Goal: Task Accomplishment & Management: Use online tool/utility

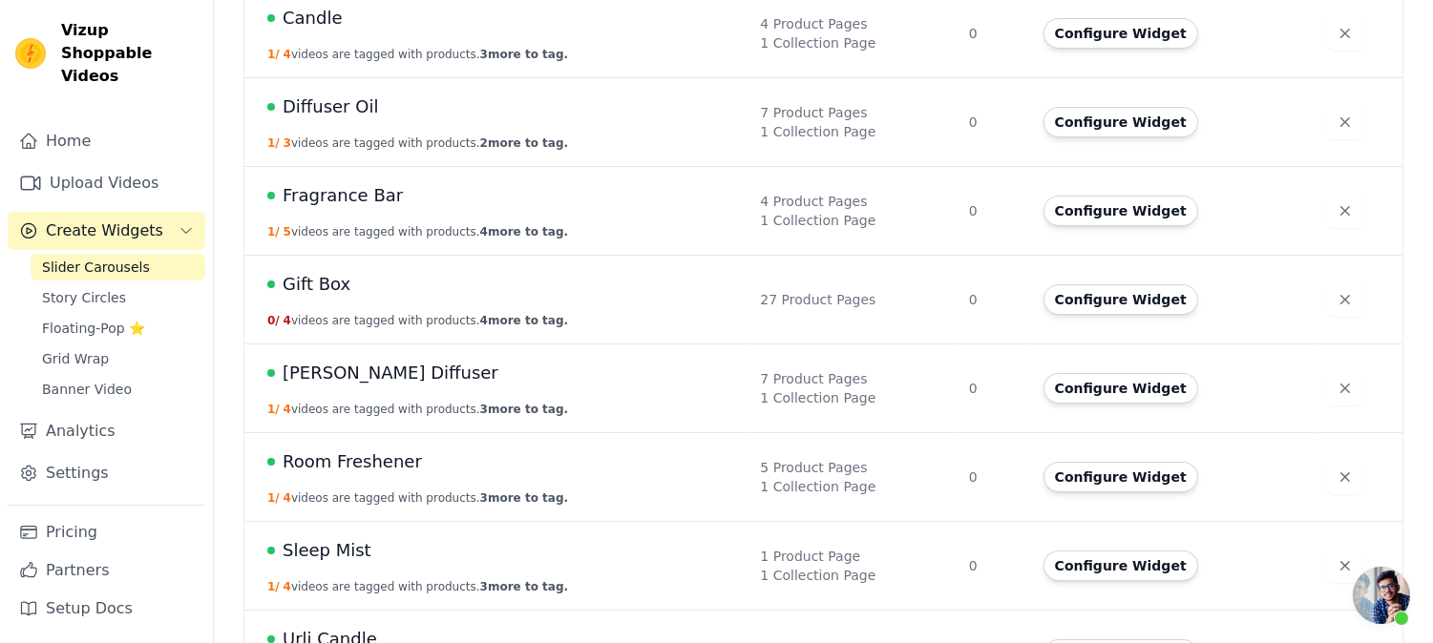
scroll to position [576, 0]
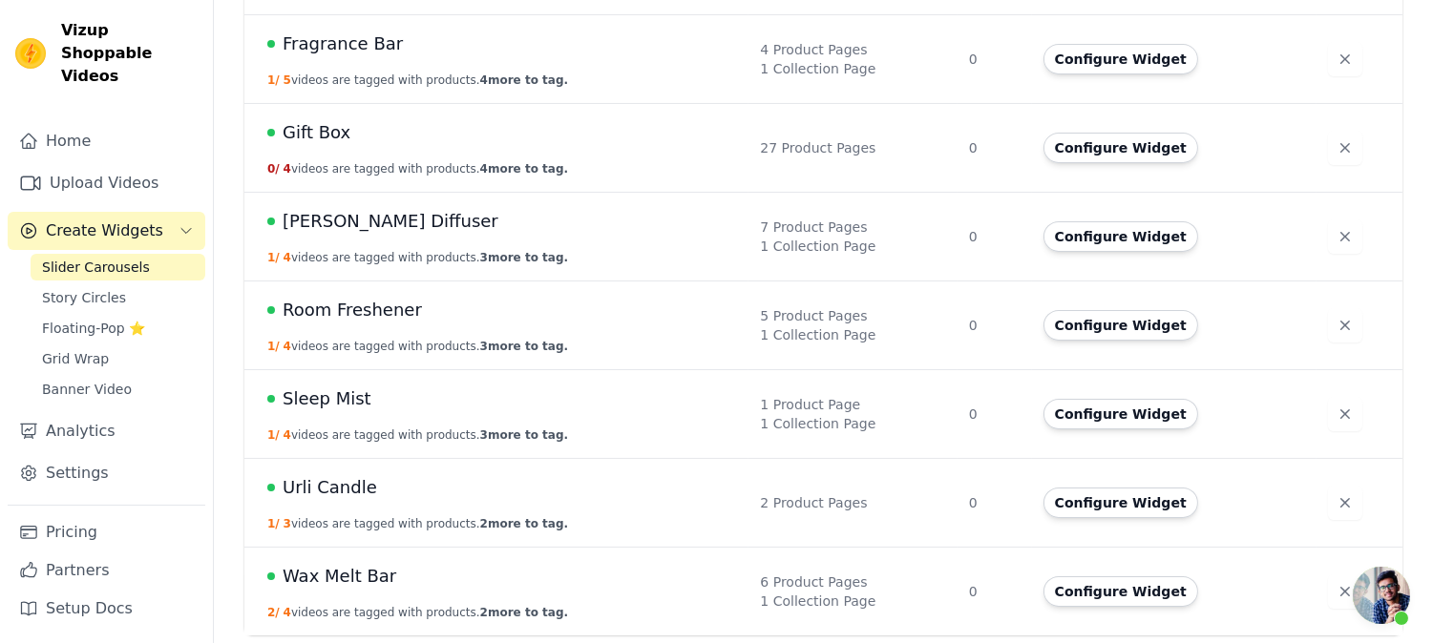
click at [308, 491] on span "Urli Candle" at bounding box center [330, 487] width 95 height 27
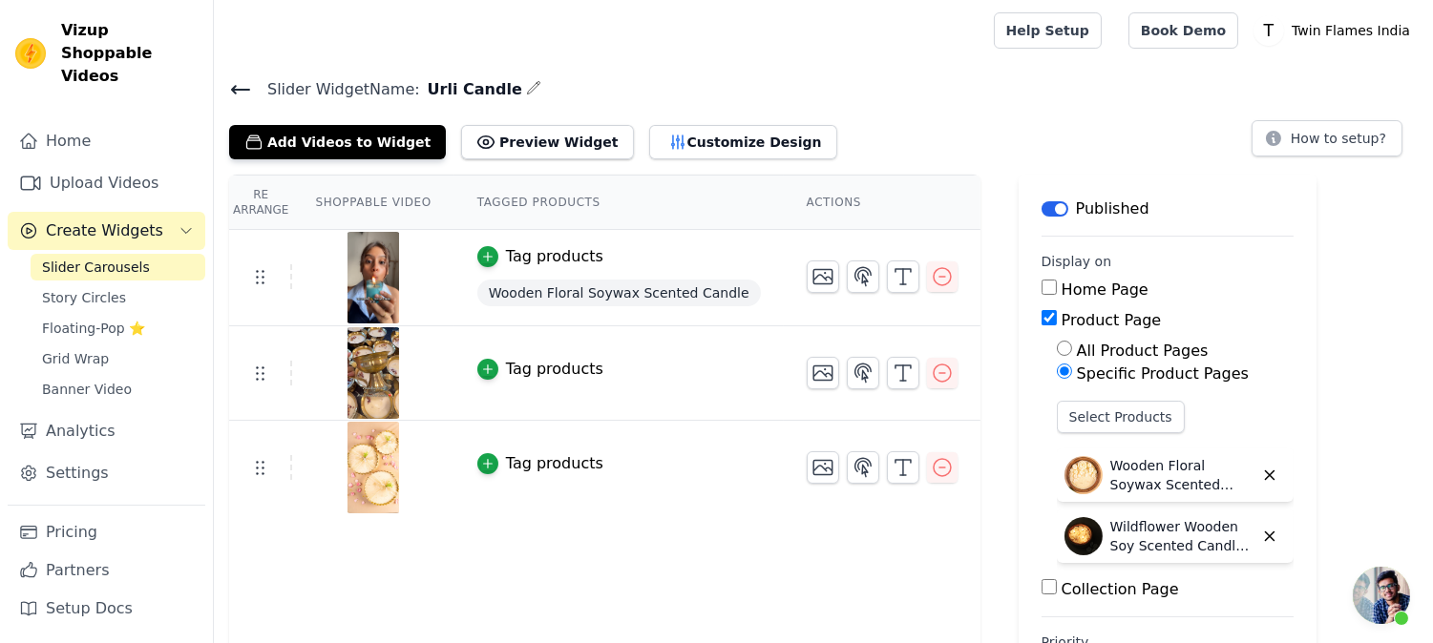
click at [242, 89] on icon at bounding box center [240, 90] width 17 height 8
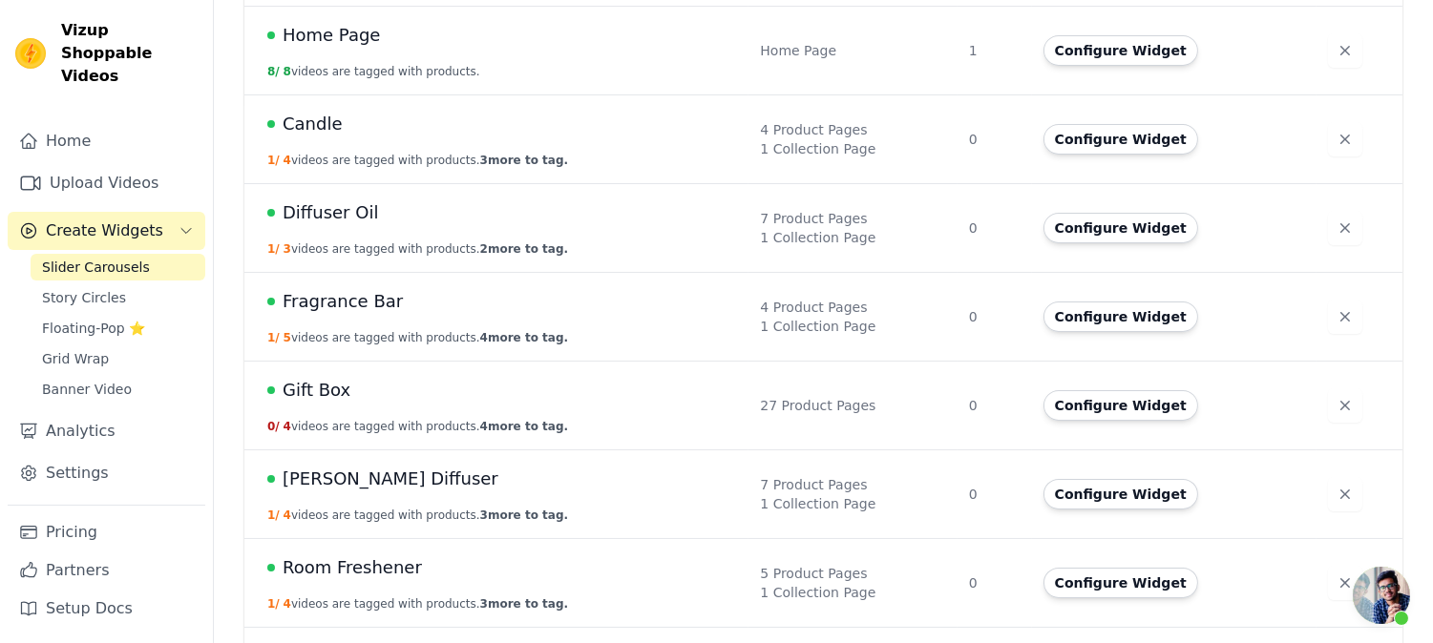
scroll to position [576, 0]
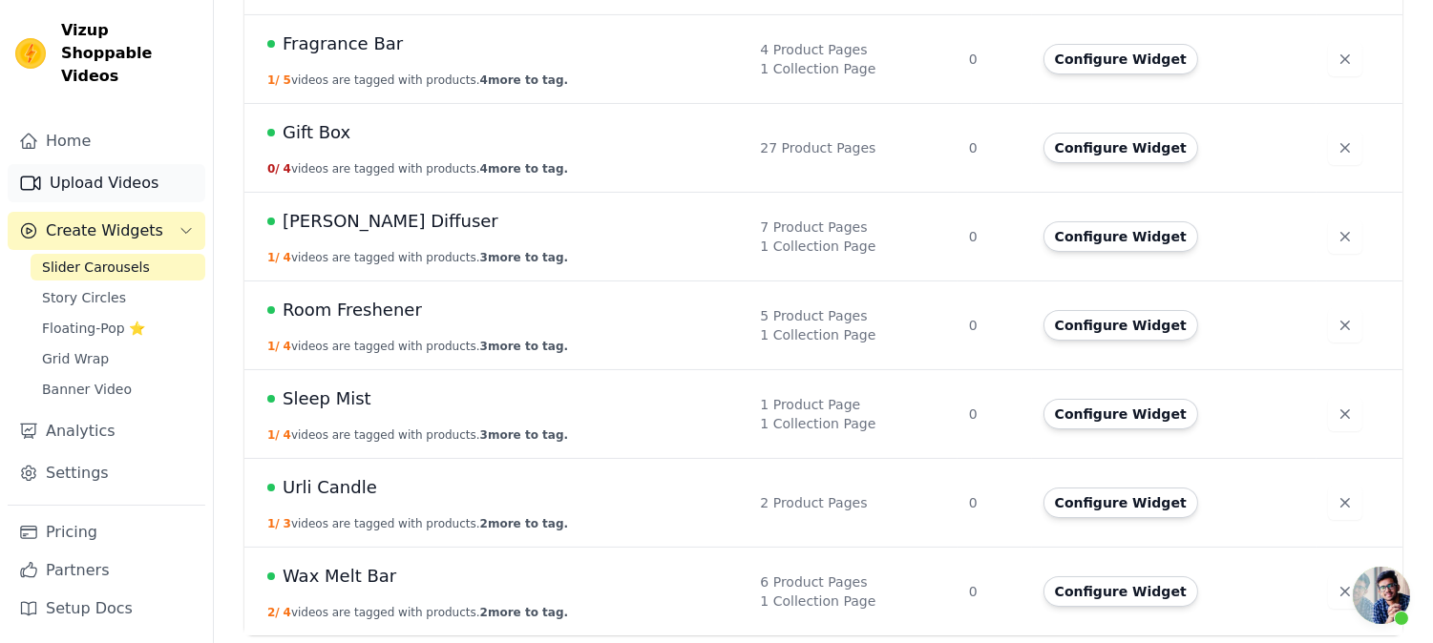
click at [91, 164] on link "Upload Videos" at bounding box center [107, 183] width 198 height 38
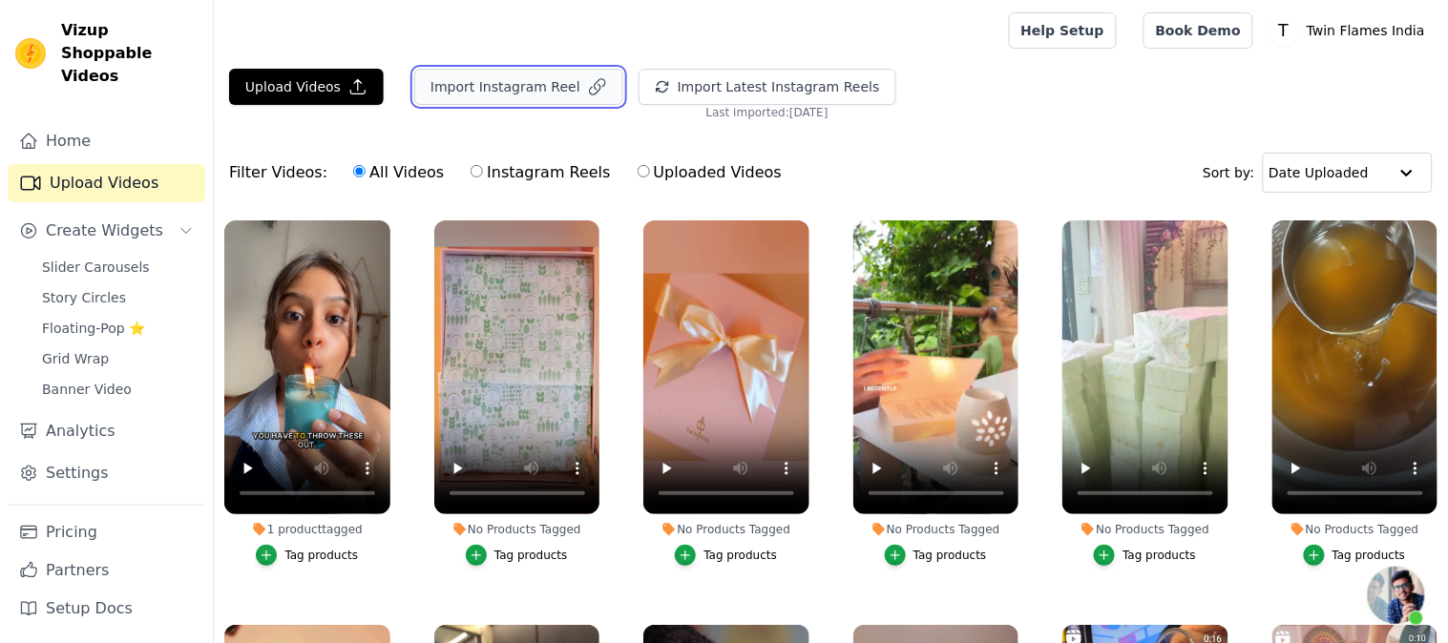
click at [525, 81] on button "Import Instagram Reel" at bounding box center [518, 87] width 209 height 36
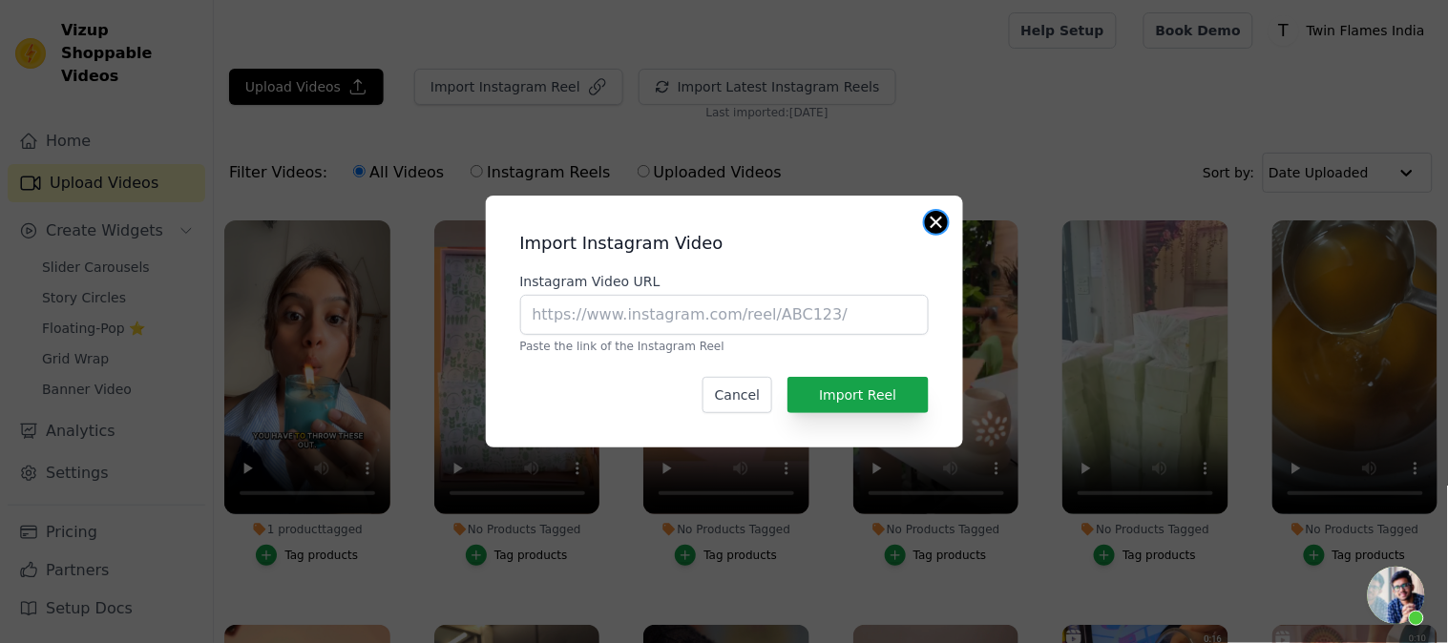
click at [941, 217] on button "Close modal" at bounding box center [936, 222] width 23 height 23
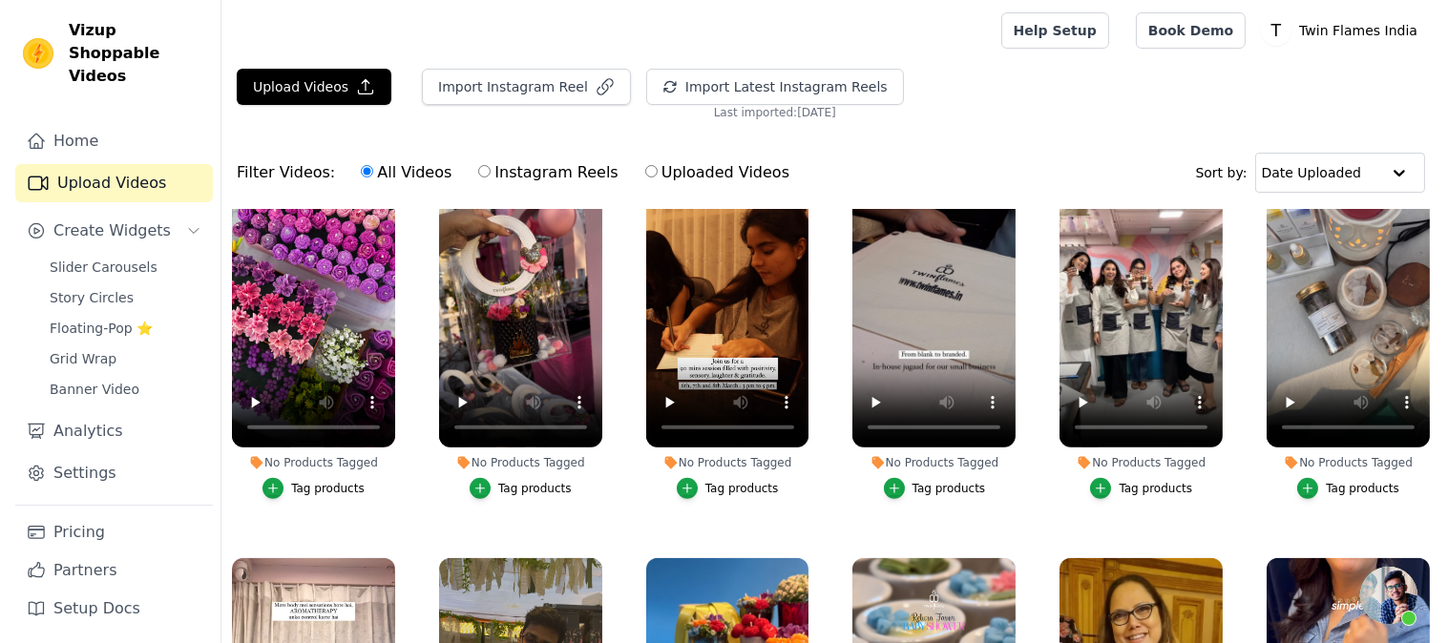
scroll to position [2313, 0]
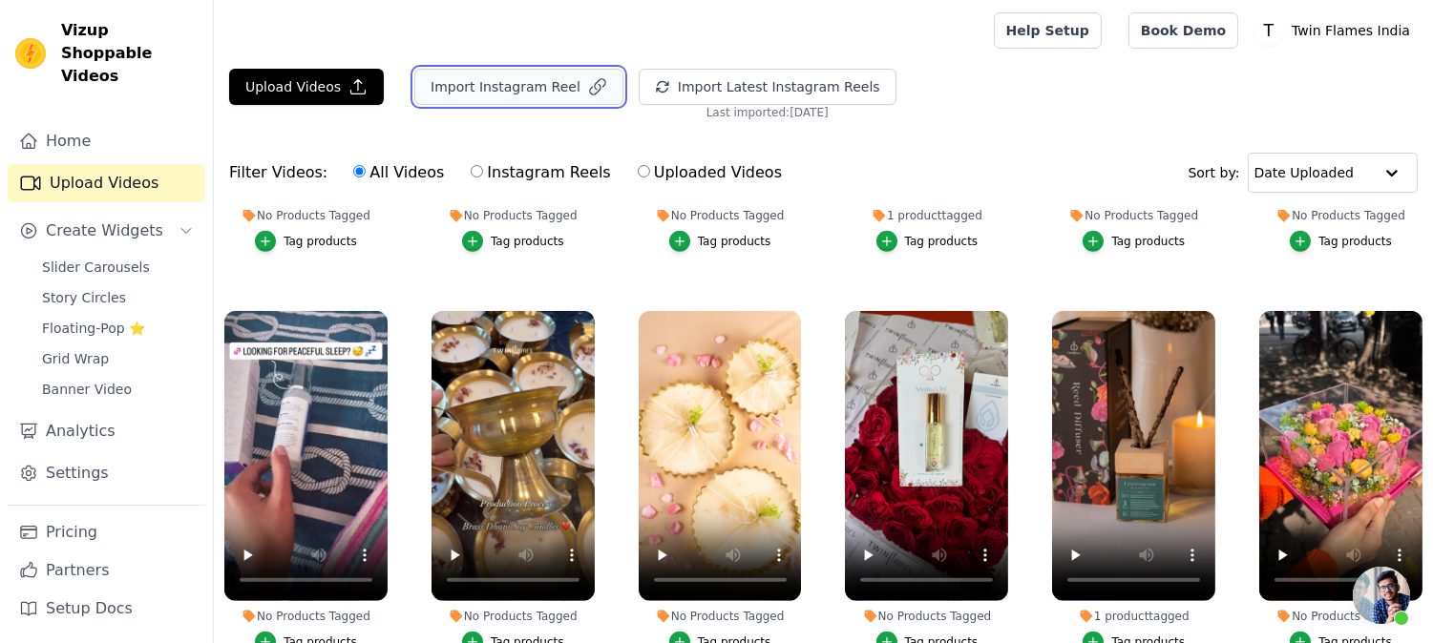
click at [550, 96] on button "Import Instagram Reel" at bounding box center [518, 87] width 209 height 36
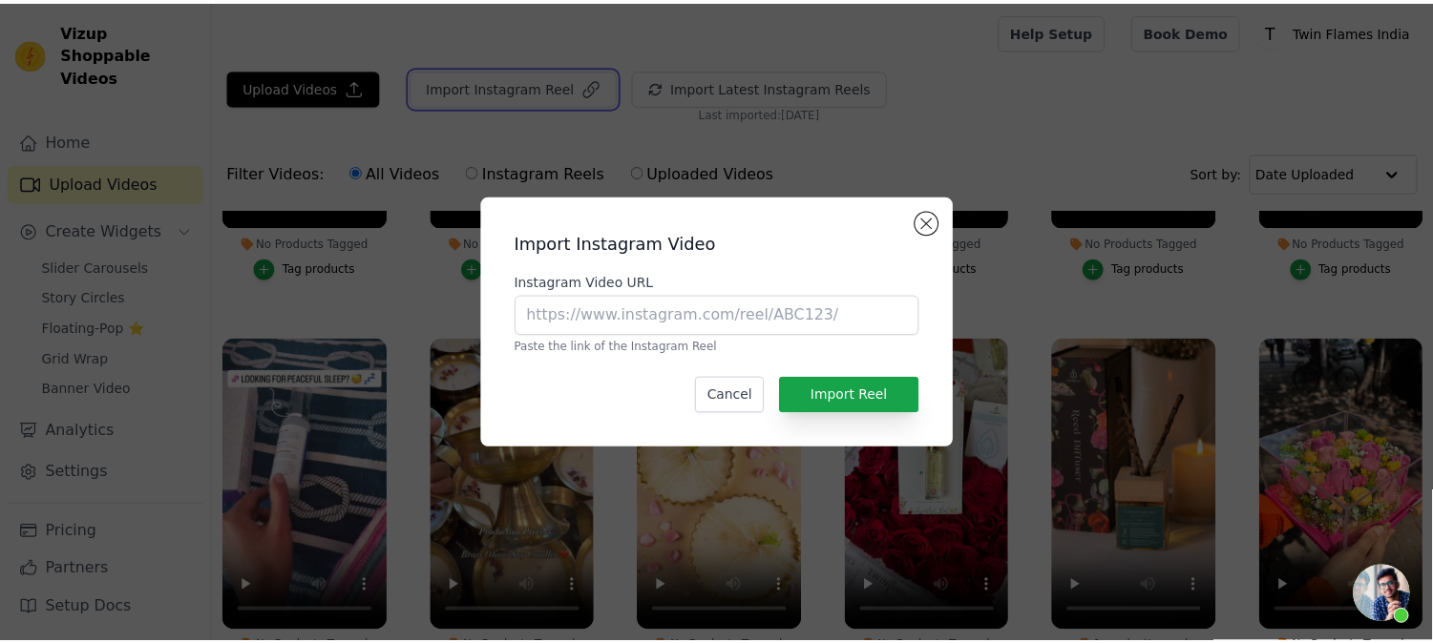
scroll to position [2341, 0]
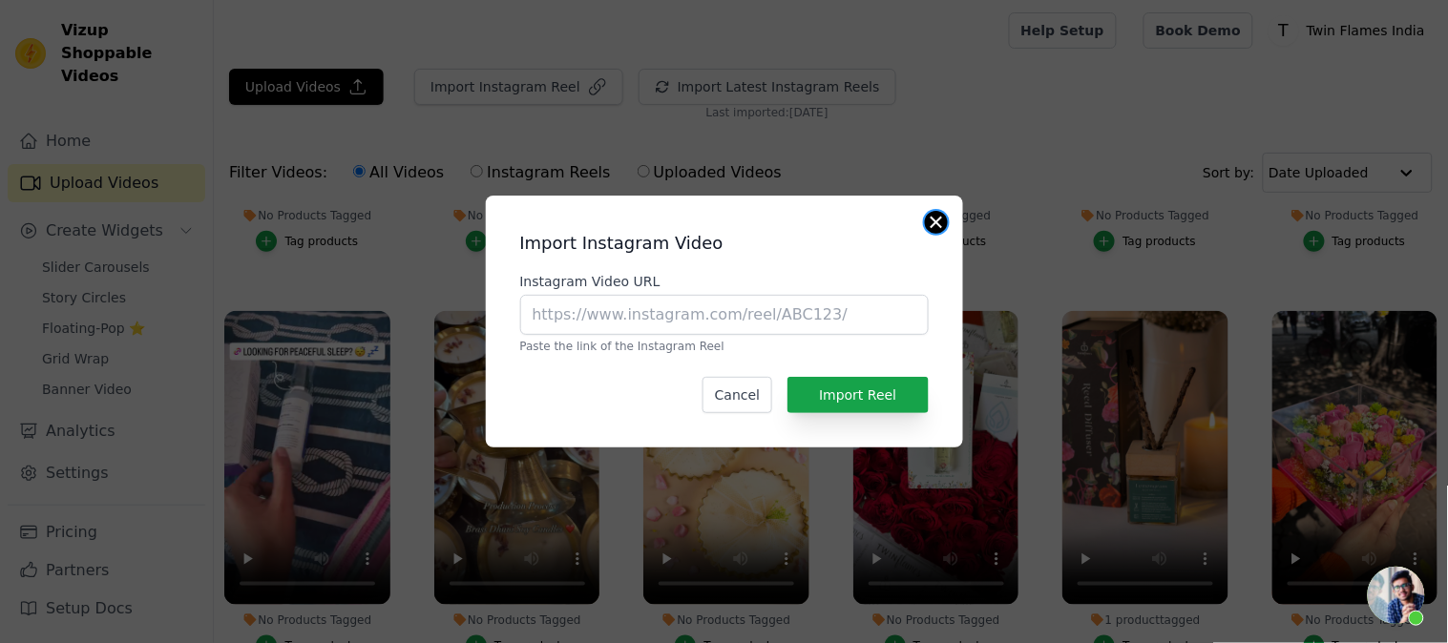
click at [932, 218] on button "Close modal" at bounding box center [936, 222] width 23 height 23
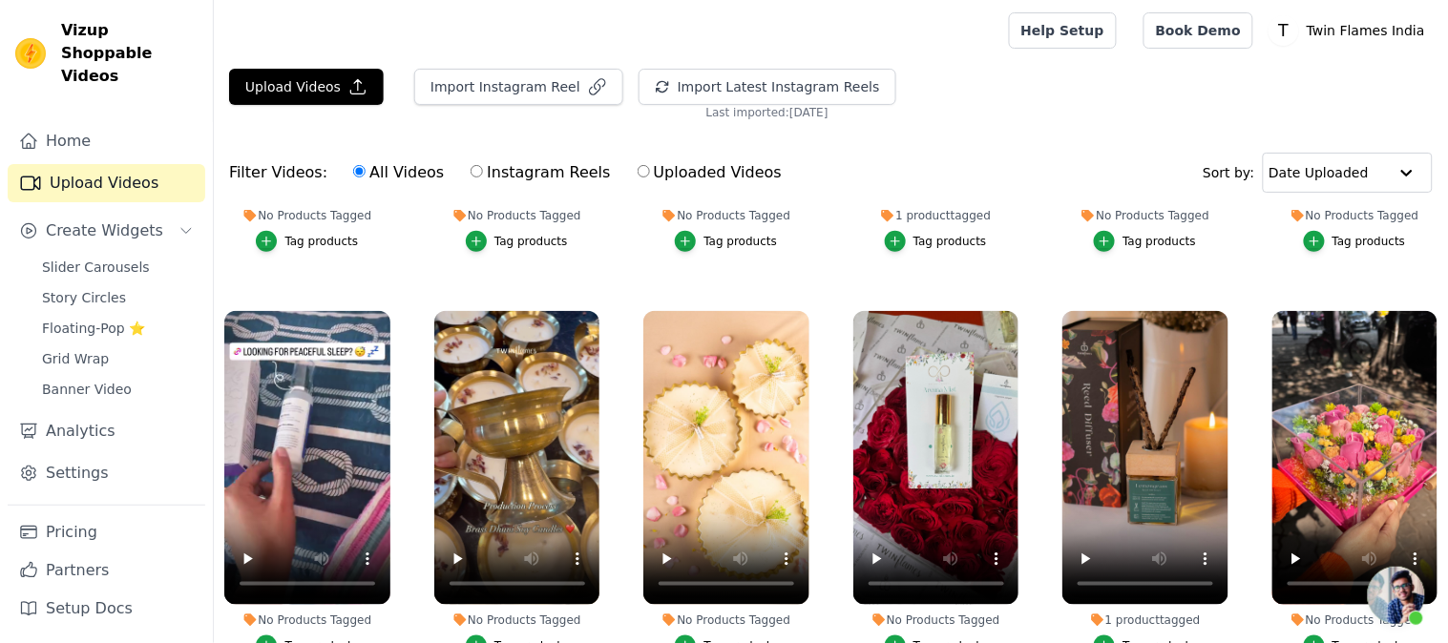
scroll to position [2313, 0]
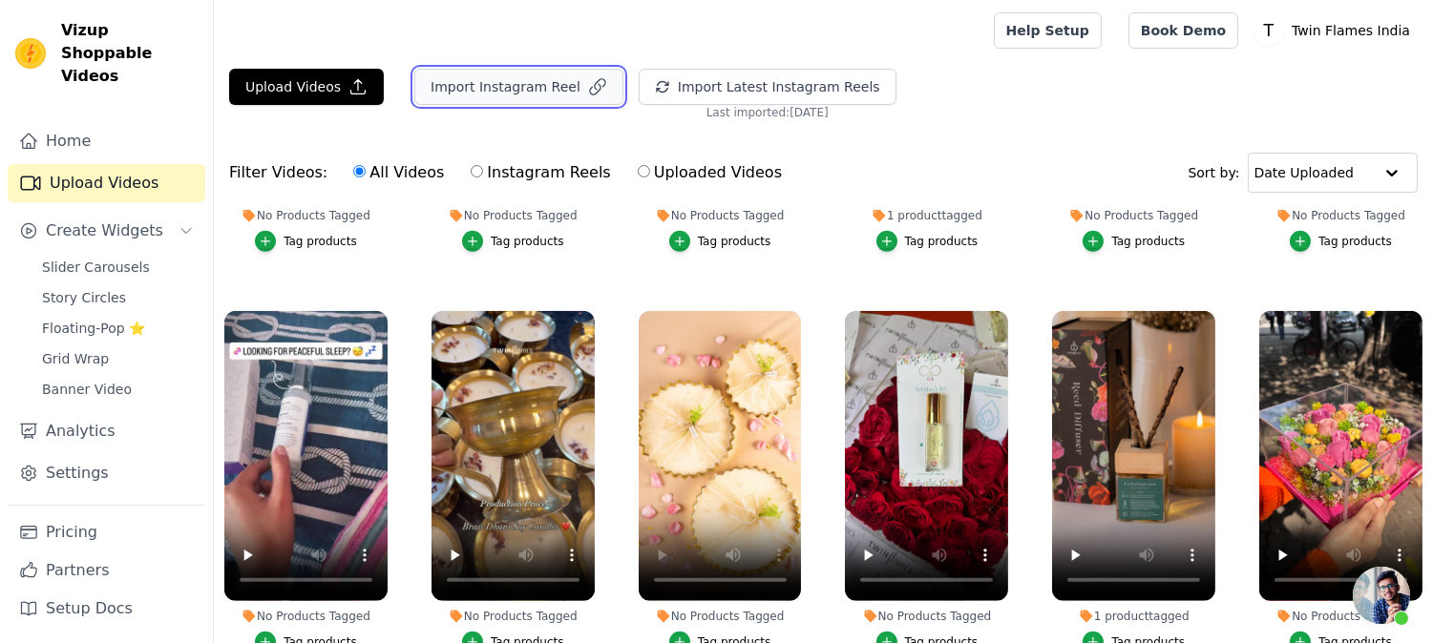
click at [537, 102] on button "Import Instagram Reel" at bounding box center [518, 87] width 209 height 36
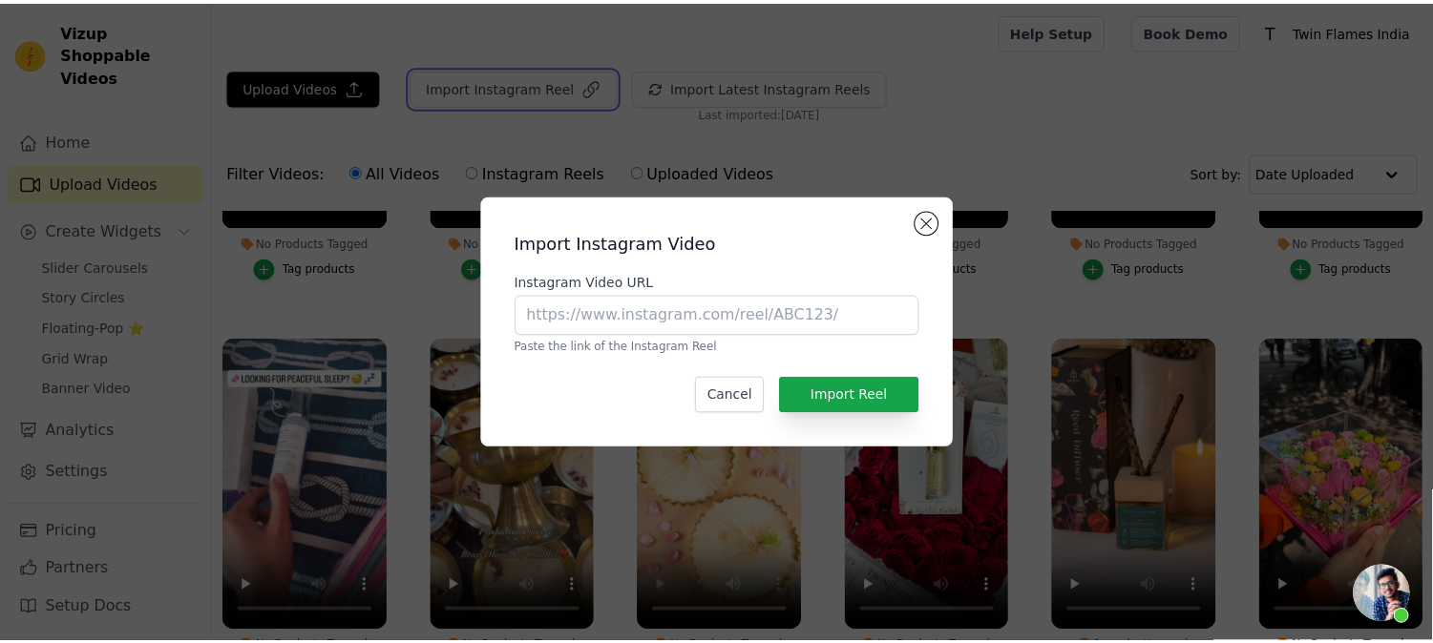
scroll to position [2341, 0]
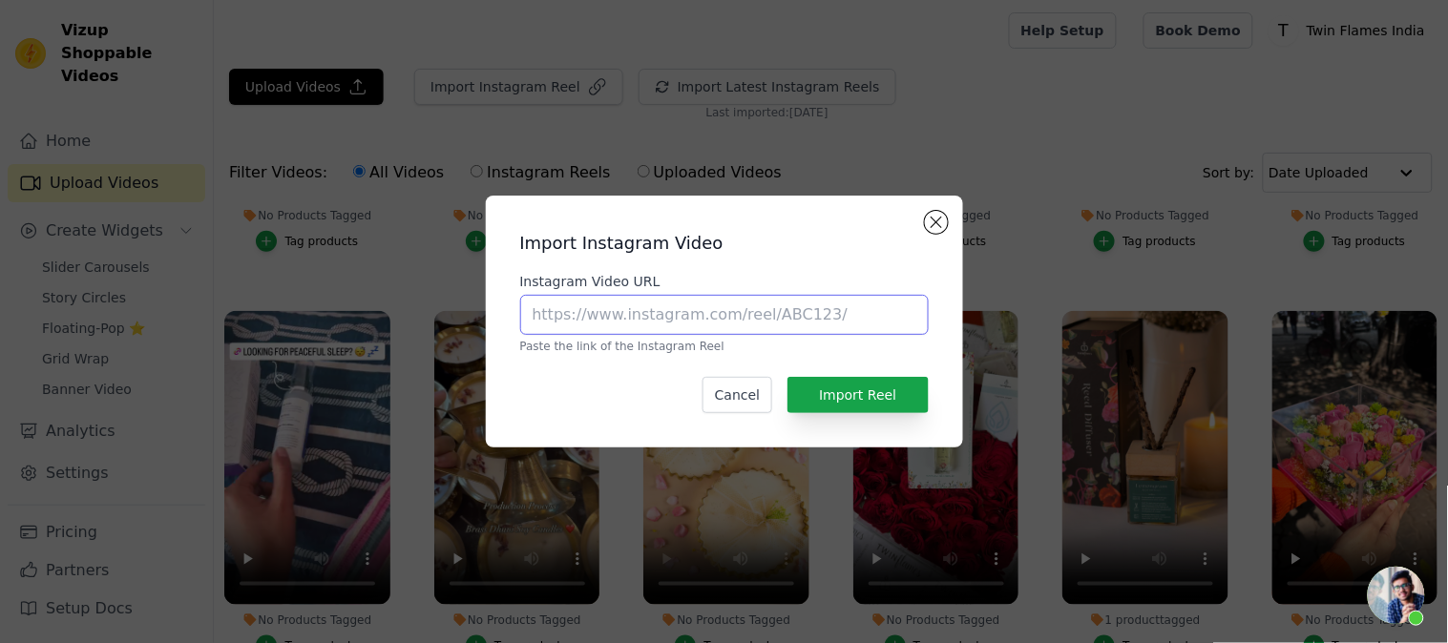
click at [630, 313] on input "Instagram Video URL" at bounding box center [724, 315] width 409 height 40
paste input "[URL][DOMAIN_NAME]"
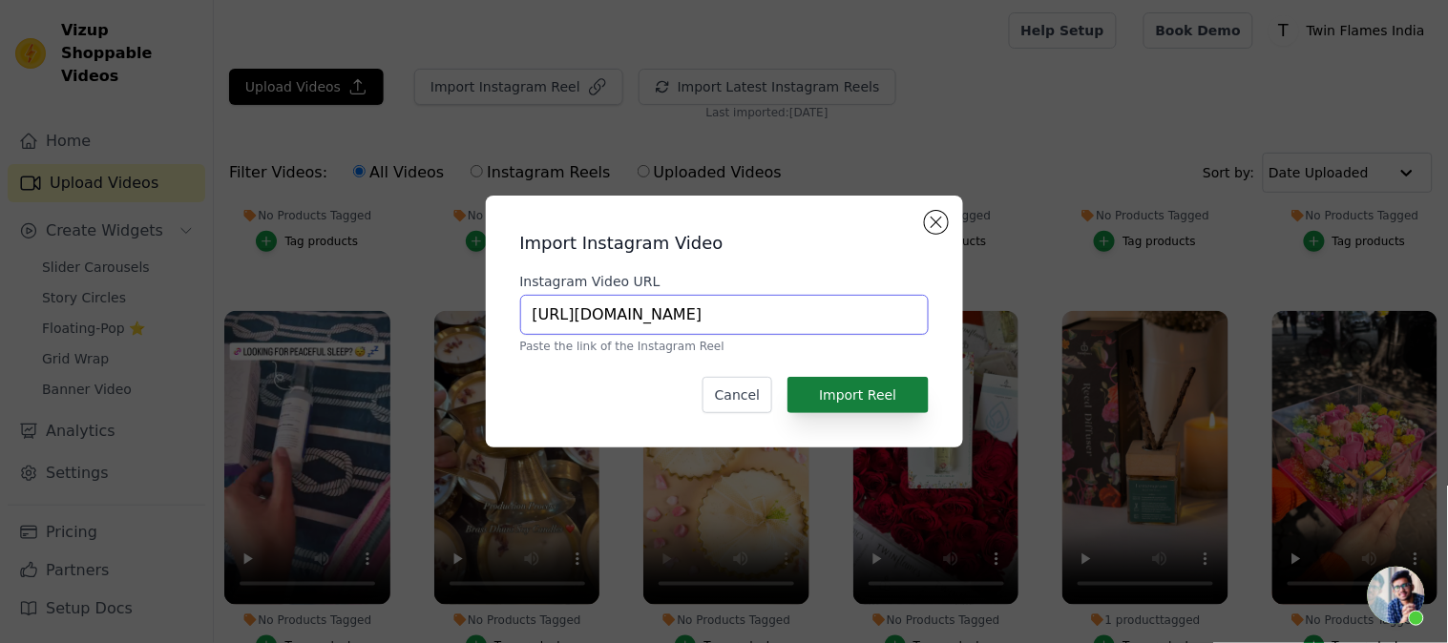
type input "[URL][DOMAIN_NAME]"
click at [880, 411] on button "Import Reel" at bounding box center [858, 395] width 140 height 36
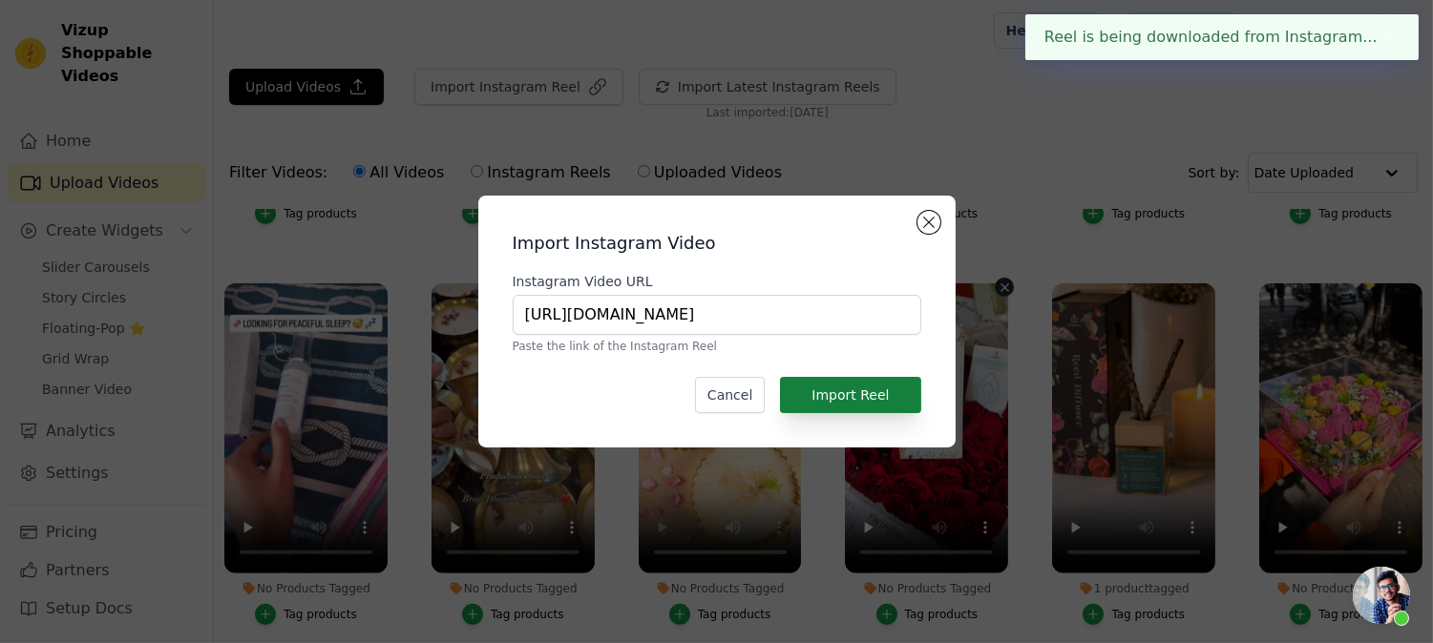
scroll to position [2313, 0]
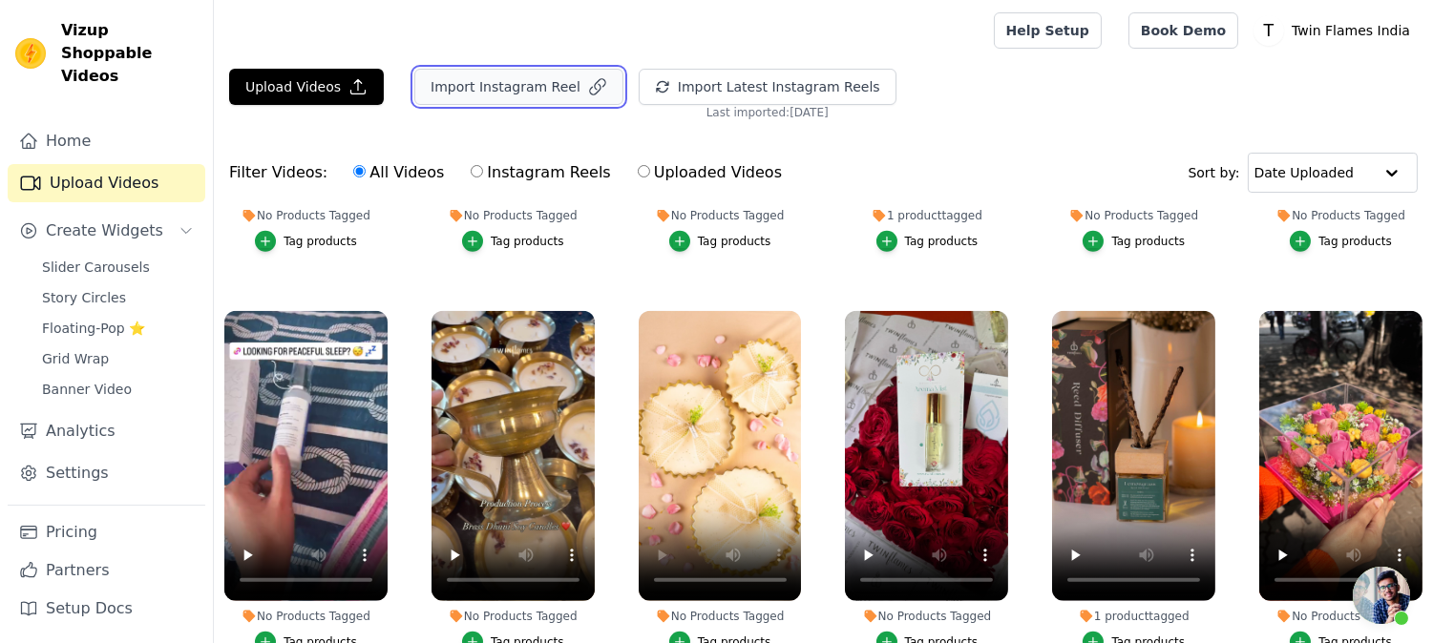
click at [532, 87] on button "Import Instagram Reel" at bounding box center [518, 87] width 209 height 36
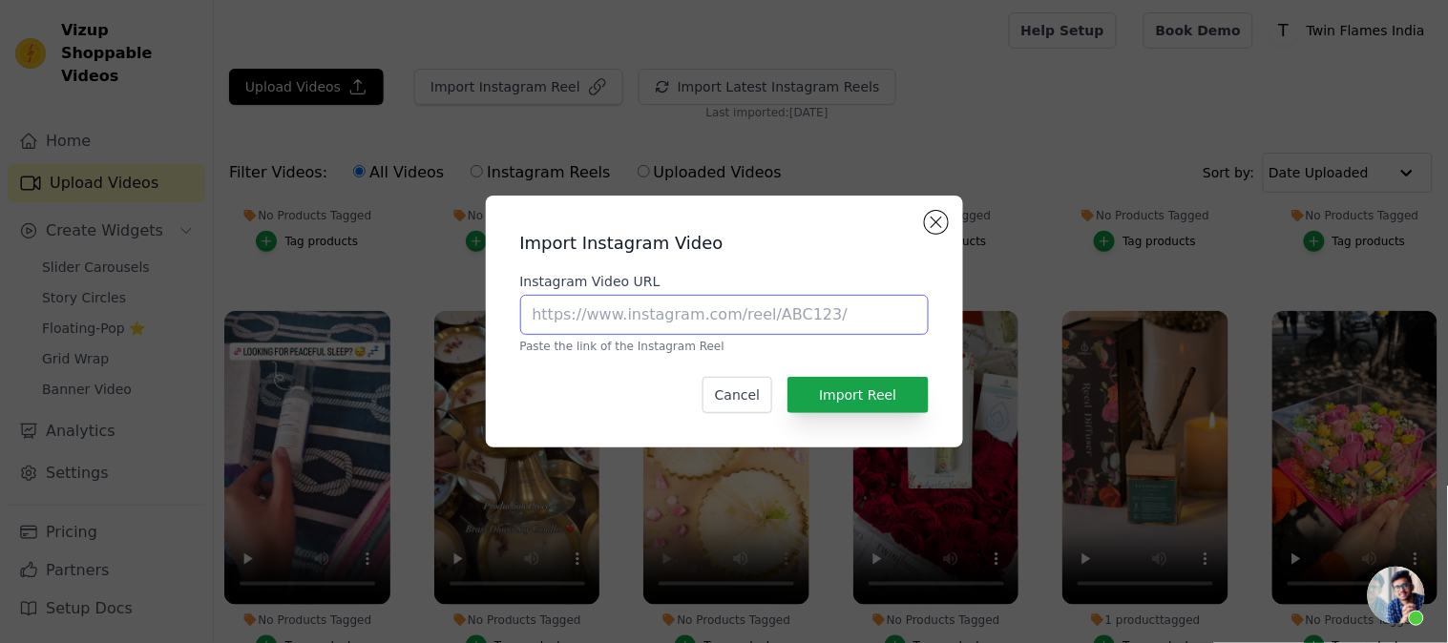
click at [653, 327] on input "Instagram Video URL" at bounding box center [724, 315] width 409 height 40
paste input "[URL][DOMAIN_NAME]"
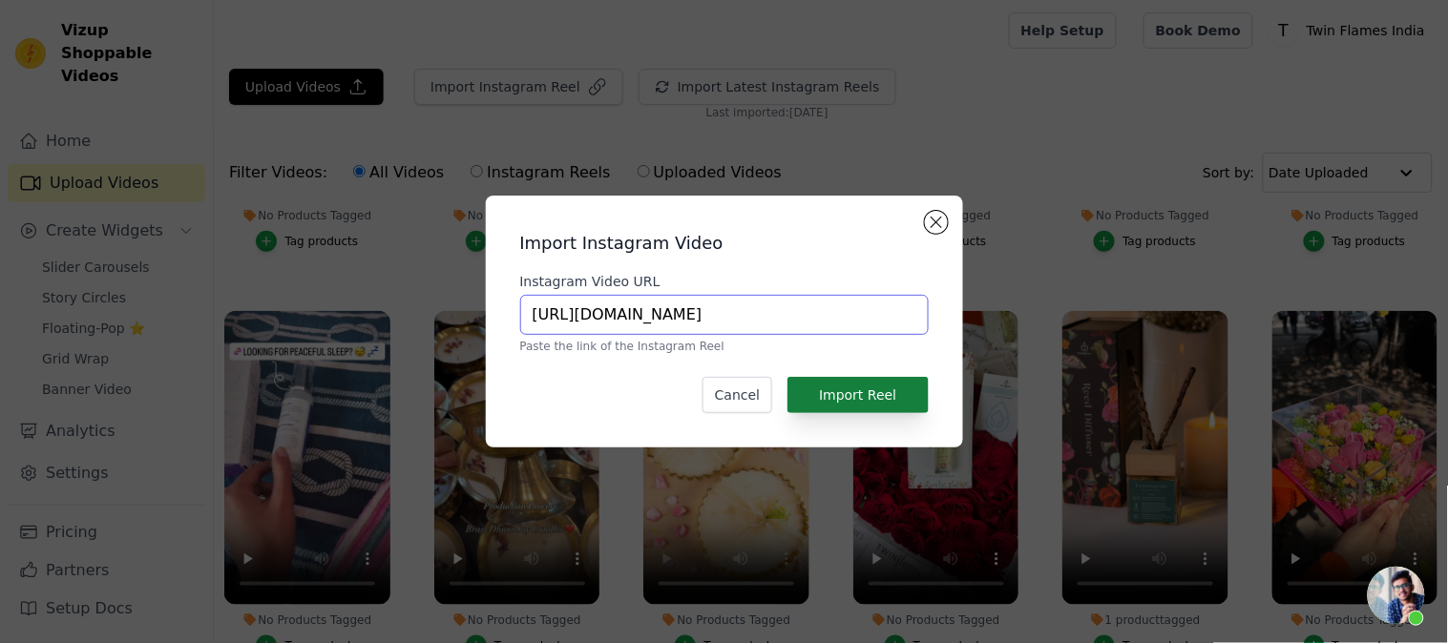
type input "[URL][DOMAIN_NAME]"
click at [847, 382] on button "Import Reel" at bounding box center [858, 395] width 140 height 36
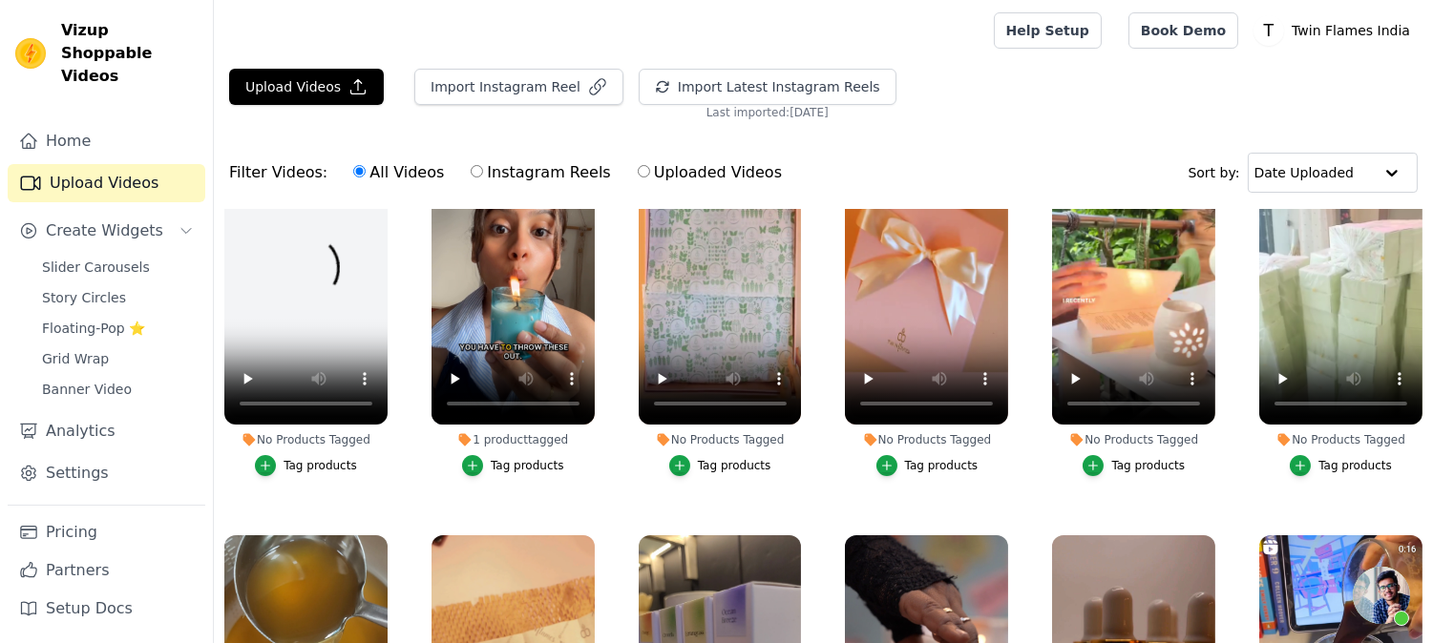
scroll to position [0, 0]
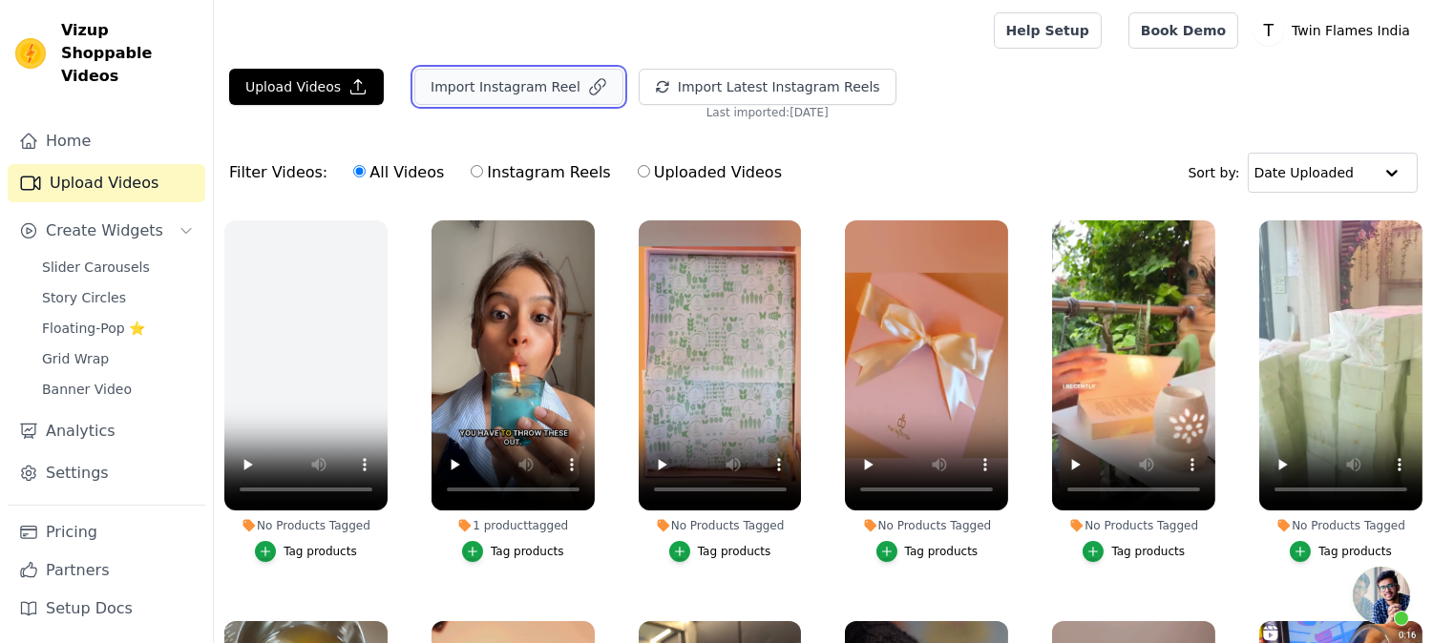
click at [500, 77] on button "Import Instagram Reel" at bounding box center [518, 87] width 209 height 36
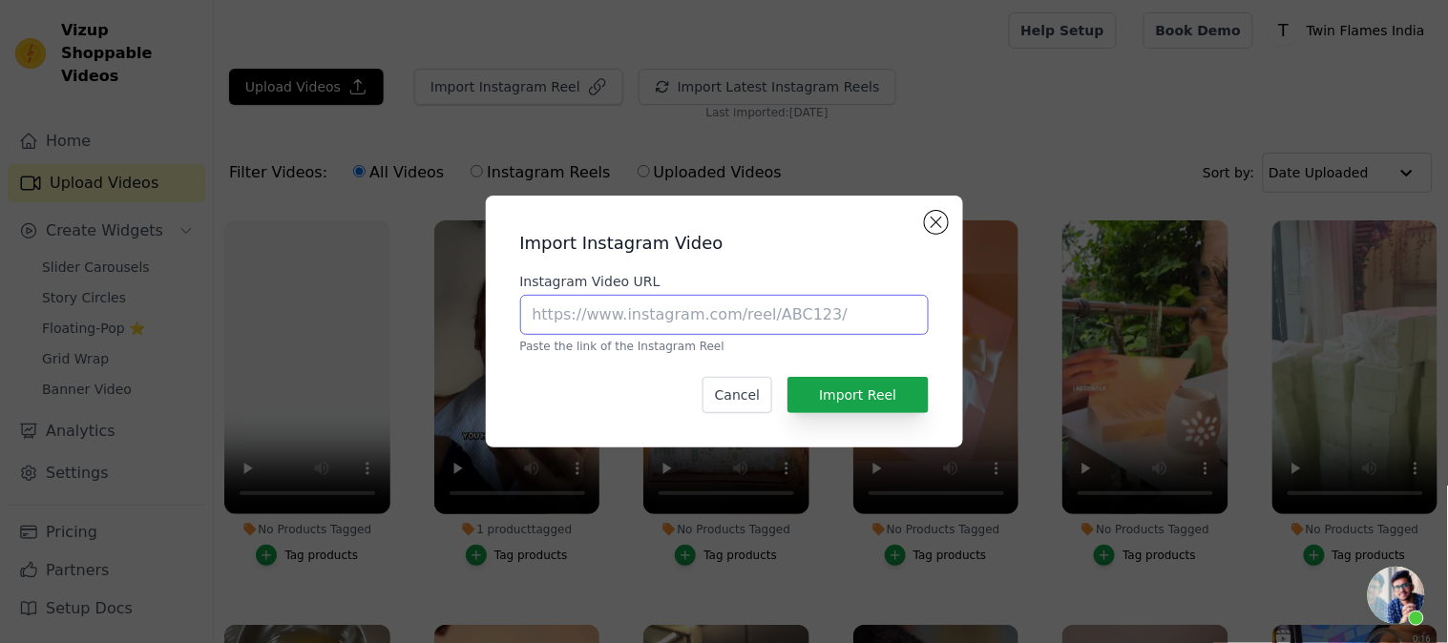
click at [666, 321] on input "Instagram Video URL" at bounding box center [724, 315] width 409 height 40
paste input "[URL][DOMAIN_NAME]"
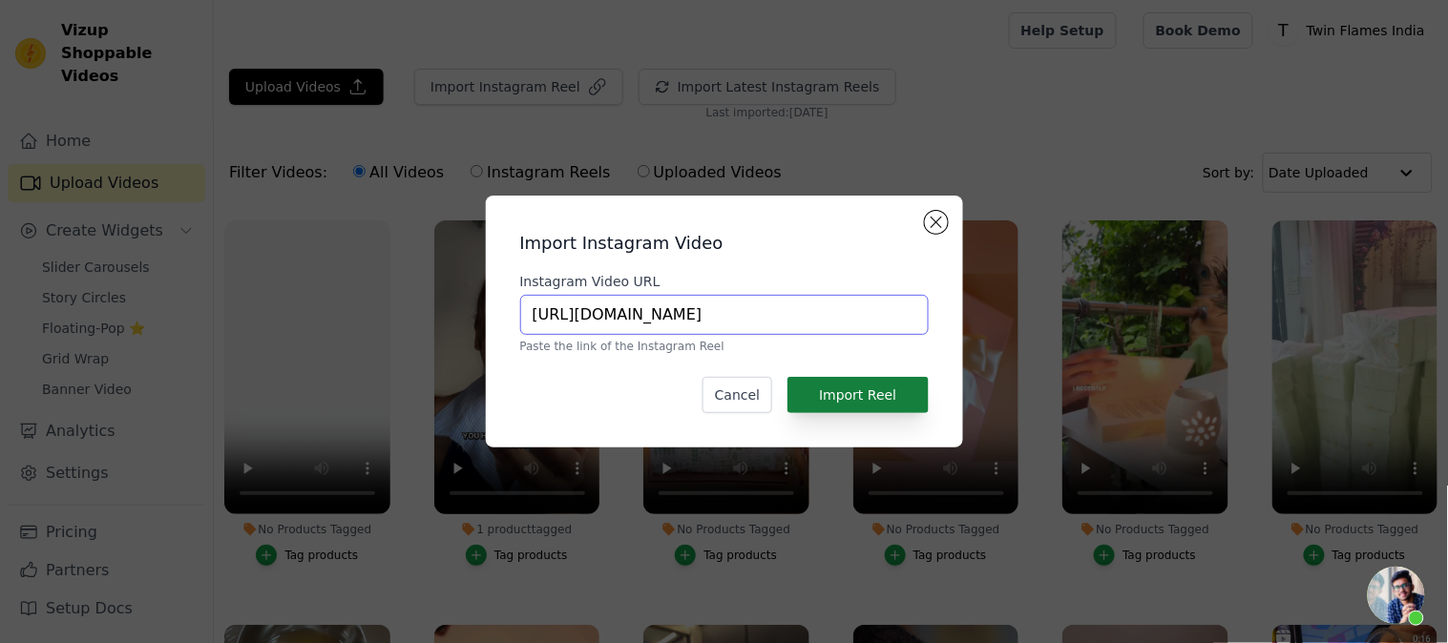
type input "[URL][DOMAIN_NAME]"
click at [832, 406] on button "Import Reel" at bounding box center [858, 395] width 140 height 36
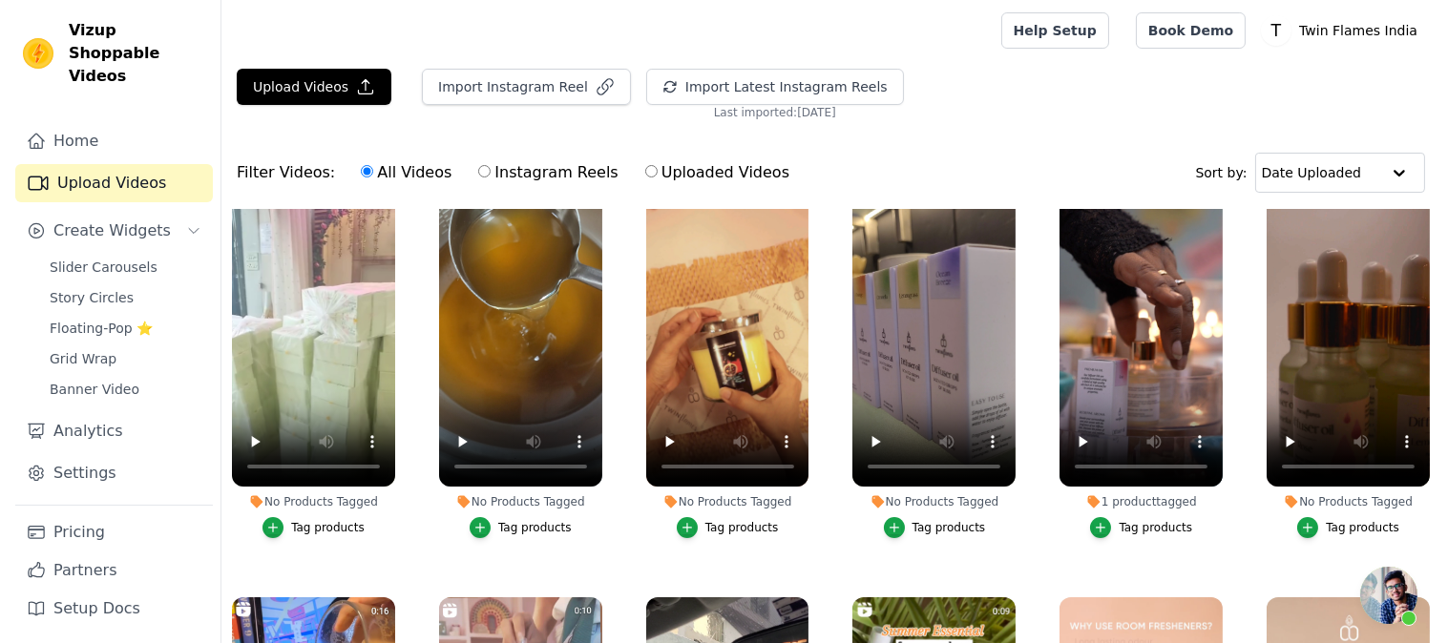
scroll to position [742, 0]
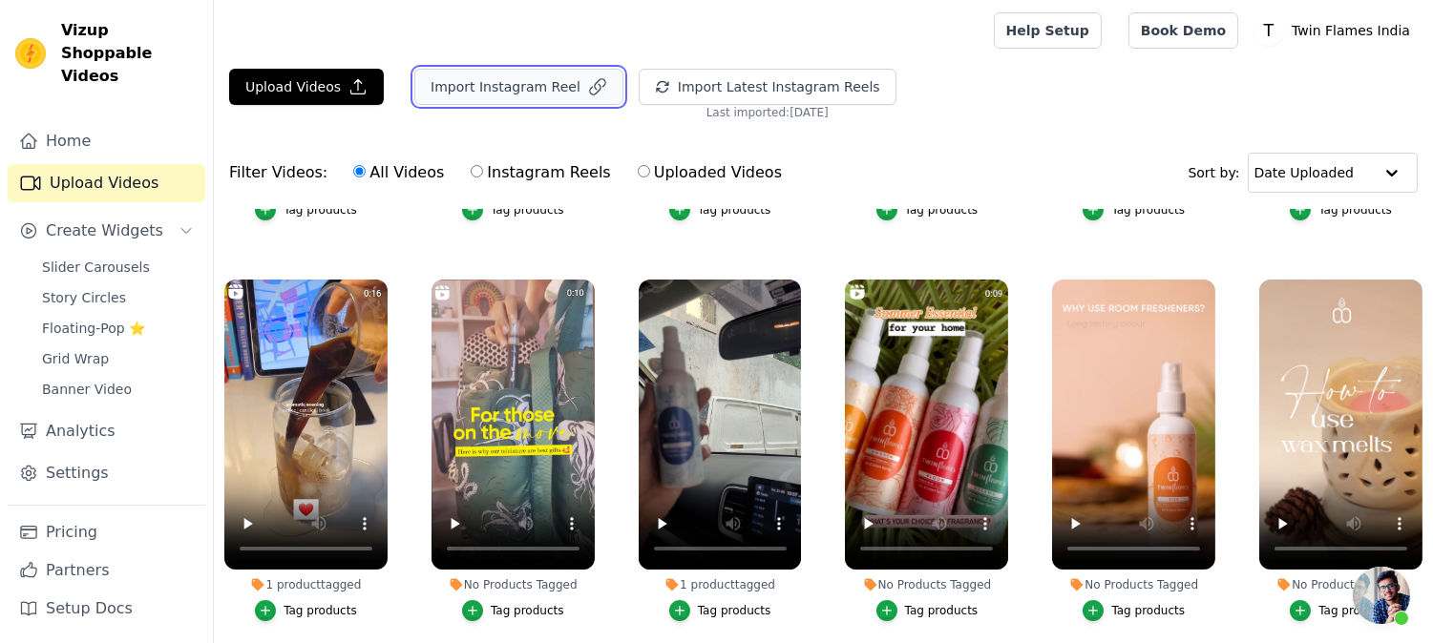
click at [516, 92] on button "Import Instagram Reel" at bounding box center [518, 87] width 209 height 36
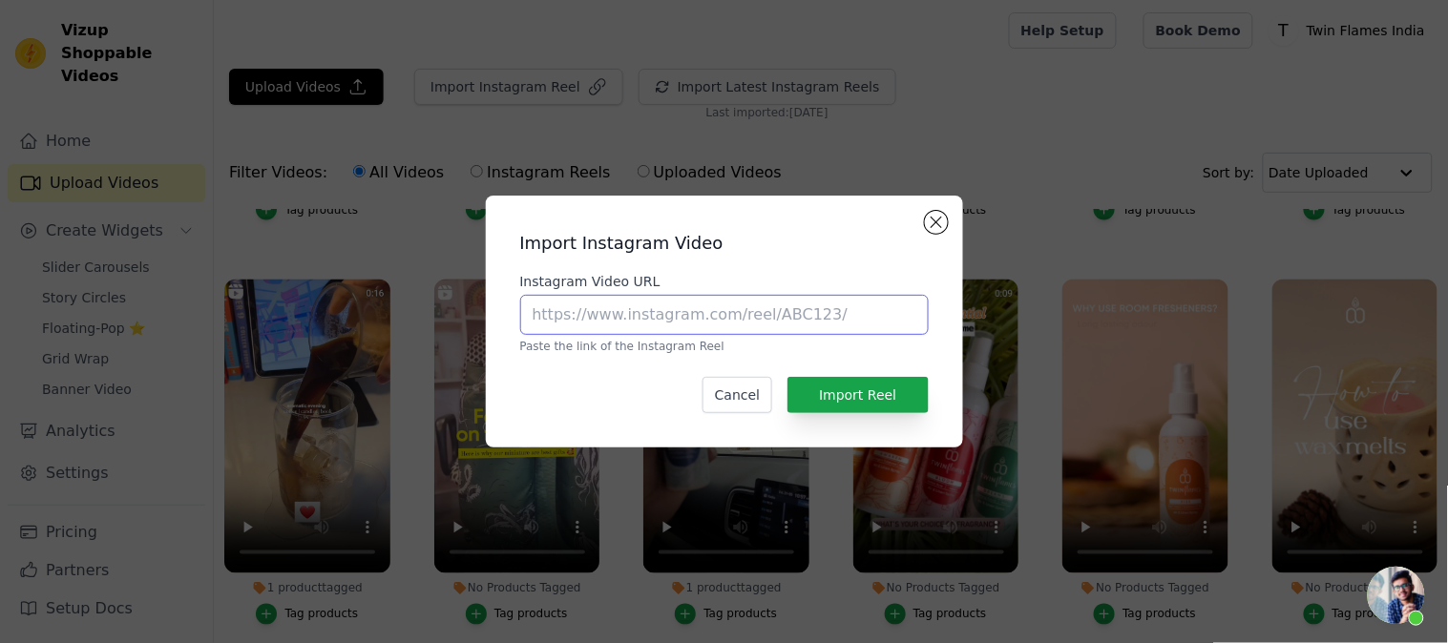
click at [635, 296] on input "Instagram Video URL" at bounding box center [724, 315] width 409 height 40
paste input "https://www.instagram.com/p/DAc6ZN_poAY/?hl=en"
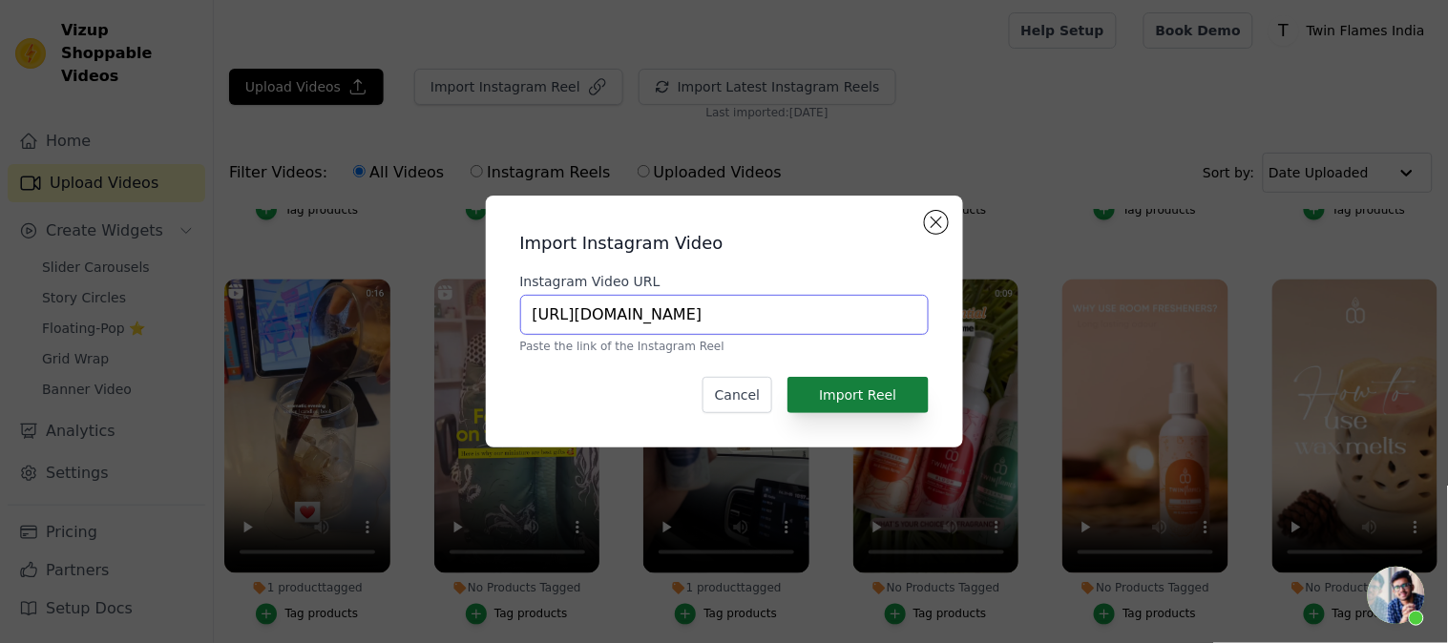
type input "https://www.instagram.com/p/DAc6ZN_poAY/?hl=en"
click at [857, 403] on button "Import Reel" at bounding box center [858, 395] width 140 height 36
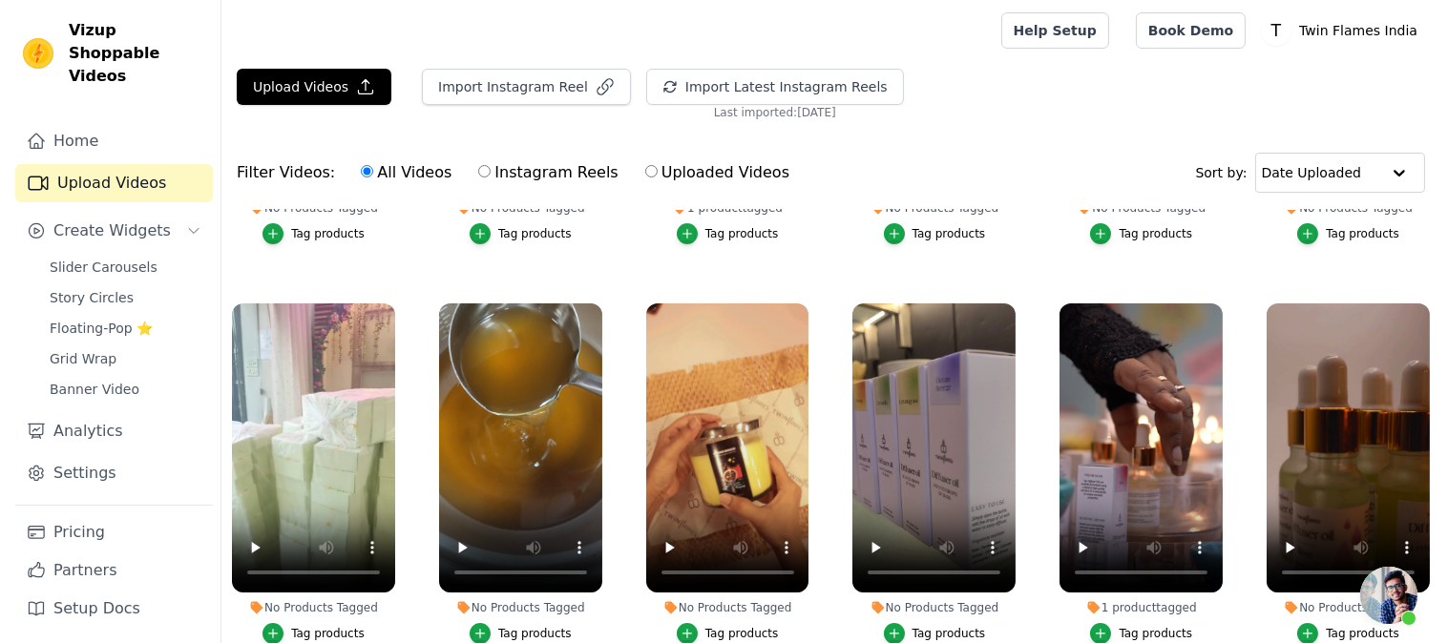
scroll to position [0, 0]
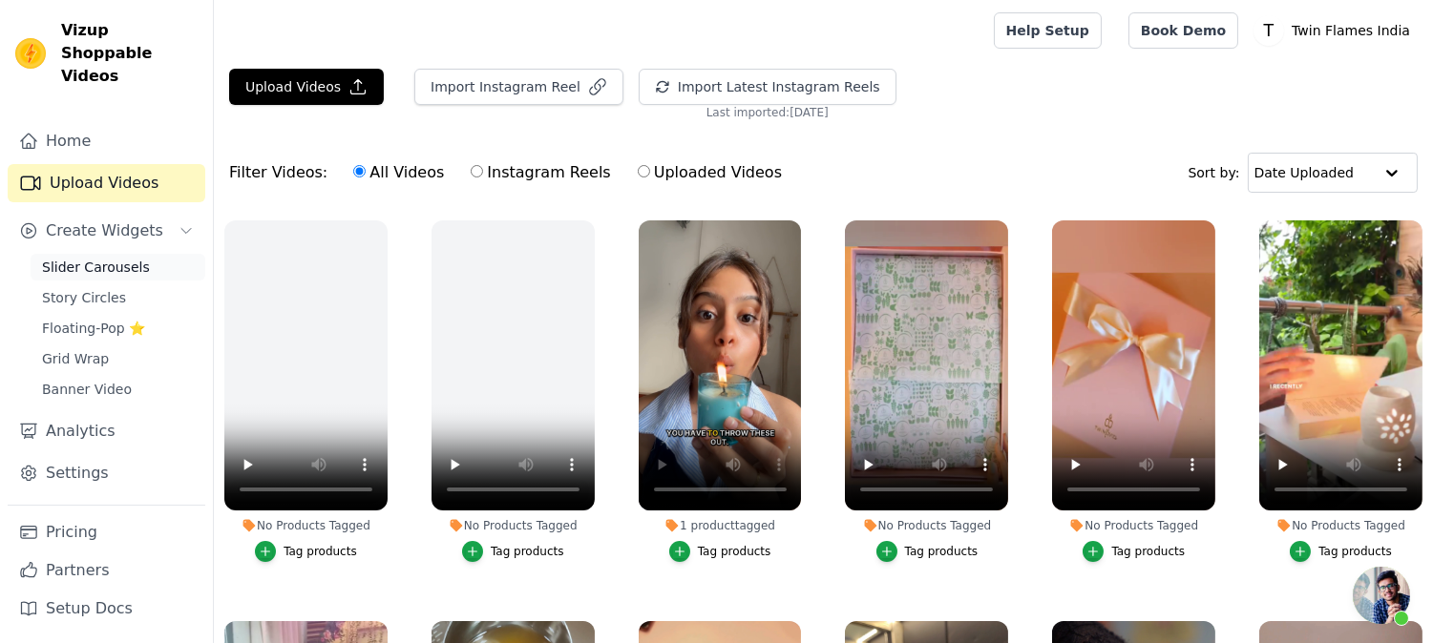
click at [143, 254] on link "Slider Carousels" at bounding box center [118, 267] width 175 height 27
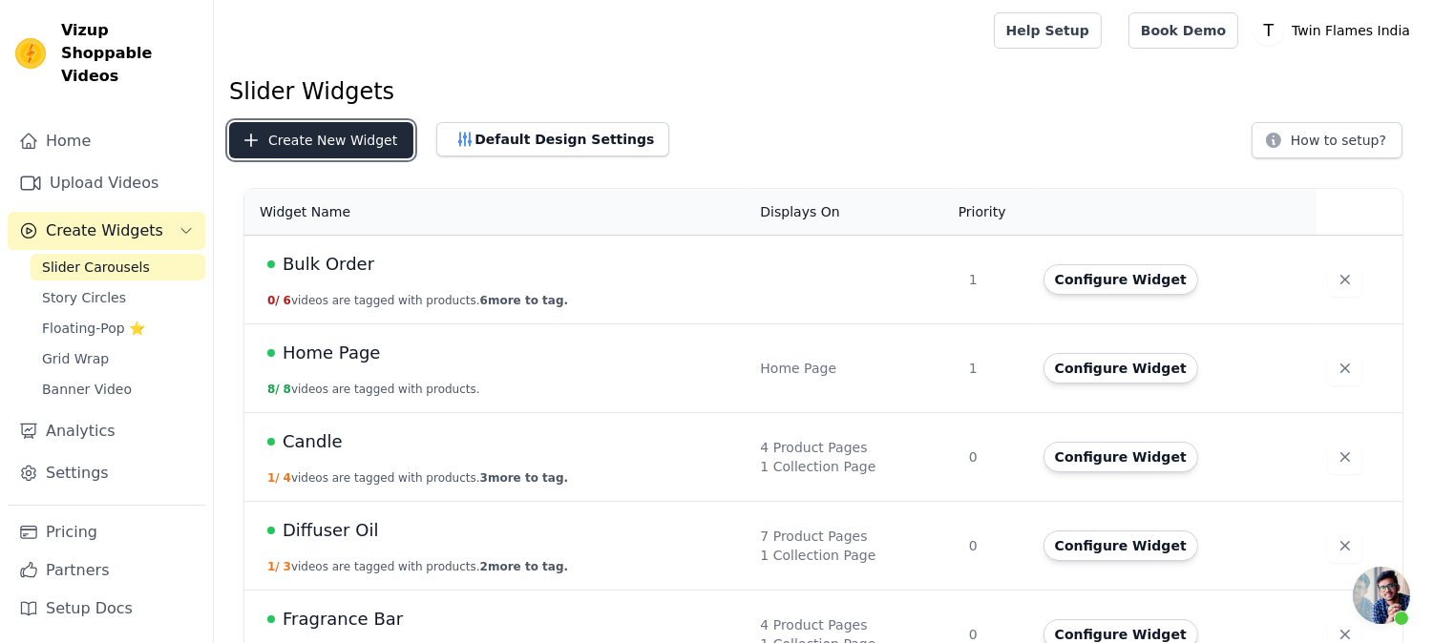
click at [339, 157] on button "Create New Widget" at bounding box center [321, 140] width 184 height 36
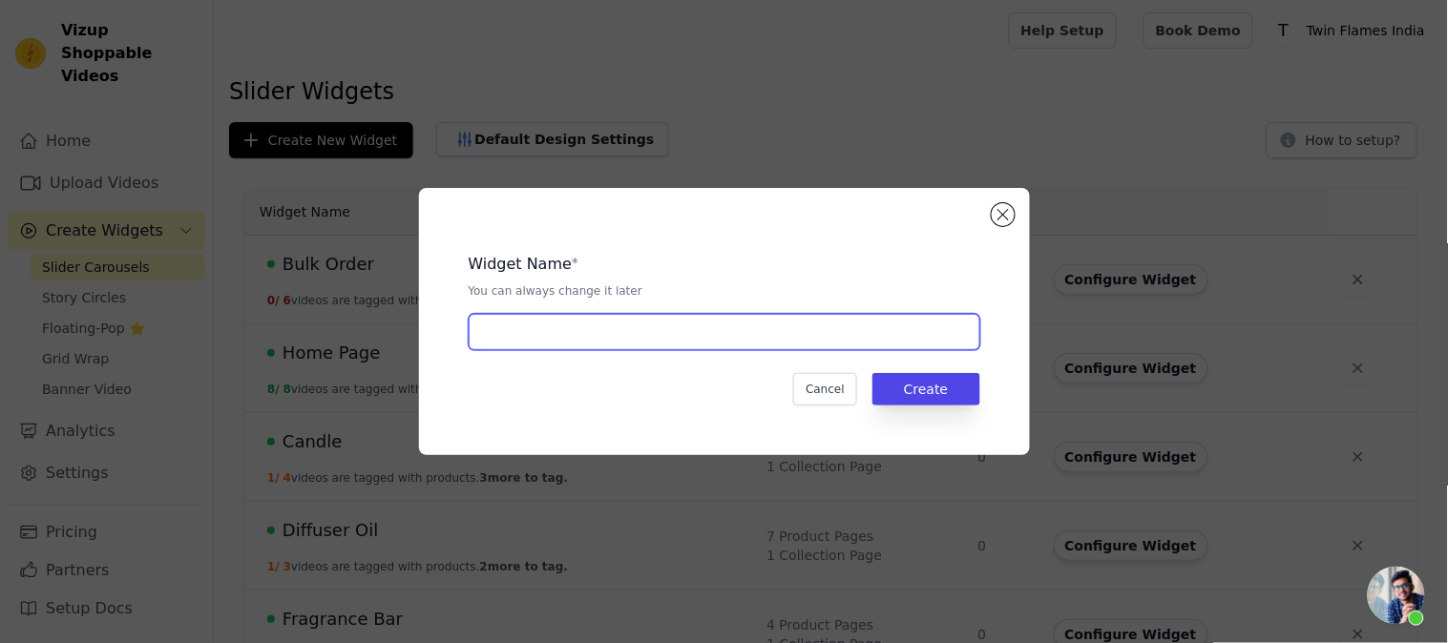
click at [668, 320] on input "text" at bounding box center [725, 332] width 512 height 36
type input "Candle Page"
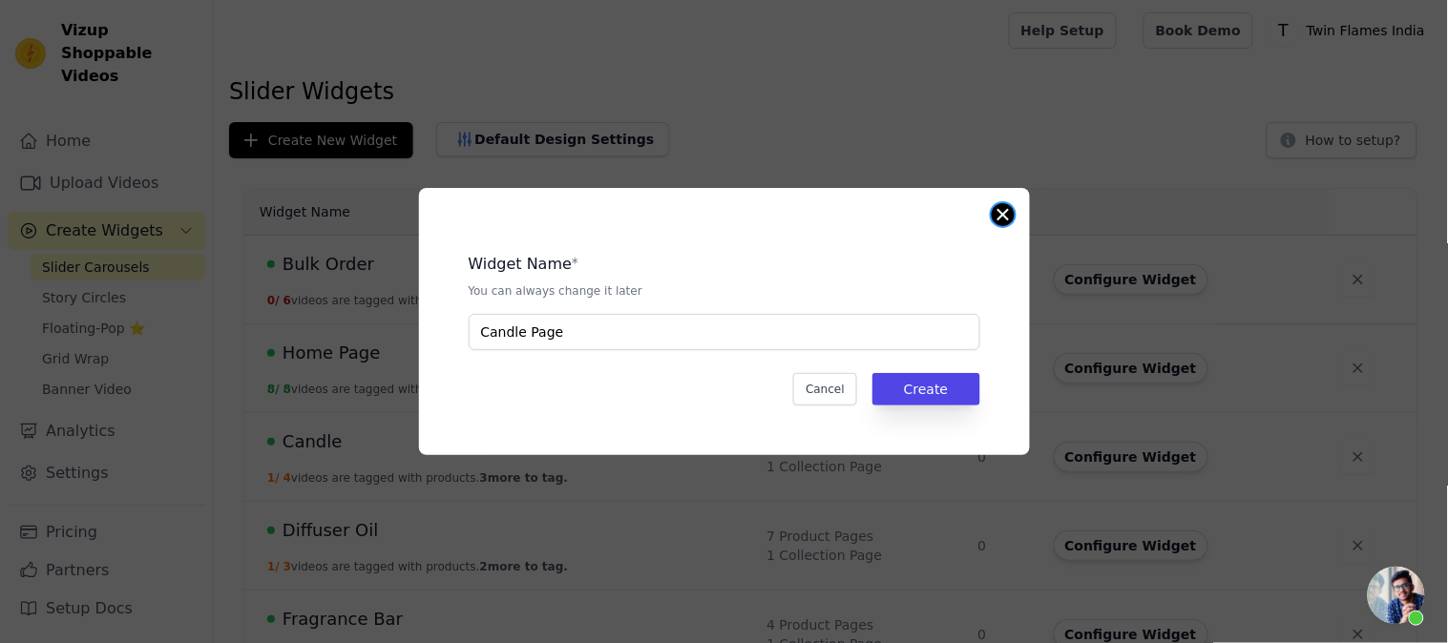
click at [1002, 225] on div "Widget Name * You can always change it later Candle Page Cancel Create" at bounding box center [724, 321] width 611 height 267
click at [996, 215] on button "Close modal" at bounding box center [1003, 214] width 23 height 23
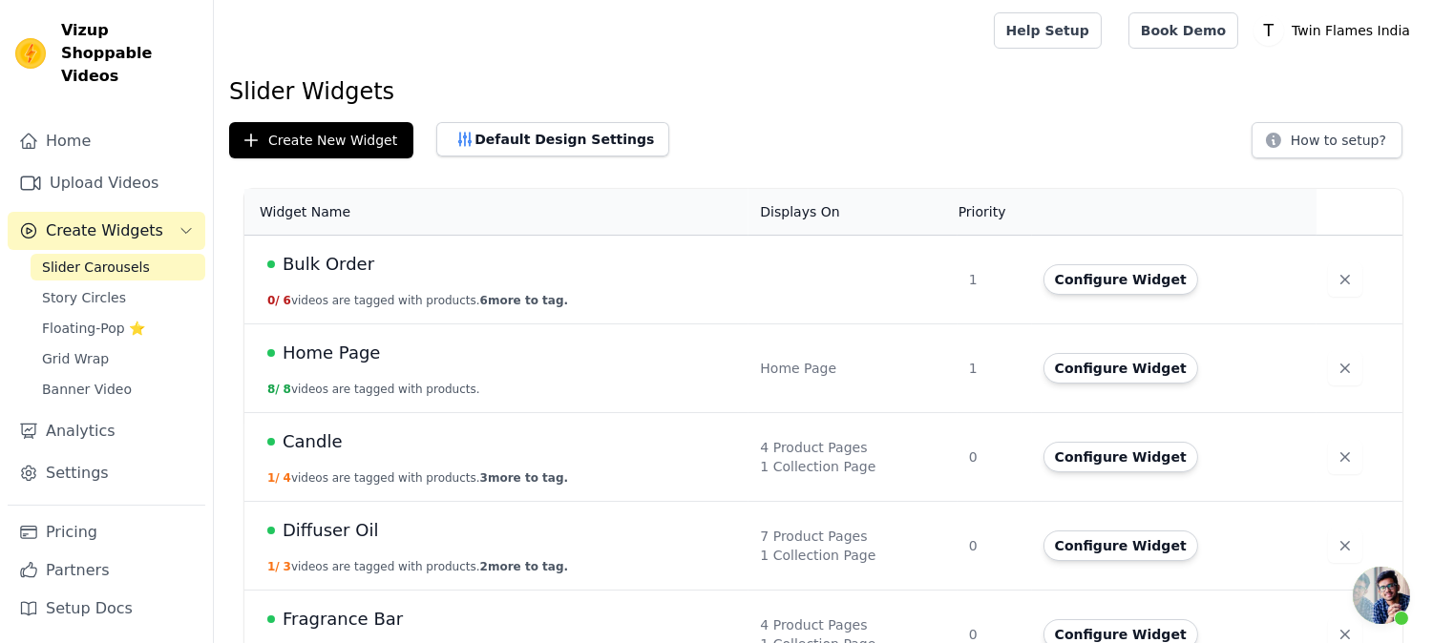
click at [291, 443] on span "Candle" at bounding box center [313, 442] width 60 height 27
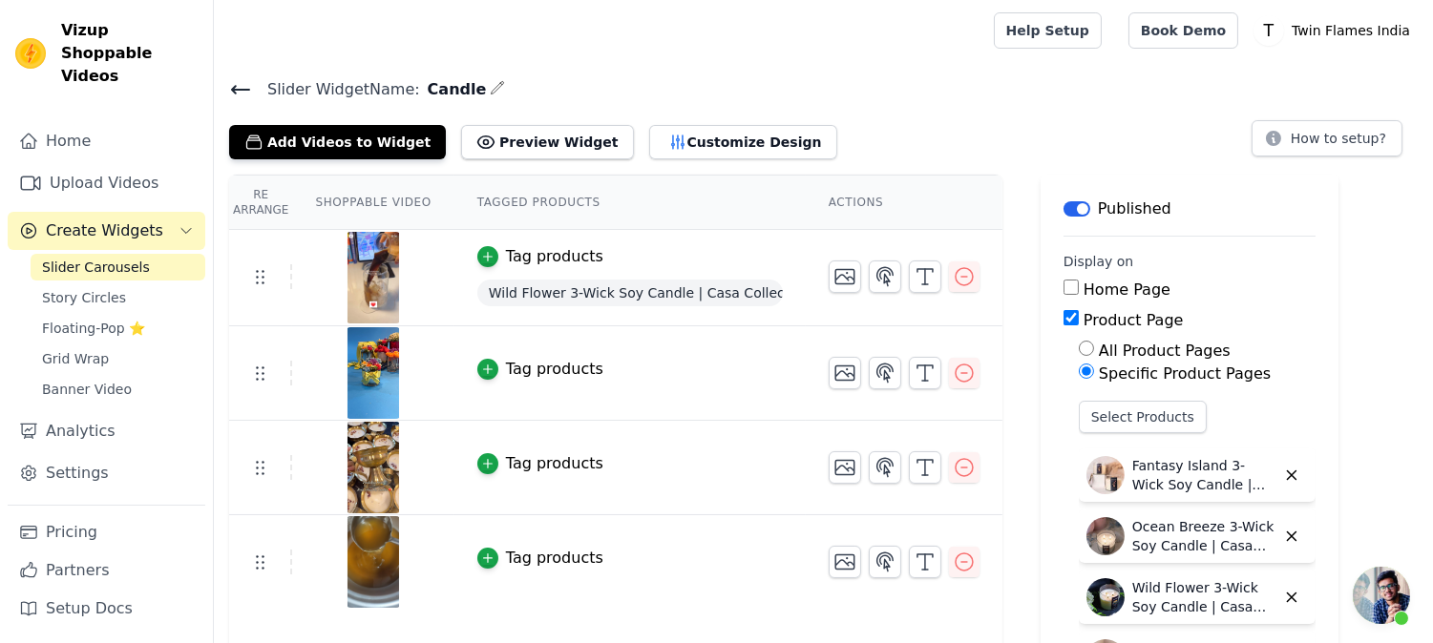
click at [252, 96] on span "Slider Widget Name:" at bounding box center [336, 89] width 168 height 23
click at [241, 89] on icon at bounding box center [240, 90] width 17 height 8
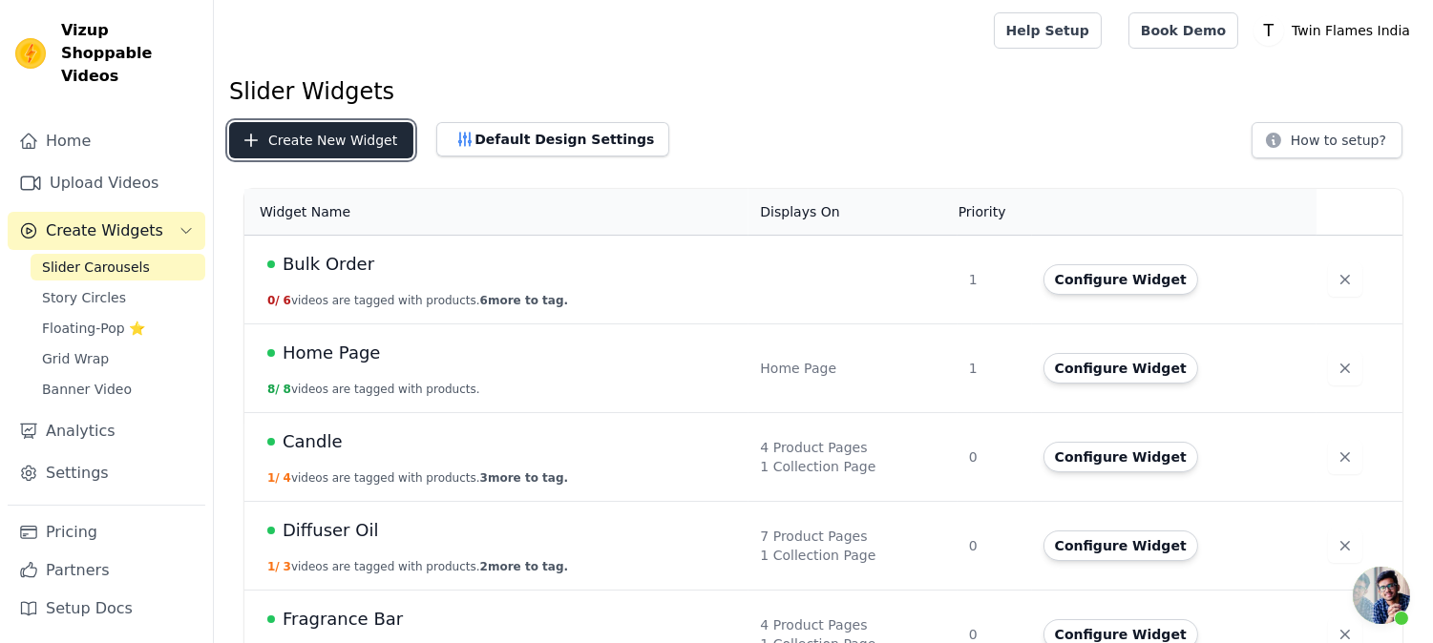
click at [312, 141] on button "Create New Widget" at bounding box center [321, 140] width 184 height 36
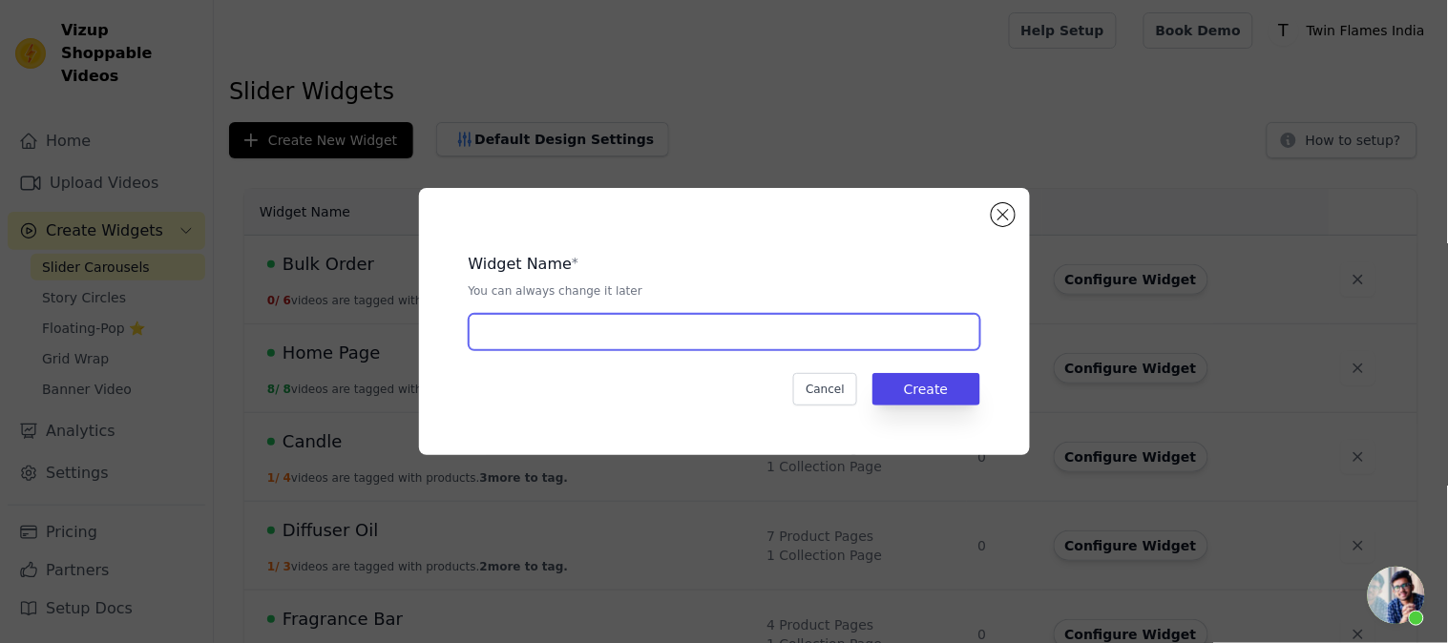
click at [512, 327] on input "text" at bounding box center [725, 332] width 512 height 36
type input "Candle Page"
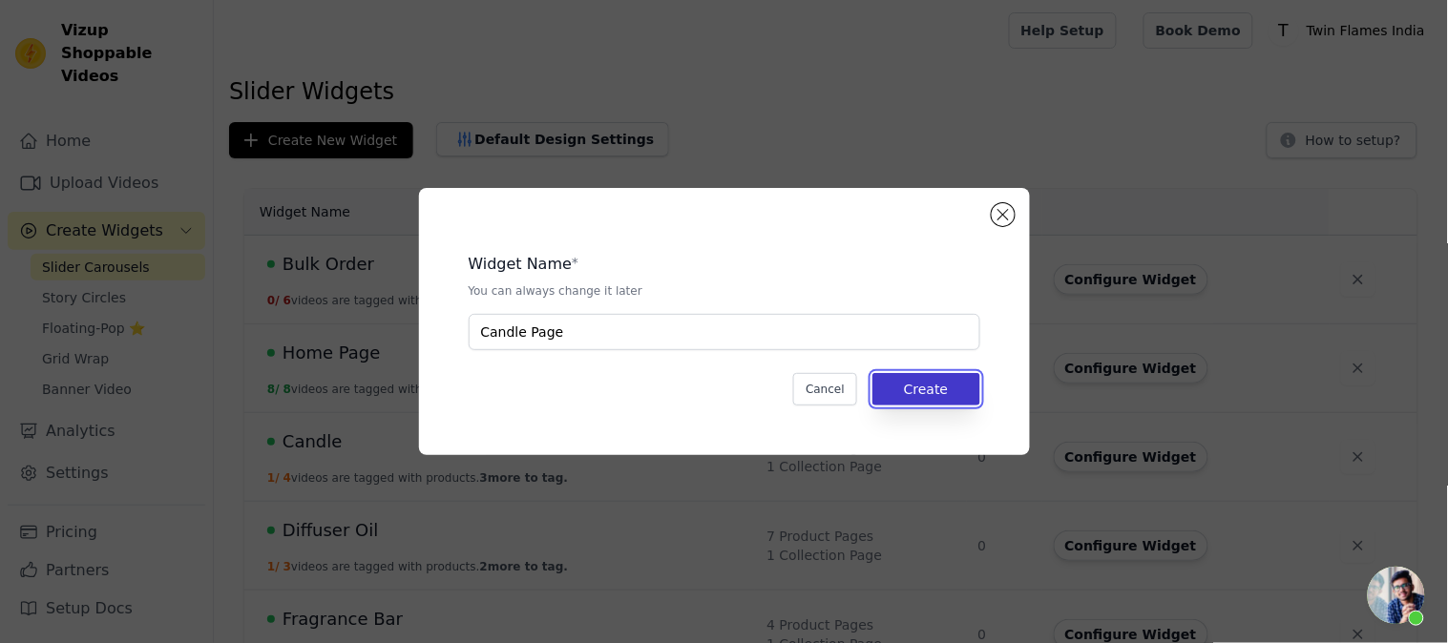
click at [898, 395] on button "Create" at bounding box center [927, 389] width 108 height 32
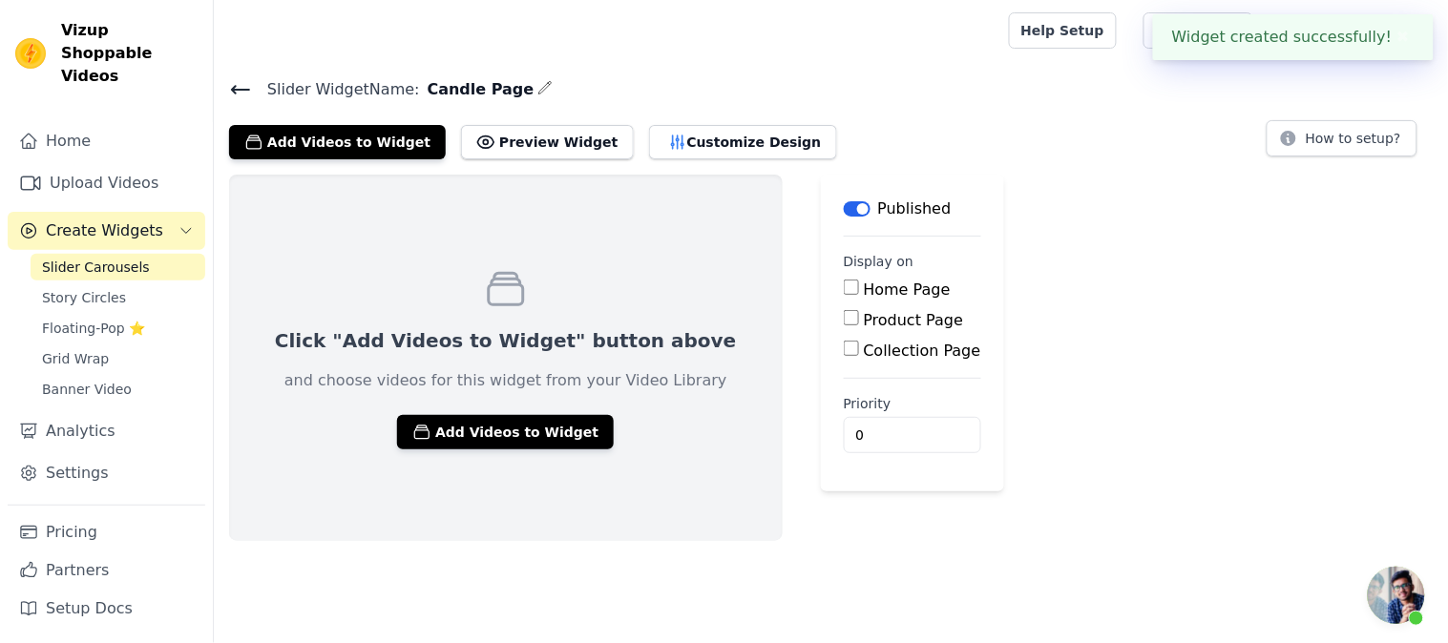
click at [844, 332] on div "Home Page Product Page Collection Page" at bounding box center [912, 321] width 137 height 84
click at [864, 327] on label "Product Page" at bounding box center [914, 320] width 100 height 18
click at [844, 326] on input "Product Page" at bounding box center [851, 317] width 15 height 15
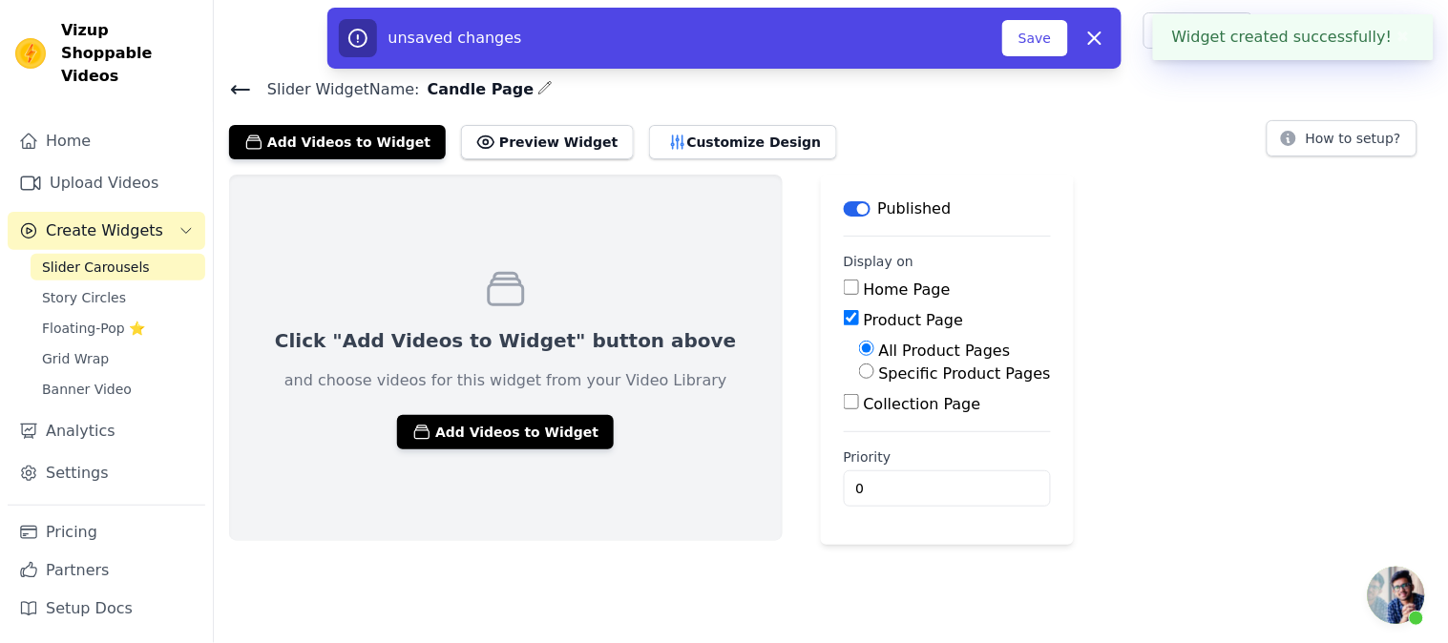
click at [864, 327] on label "Product Page" at bounding box center [914, 320] width 100 height 18
click at [844, 326] on input "Product Page" at bounding box center [851, 317] width 15 height 15
checkbox input "false"
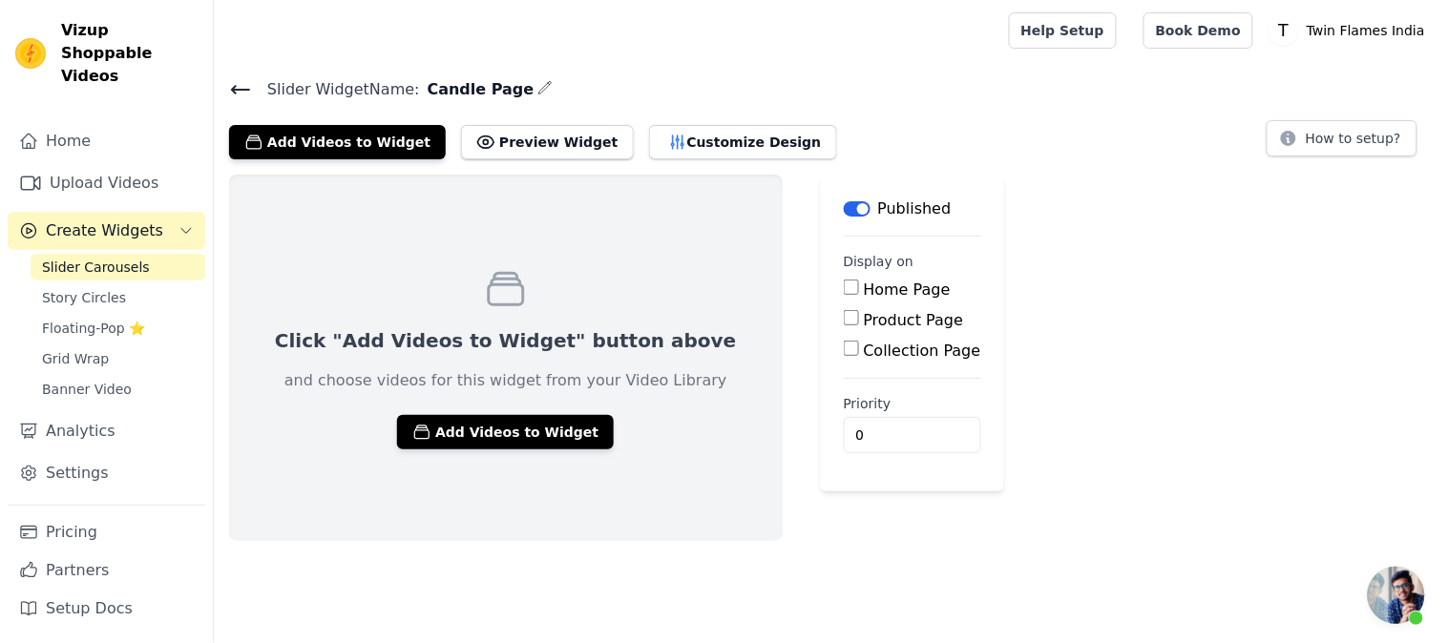
click at [864, 357] on label "Collection Page" at bounding box center [922, 351] width 117 height 18
click at [844, 356] on input "Collection Page" at bounding box center [851, 348] width 15 height 15
checkbox input "true"
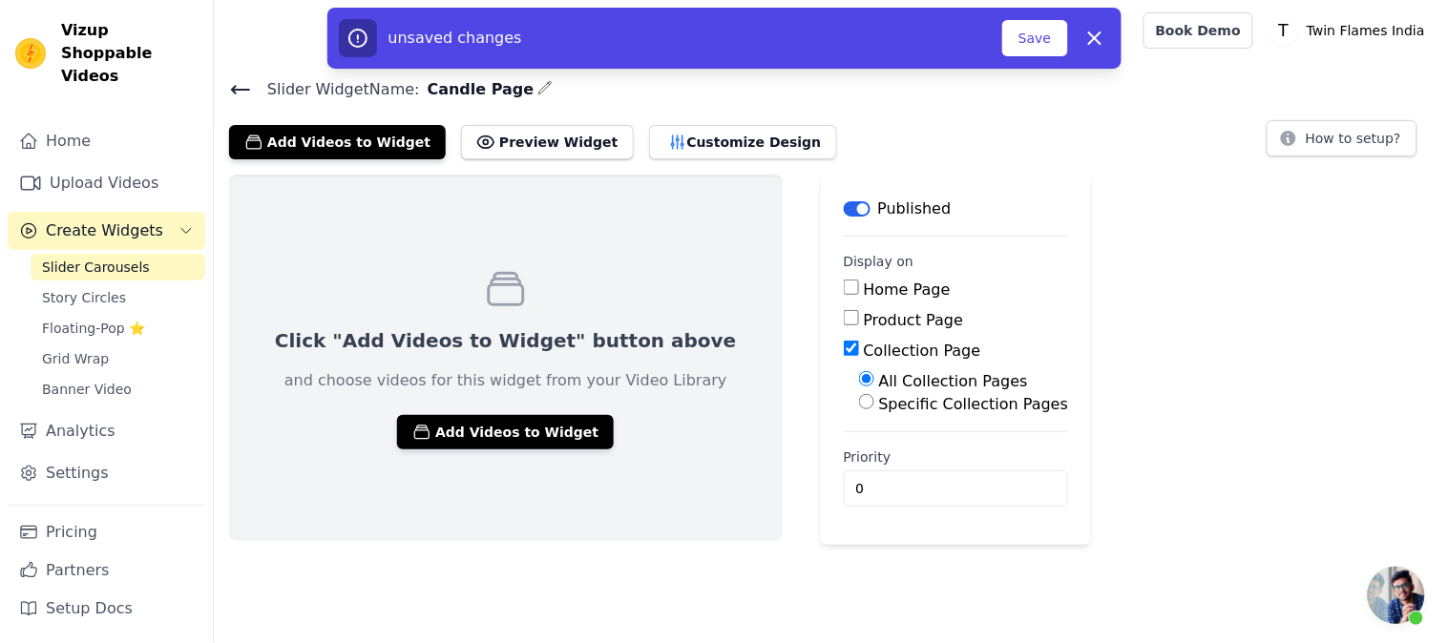
click at [879, 408] on label "Specific Collection Pages" at bounding box center [974, 404] width 190 height 18
click at [859, 408] on input "Specific Collection Pages" at bounding box center [866, 401] width 15 height 15
radio input "true"
click at [859, 443] on button "Select Collection Pages" at bounding box center [949, 448] width 180 height 32
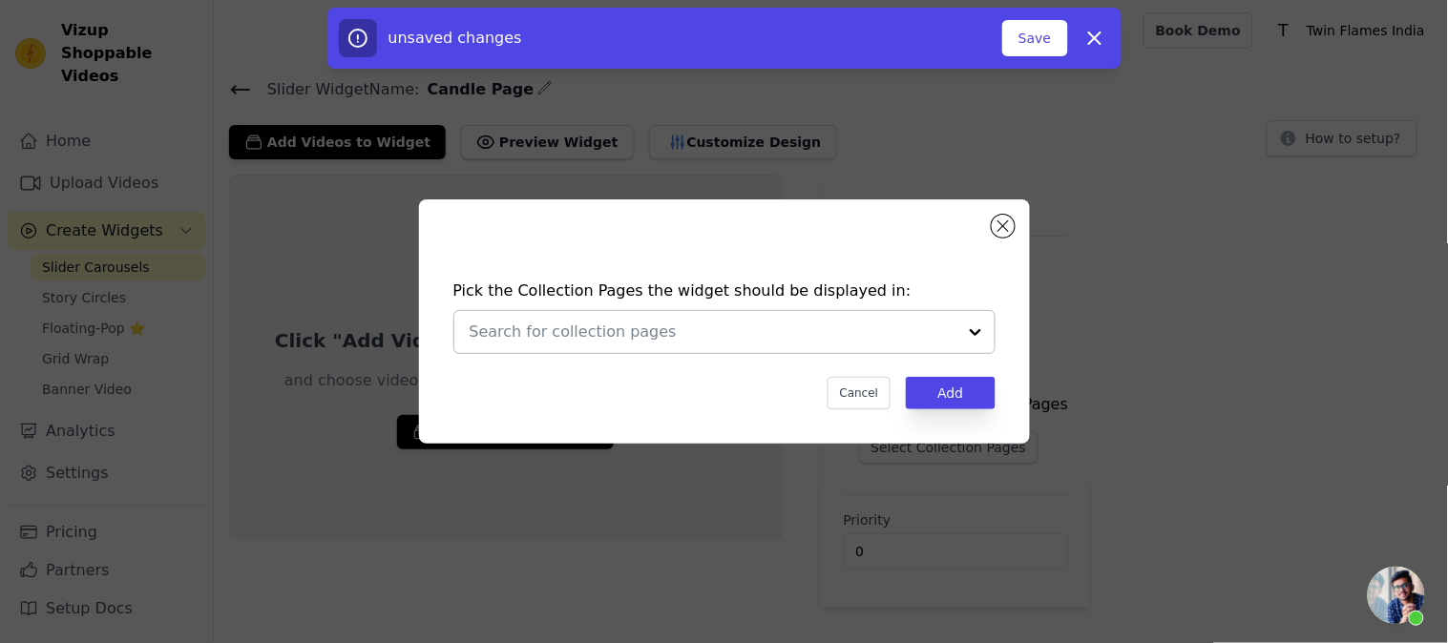
click at [637, 353] on div at bounding box center [713, 332] width 487 height 42
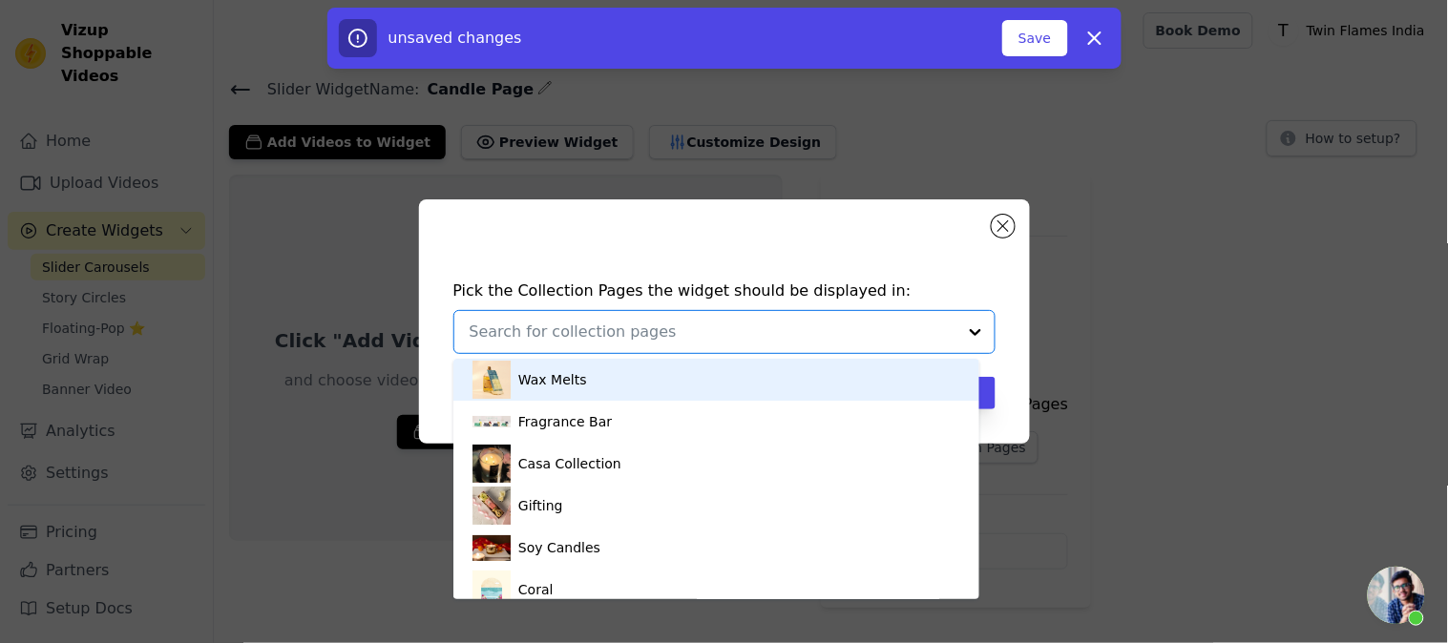
click at [636, 335] on input "text" at bounding box center [713, 332] width 487 height 23
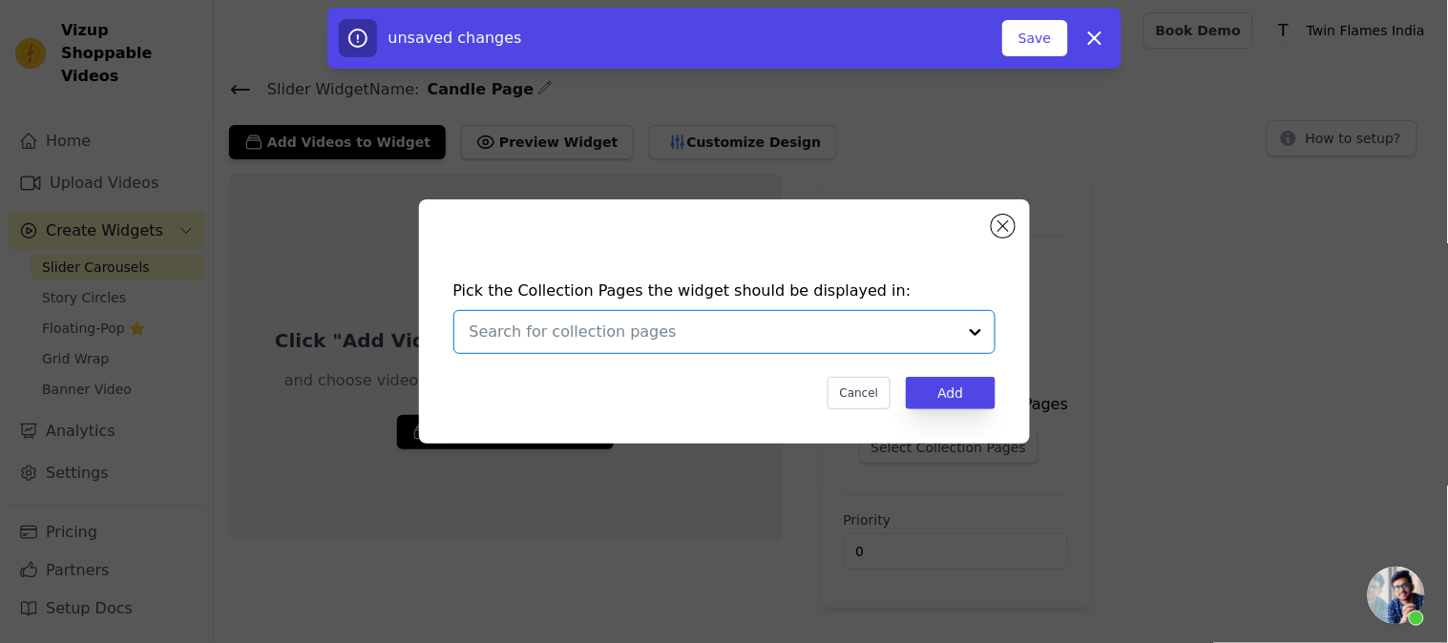
click at [636, 335] on input "text" at bounding box center [713, 332] width 487 height 23
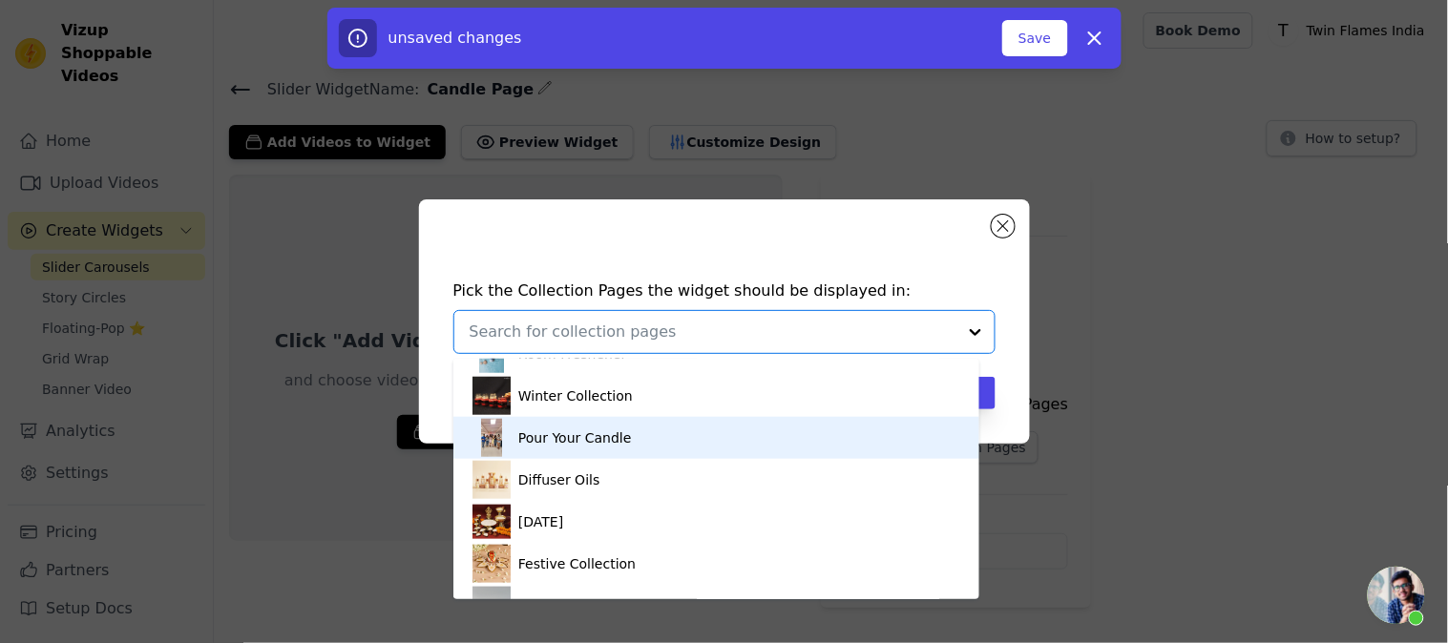
scroll to position [603, 0]
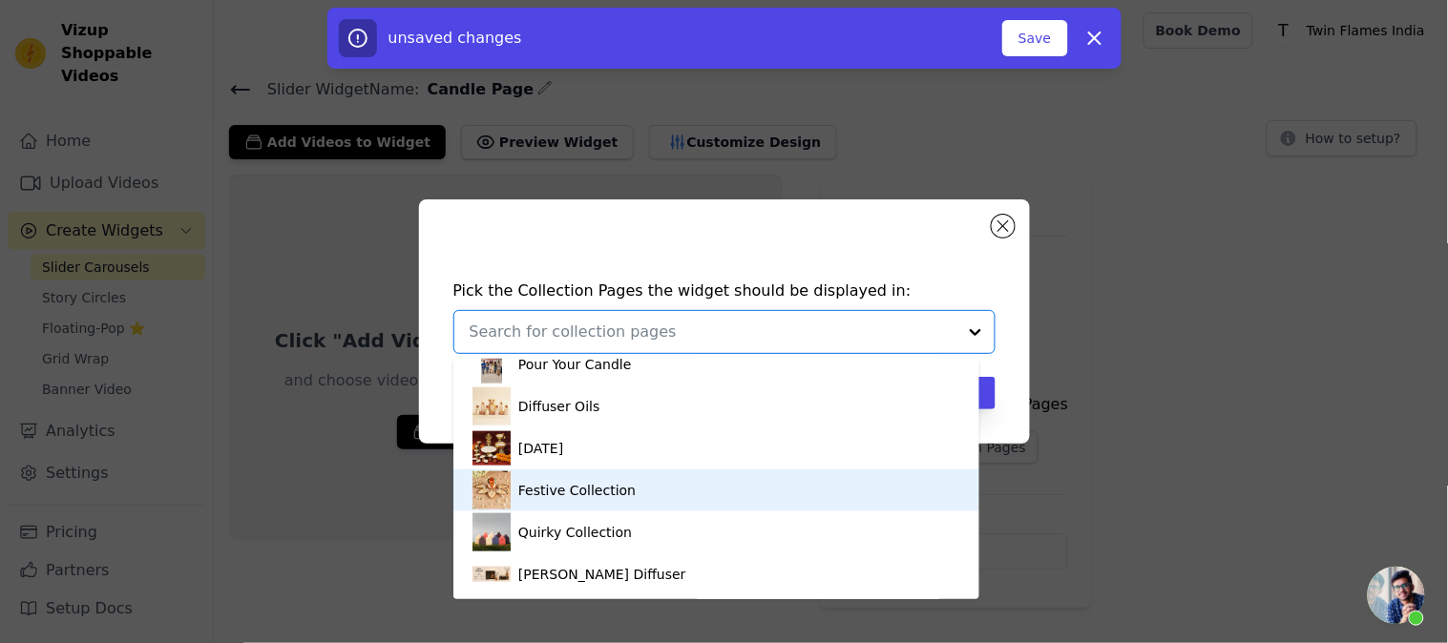
click at [1095, 502] on div "Pick the Collection Pages the widget should be displayed in: Wax Melts Fragranc…" at bounding box center [724, 321] width 1448 height 643
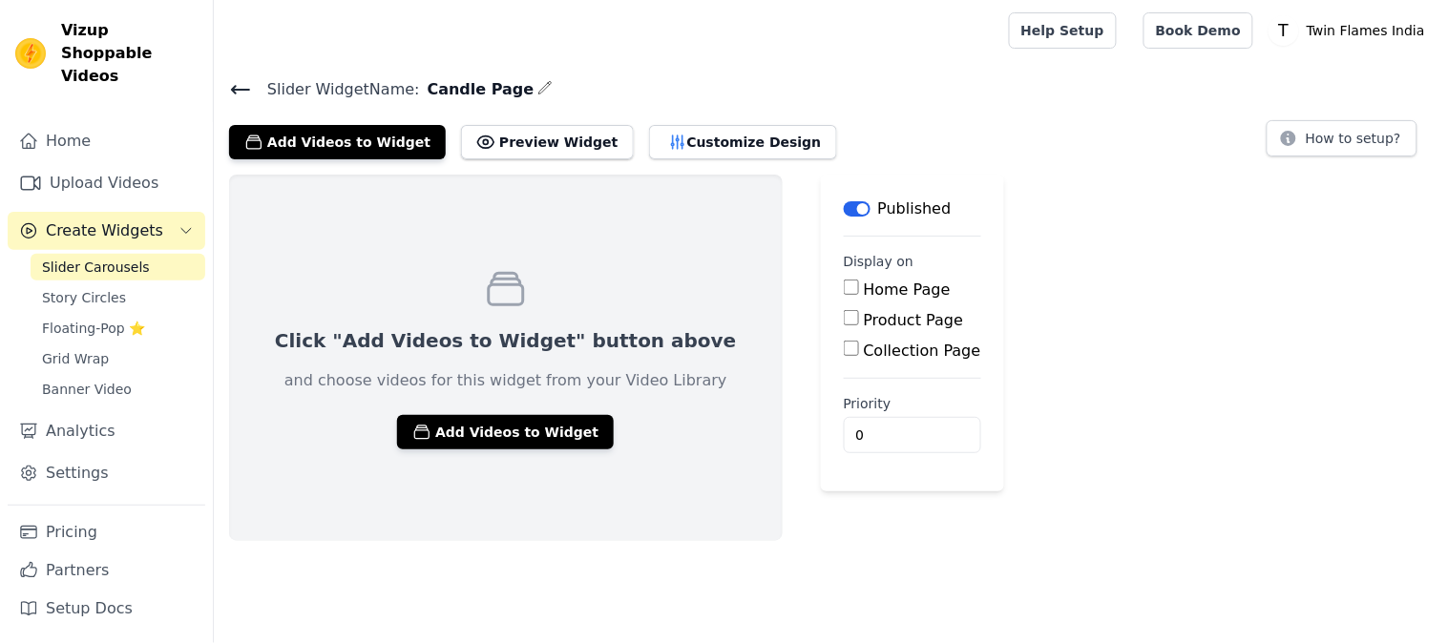
click at [864, 322] on label "Product Page" at bounding box center [914, 320] width 100 height 18
click at [844, 322] on input "Product Page" at bounding box center [851, 317] width 15 height 15
checkbox input "true"
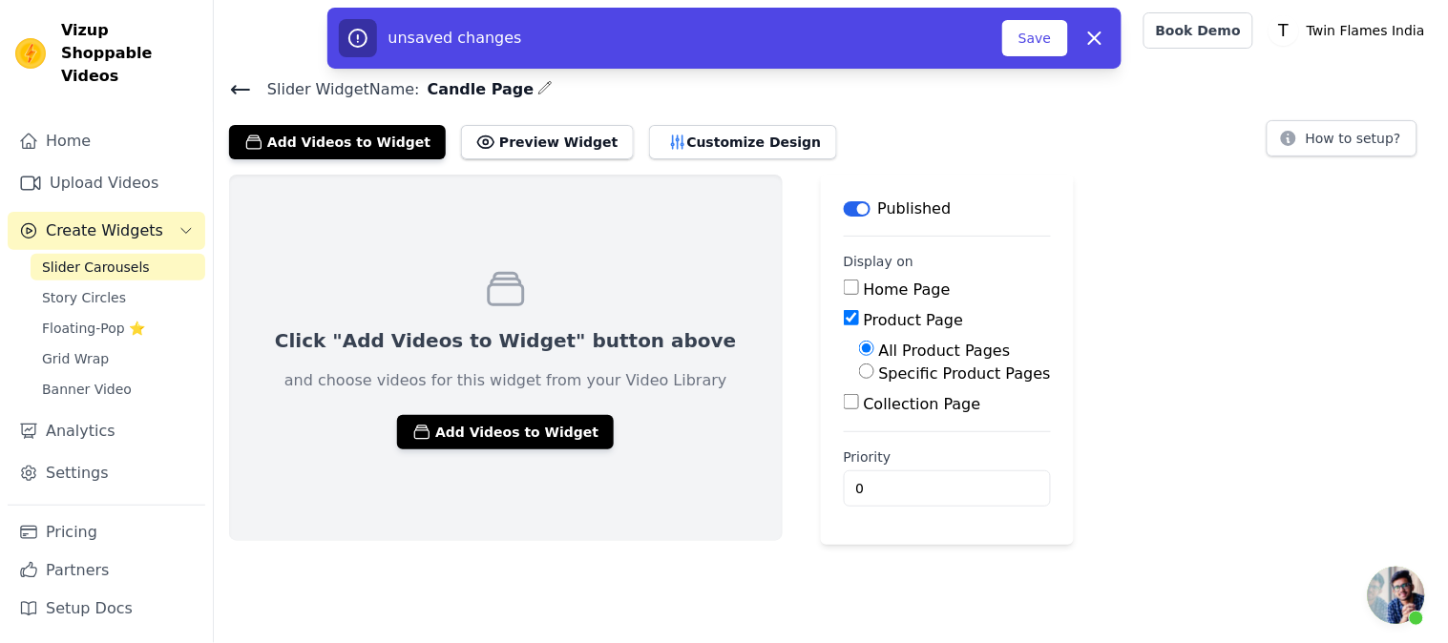
scroll to position [4513, 0]
click at [879, 370] on label "Specific Product Pages" at bounding box center [965, 374] width 172 height 18
click at [866, 370] on input "Specific Product Pages" at bounding box center [866, 371] width 15 height 15
radio input "true"
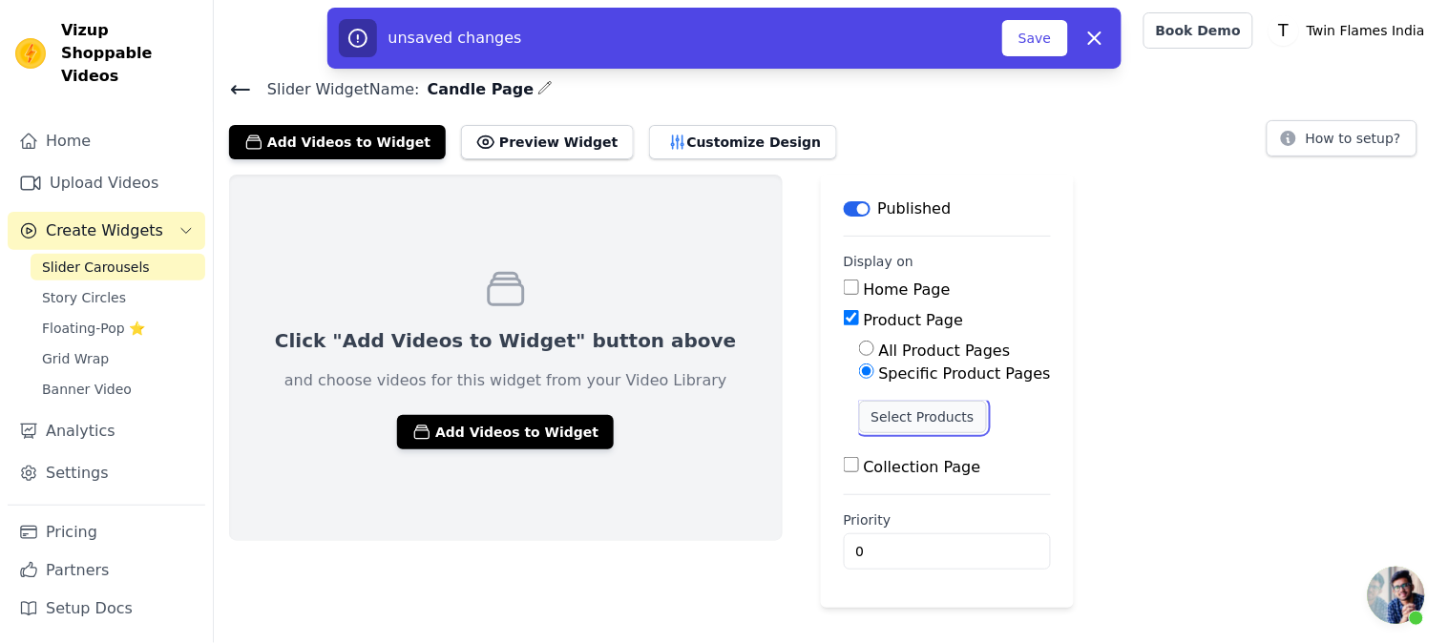
click at [859, 425] on button "Select Products" at bounding box center [923, 417] width 128 height 32
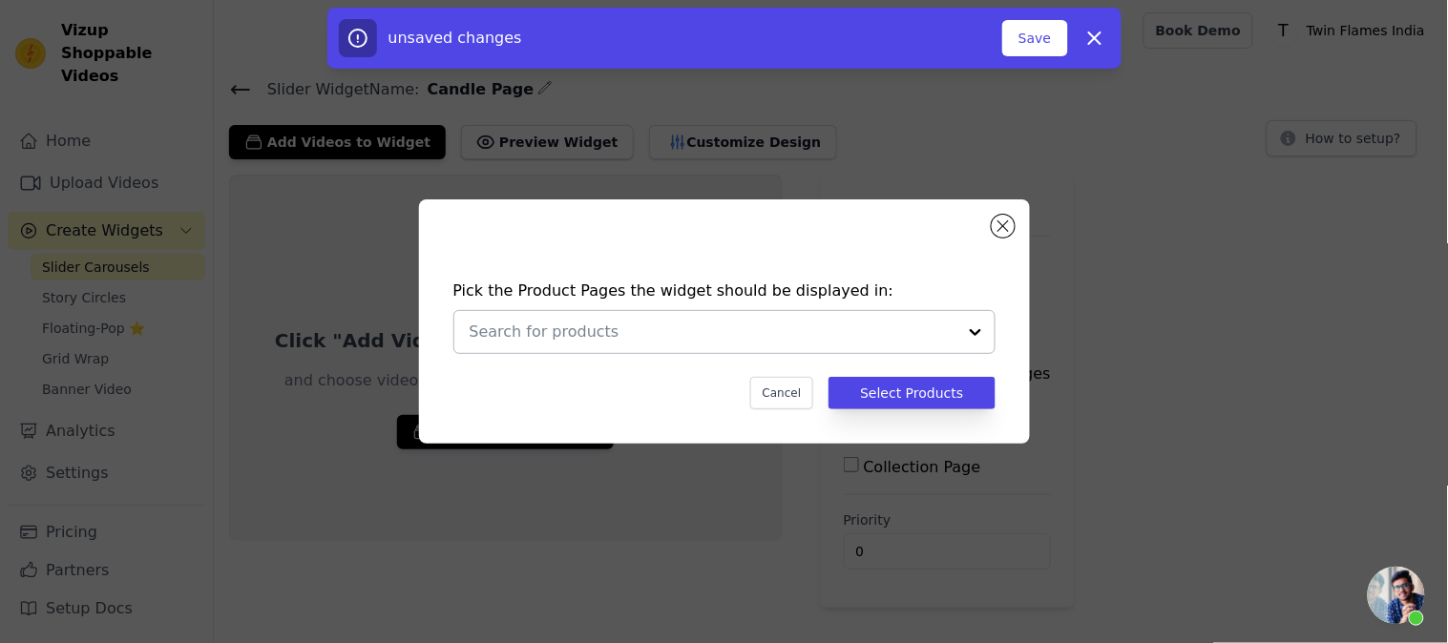
click at [626, 353] on div at bounding box center [713, 332] width 487 height 42
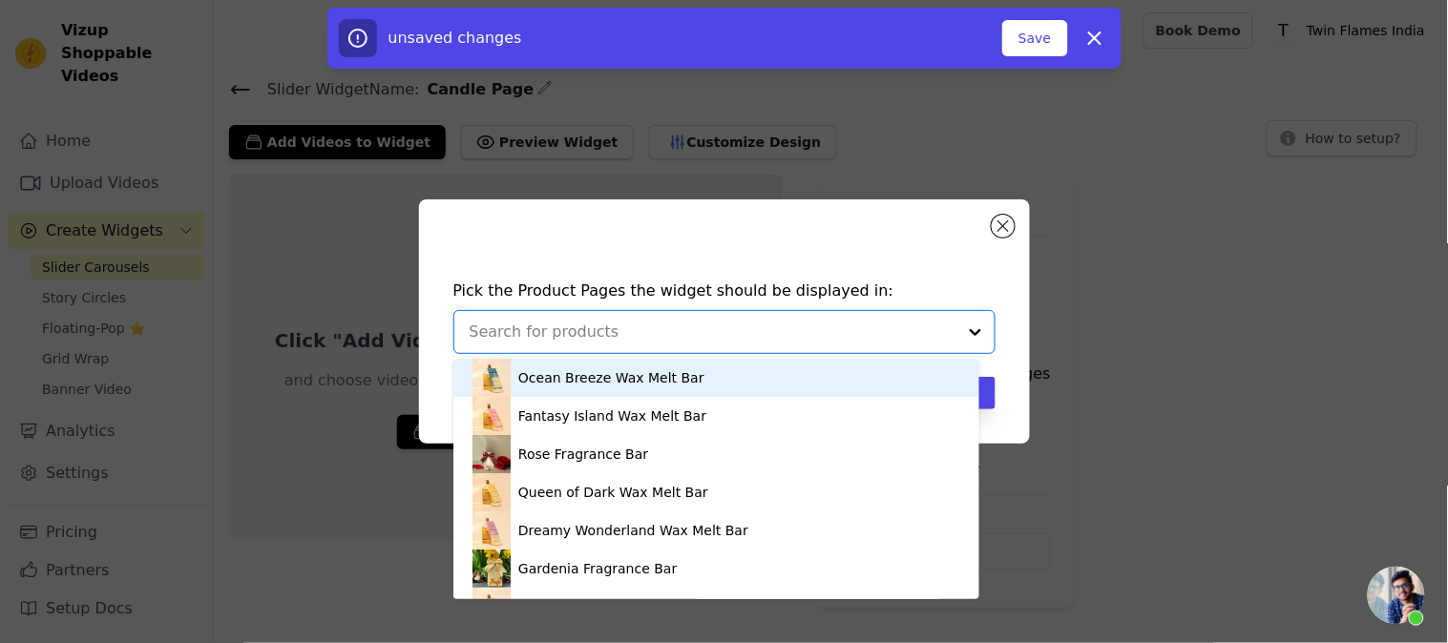
click at [988, 227] on div "Pick the Product Pages the widget should be displayed in: Ocean Breeze Wax Melt…" at bounding box center [724, 322] width 611 height 244
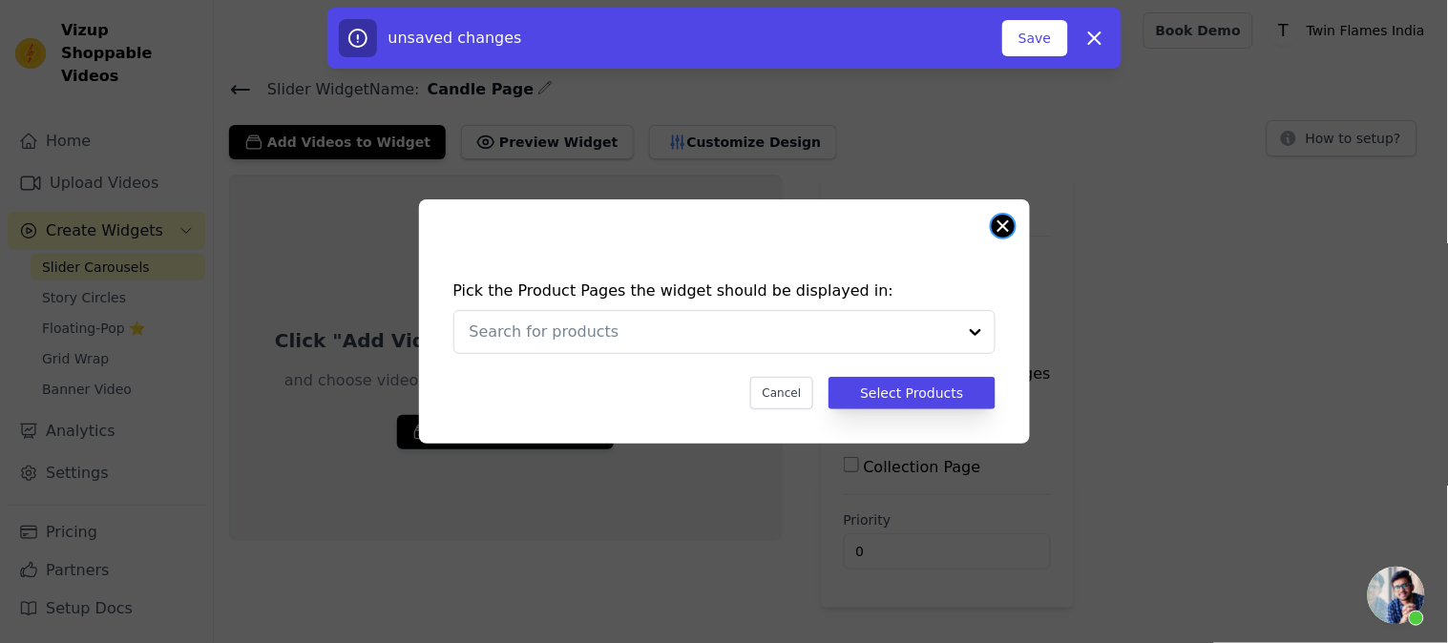
click at [1000, 229] on button "Close modal" at bounding box center [1003, 226] width 23 height 23
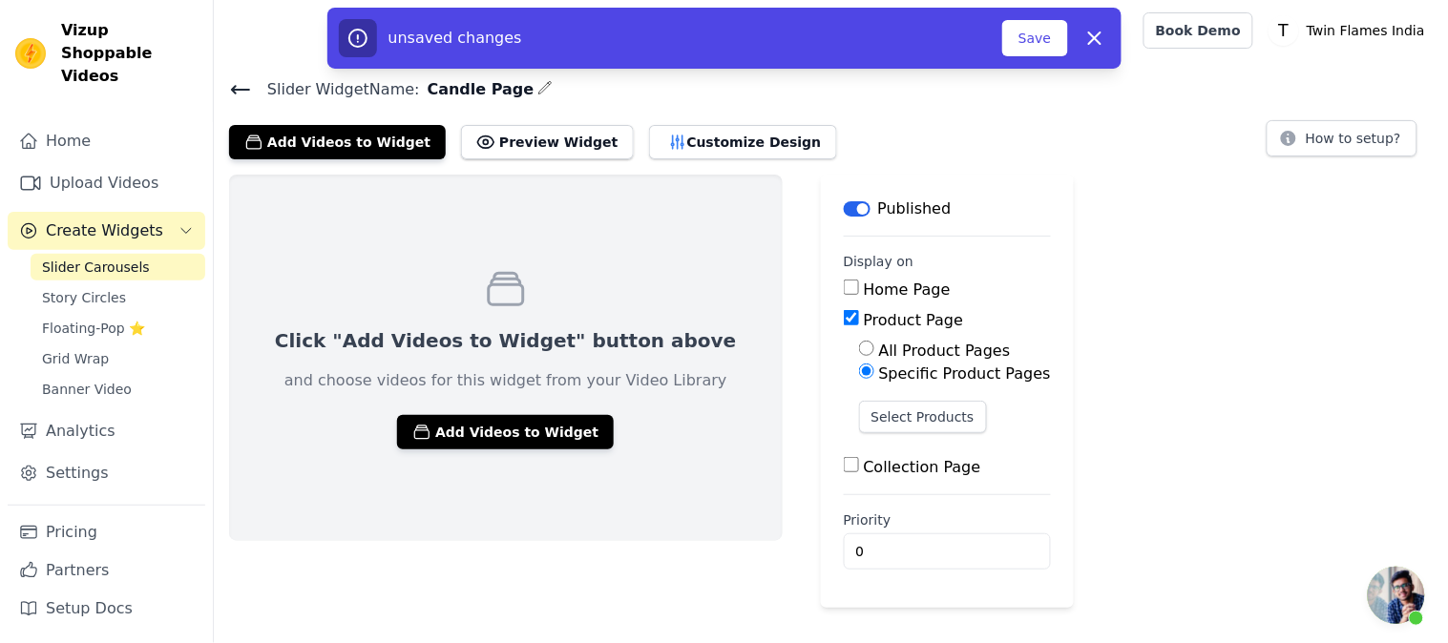
click at [864, 468] on label "Collection Page" at bounding box center [922, 467] width 117 height 18
click at [844, 468] on input "Collection Page" at bounding box center [851, 464] width 15 height 15
checkbox input "true"
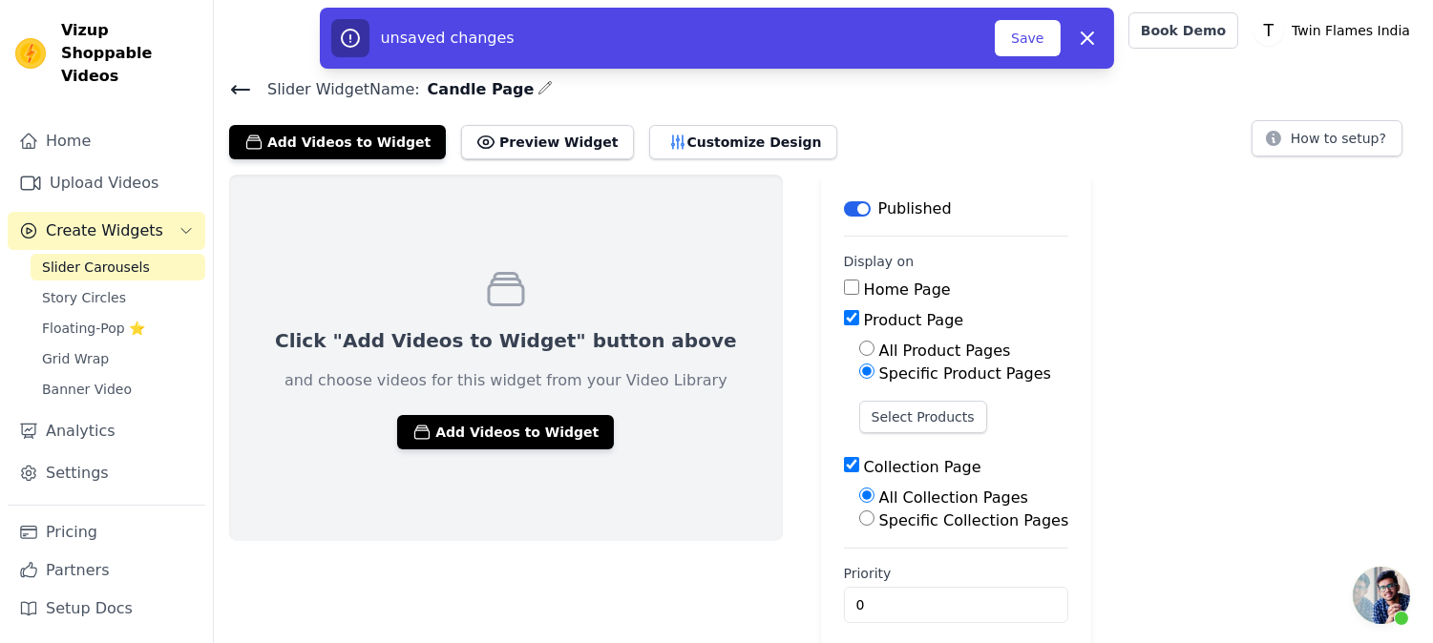
click at [859, 531] on div "Specific Collection Pages" at bounding box center [964, 521] width 210 height 23
click at [879, 523] on label "Specific Collection Pages" at bounding box center [974, 521] width 190 height 18
click at [859, 523] on input "Specific Collection Pages" at bounding box center [866, 518] width 15 height 15
radio input "true"
click at [859, 565] on button "Select Collection Pages" at bounding box center [949, 564] width 180 height 32
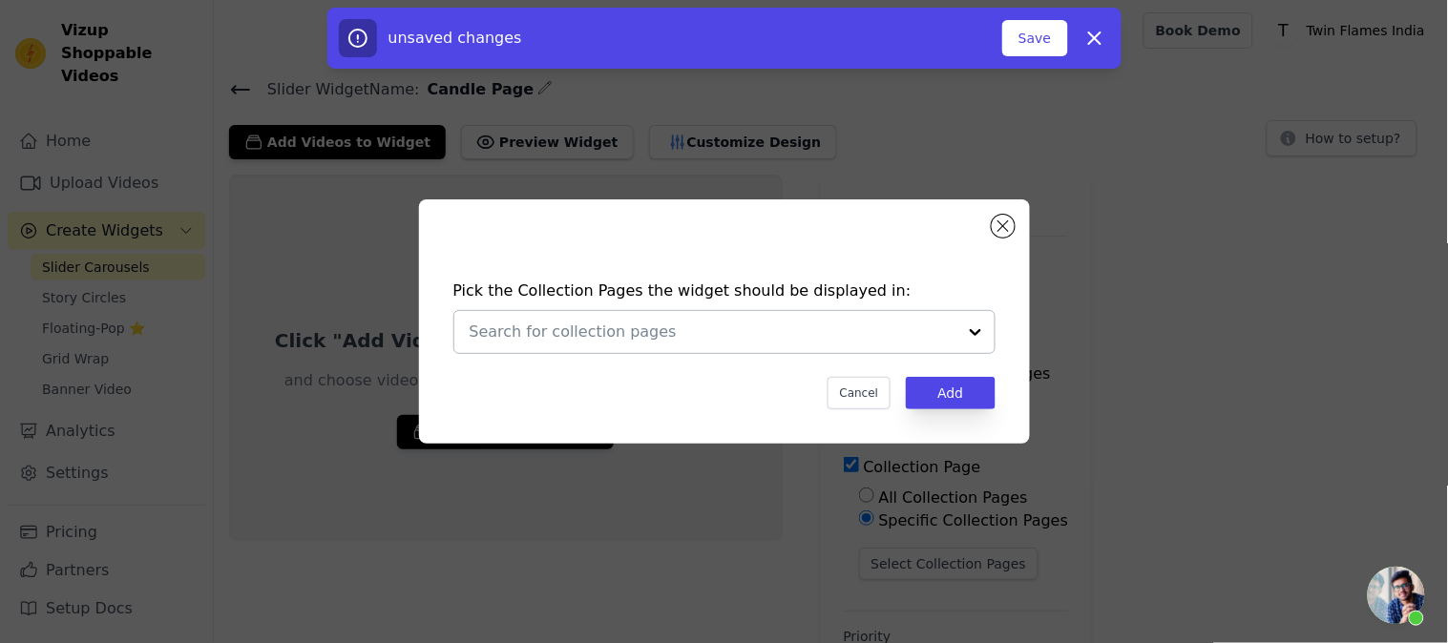
click at [711, 348] on div at bounding box center [713, 332] width 487 height 42
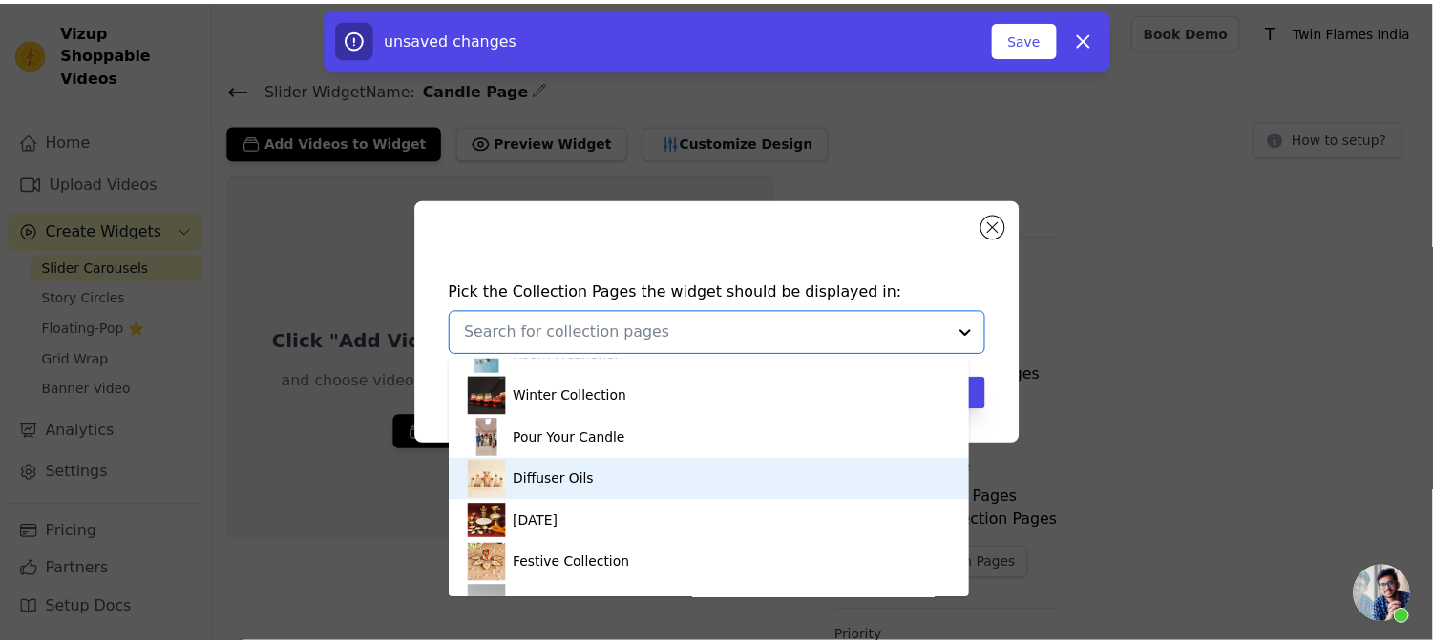
scroll to position [603, 0]
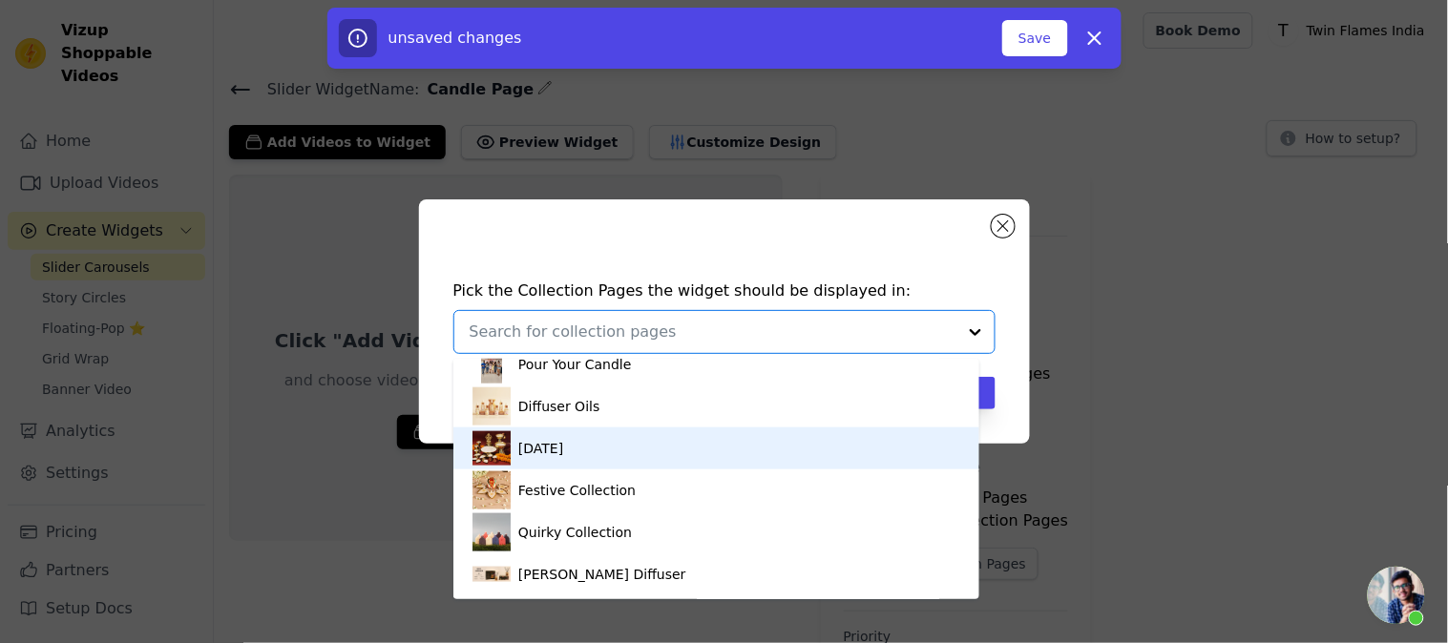
click at [542, 453] on div "Diwali" at bounding box center [540, 449] width 45 height 42
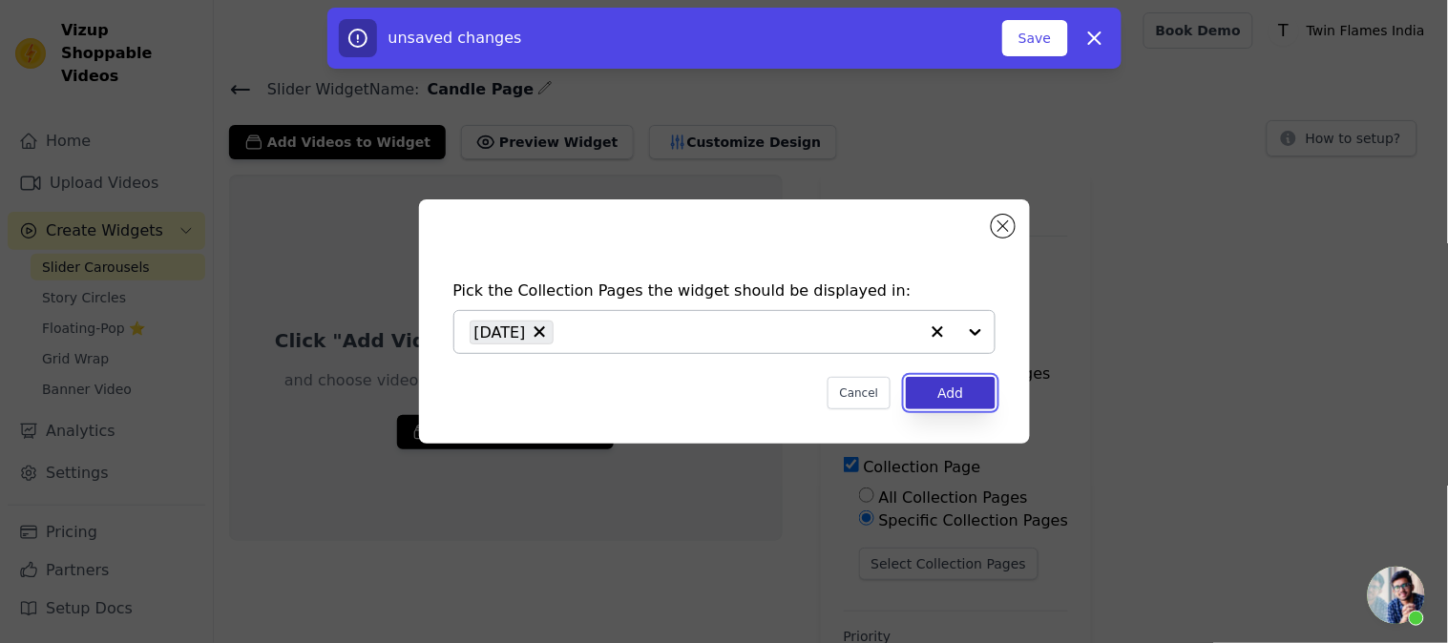
click at [980, 399] on button "Add" at bounding box center [950, 393] width 89 height 32
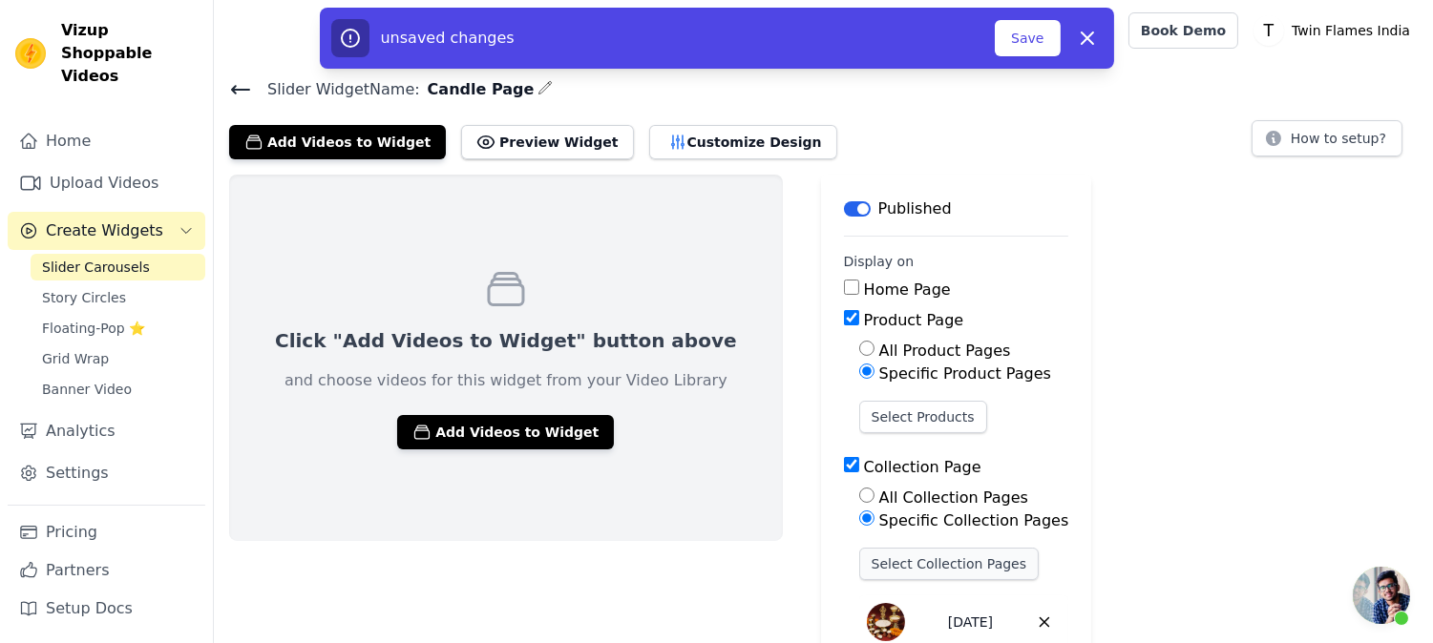
scroll to position [141, 0]
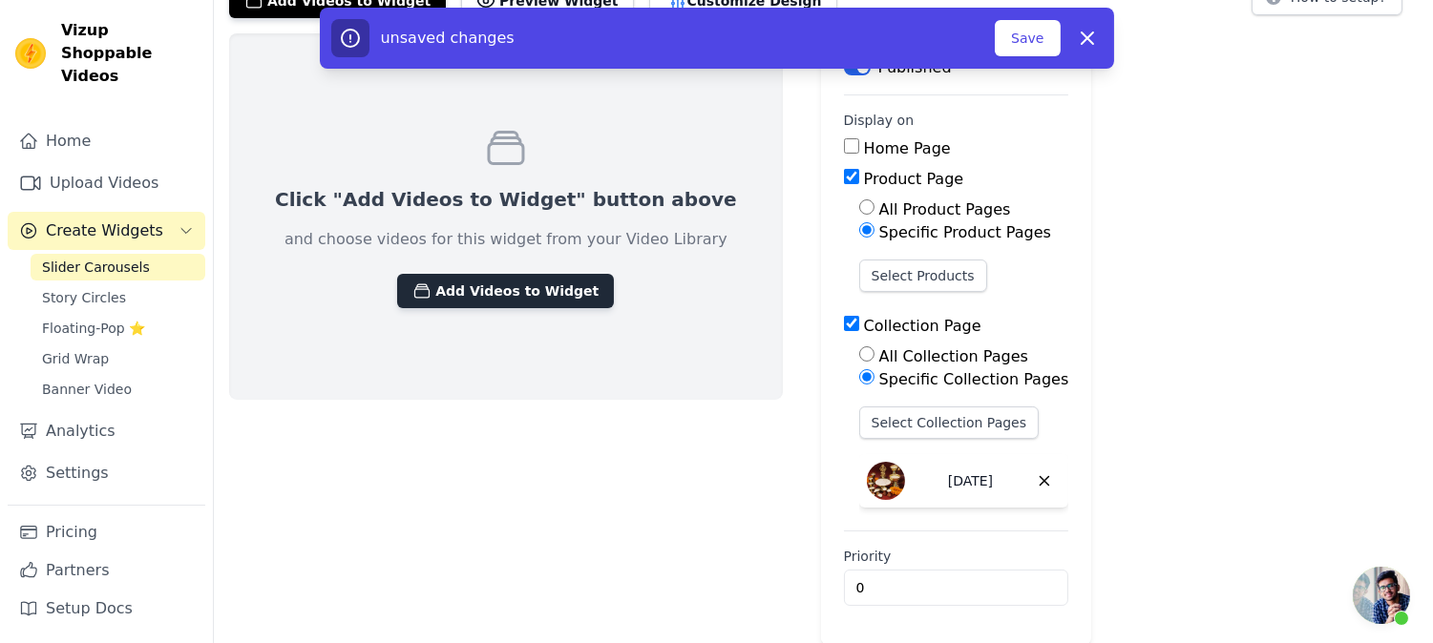
click at [425, 288] on button "Add Videos to Widget" at bounding box center [505, 291] width 217 height 34
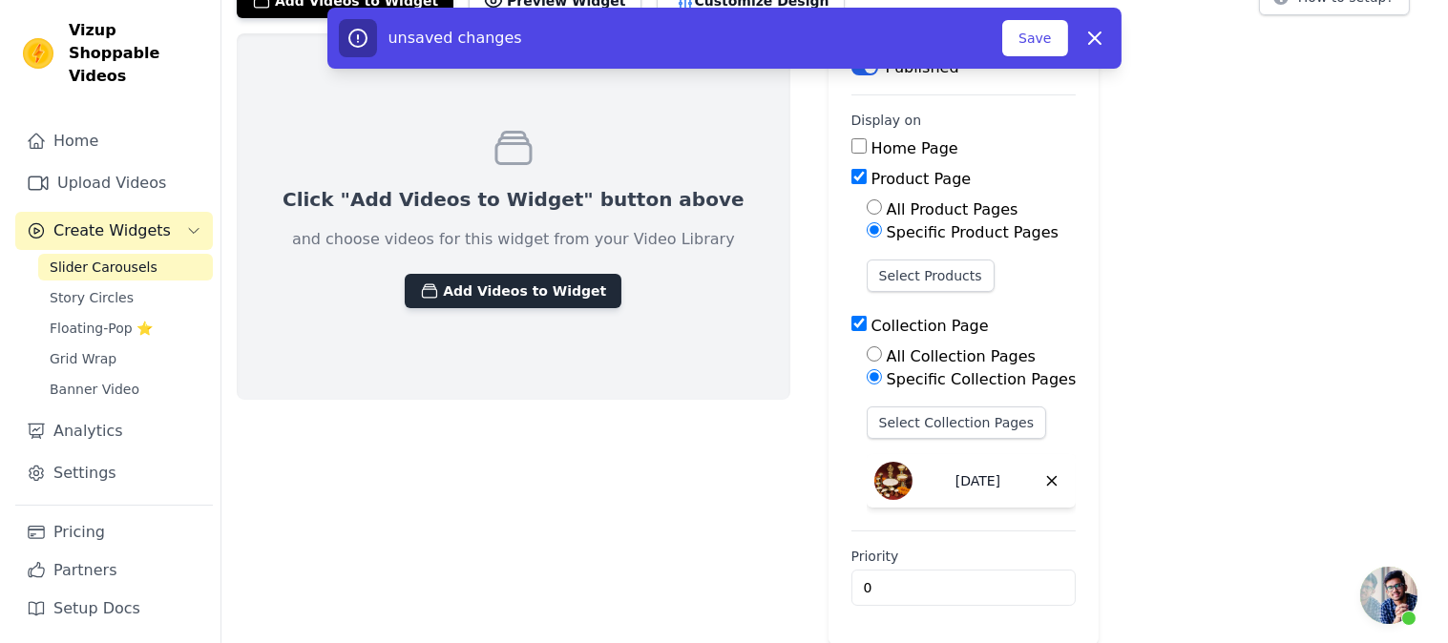
scroll to position [0, 0]
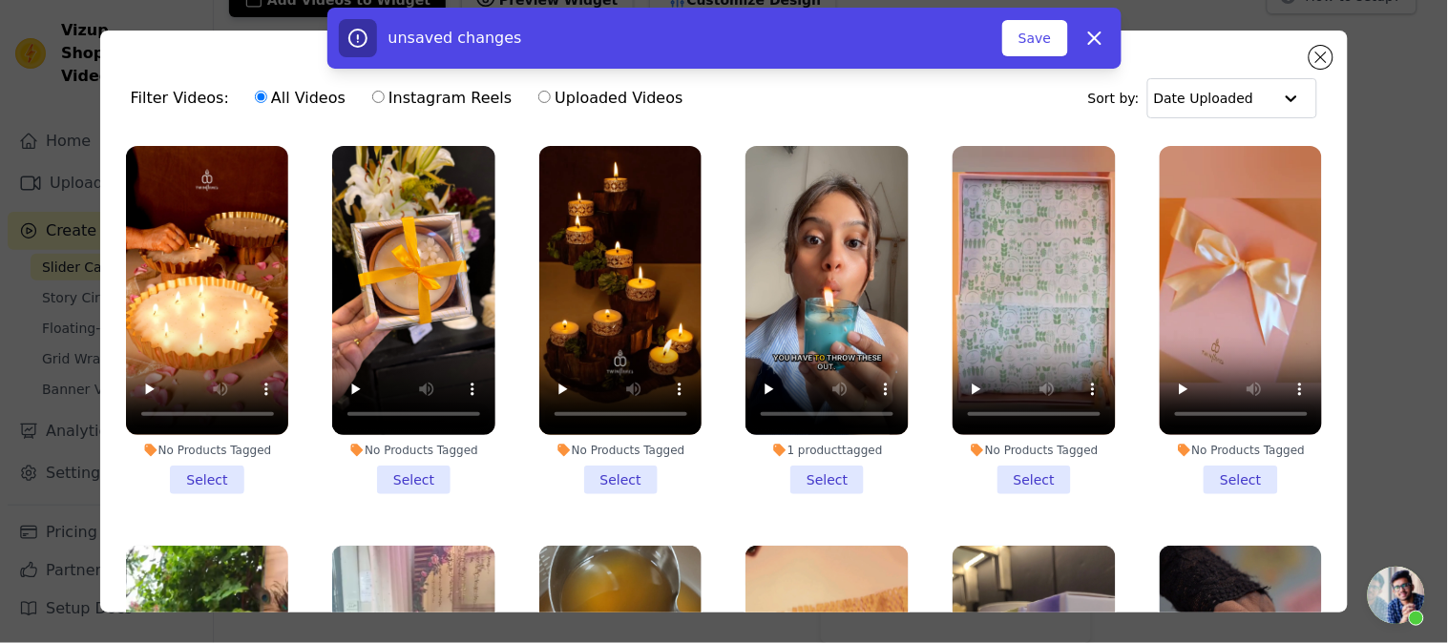
click at [198, 459] on li "No Products Tagged Select" at bounding box center [207, 320] width 163 height 348
click at [0, 0] on input "No Products Tagged Select" at bounding box center [0, 0] width 0 height 0
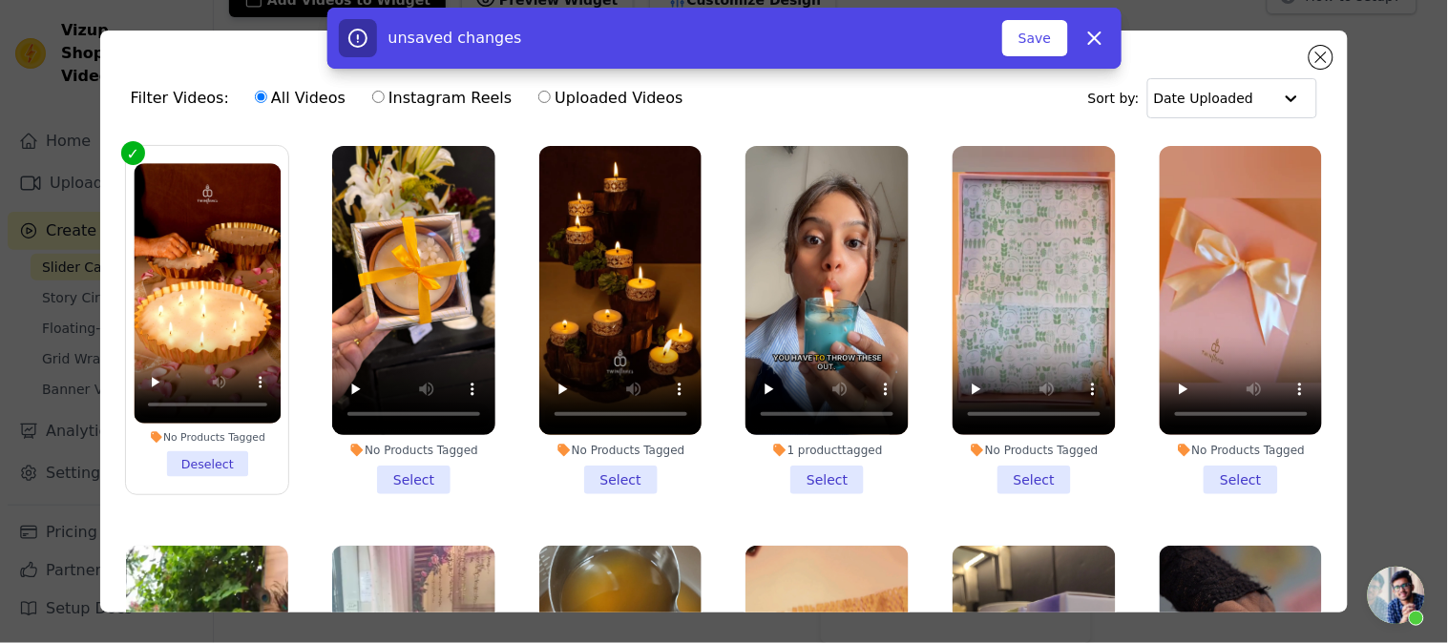
click at [407, 474] on li "No Products Tagged Select" at bounding box center [413, 320] width 163 height 348
click at [0, 0] on input "No Products Tagged Select" at bounding box center [0, 0] width 0 height 0
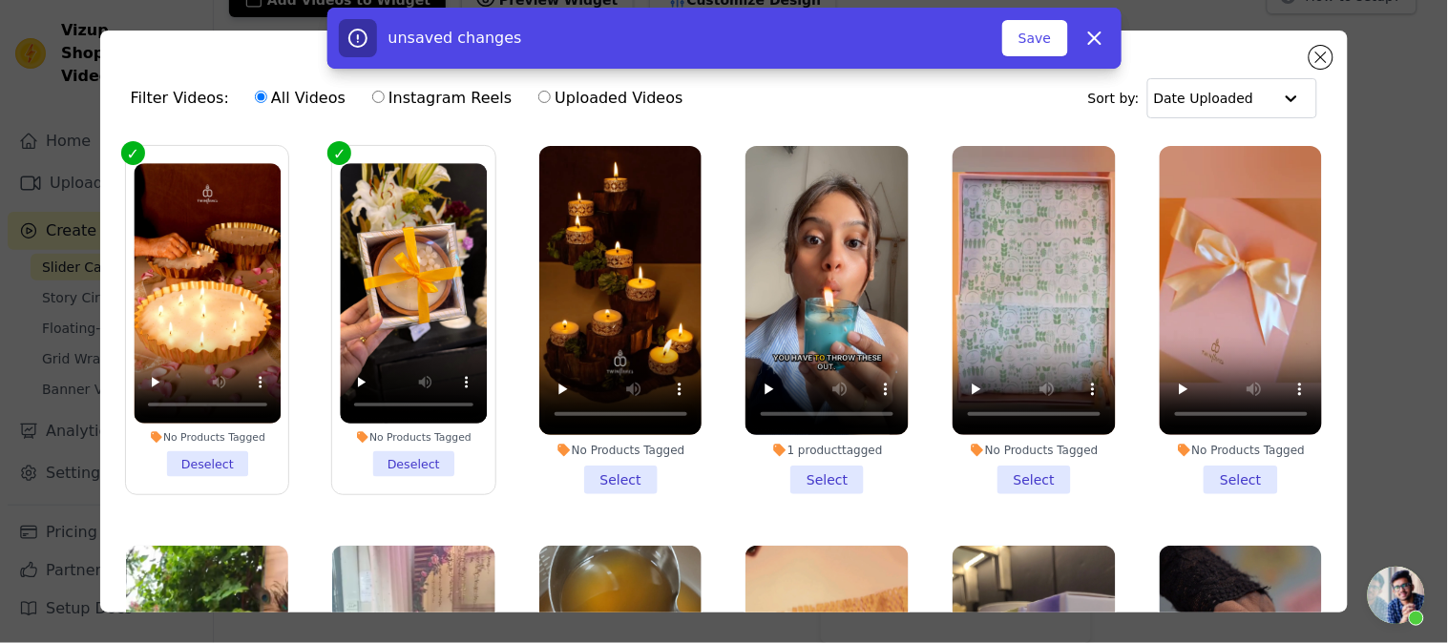
click at [624, 470] on li "No Products Tagged Select" at bounding box center [620, 320] width 163 height 348
click at [0, 0] on input "No Products Tagged Select" at bounding box center [0, 0] width 0 height 0
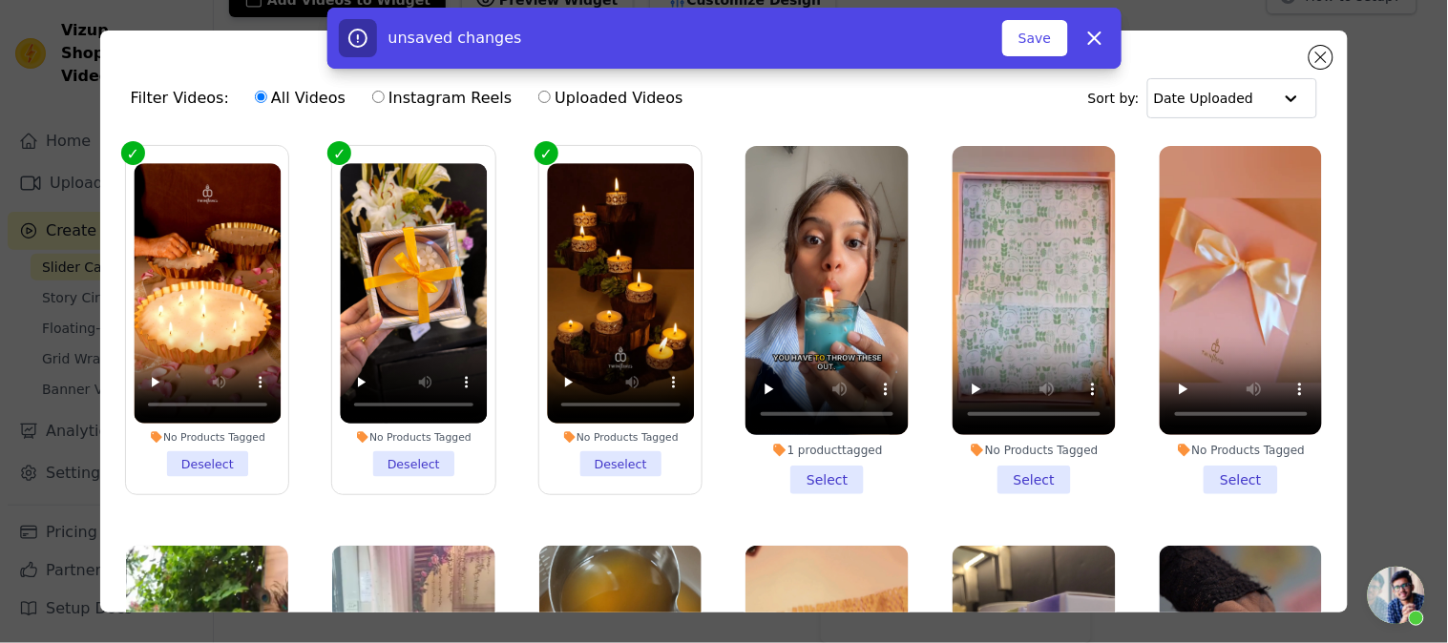
click at [780, 463] on li "1 product tagged Select" at bounding box center [827, 320] width 163 height 348
click at [0, 0] on input "1 product tagged Select" at bounding box center [0, 0] width 0 height 0
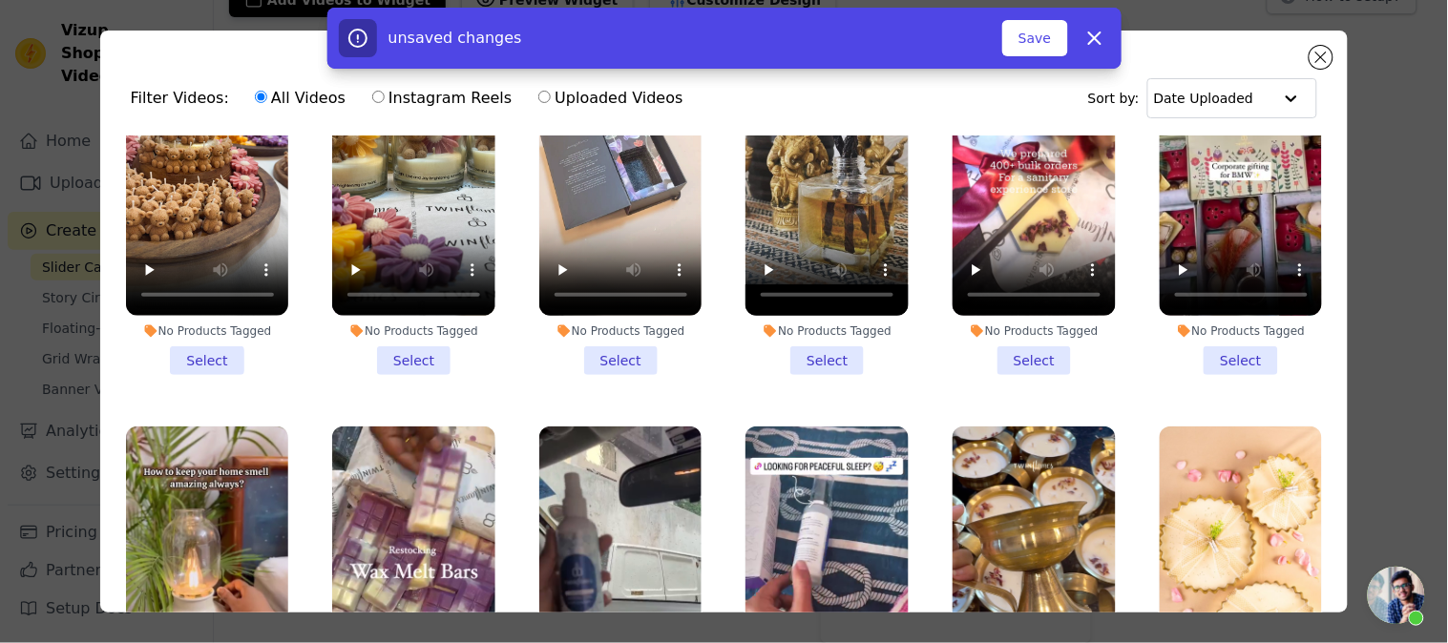
scroll to position [2333, 0]
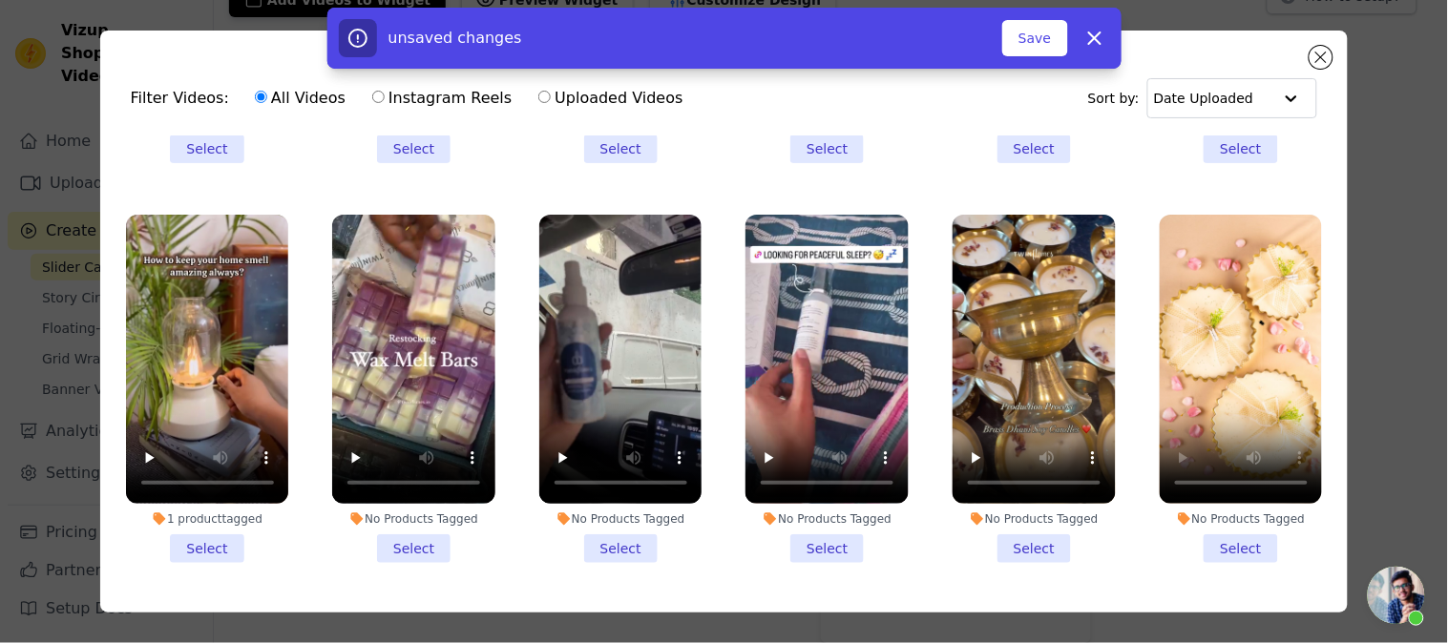
click at [1233, 503] on li "No Products Tagged Select" at bounding box center [1241, 389] width 163 height 348
click at [0, 0] on input "No Products Tagged Select" at bounding box center [0, 0] width 0 height 0
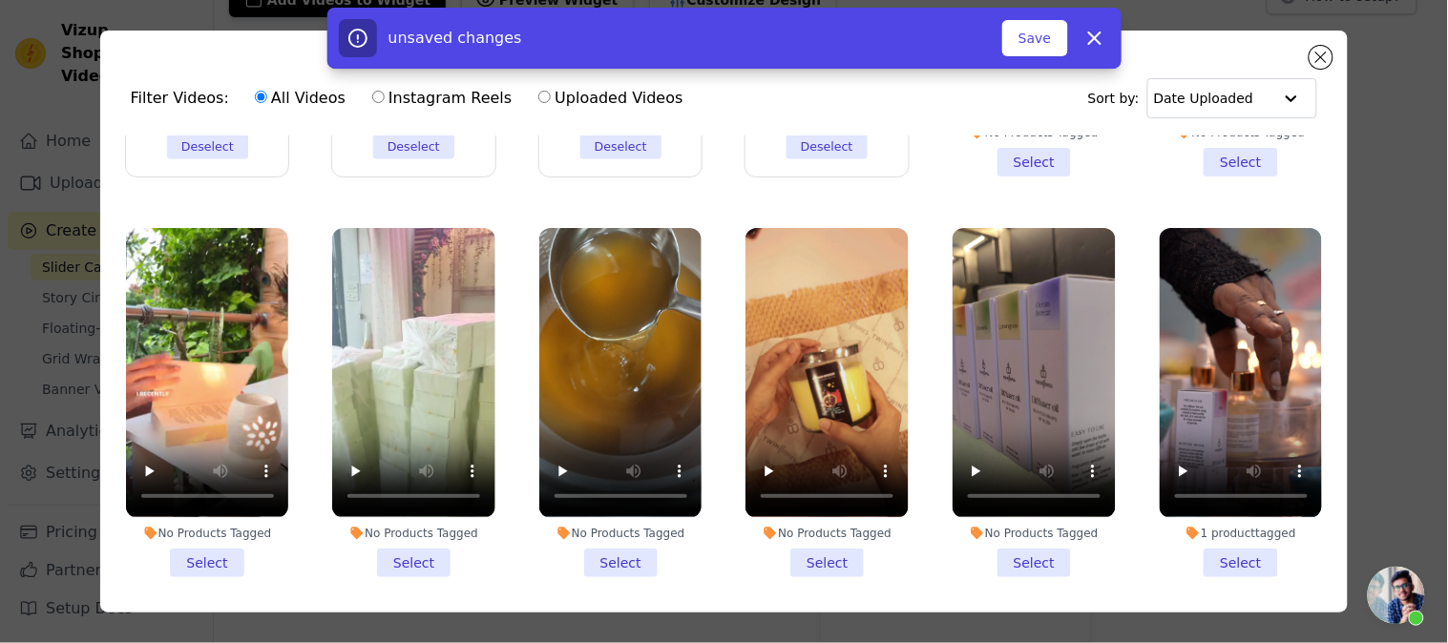
scroll to position [0, 0]
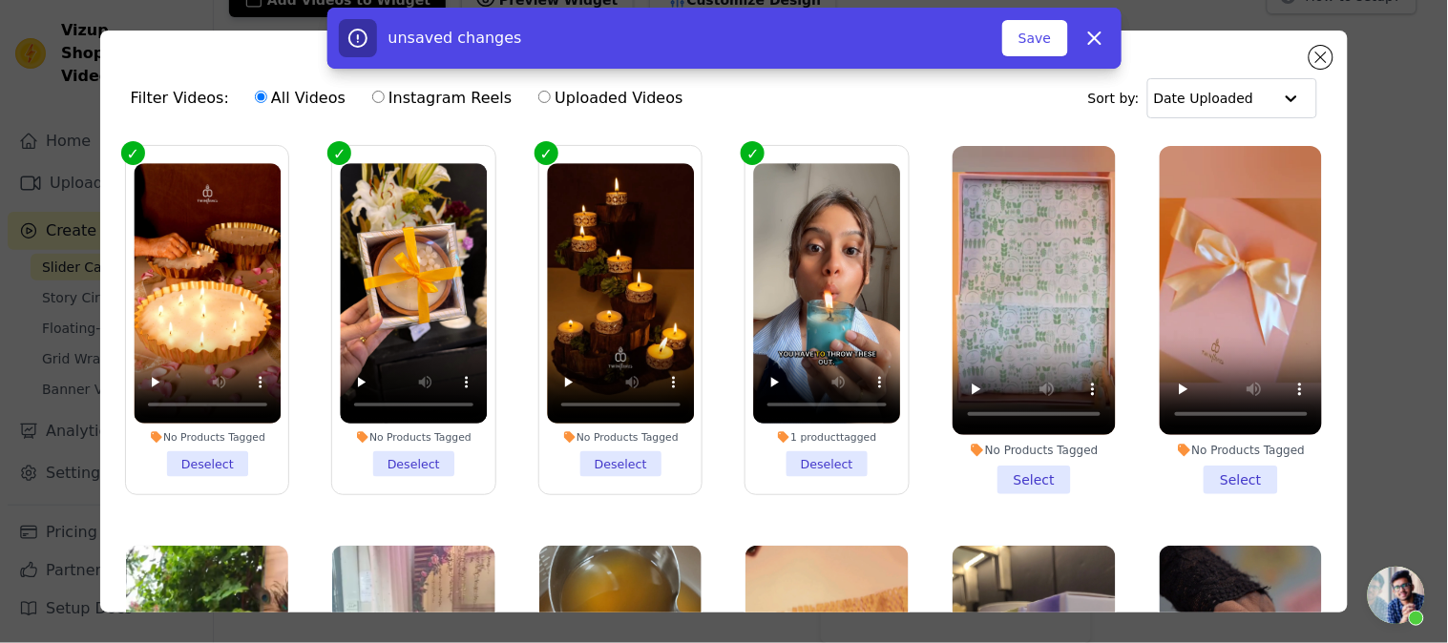
click at [822, 453] on li "1 product tagged Deselect" at bounding box center [827, 320] width 147 height 314
click at [0, 0] on input "1 product tagged Deselect" at bounding box center [0, 0] width 0 height 0
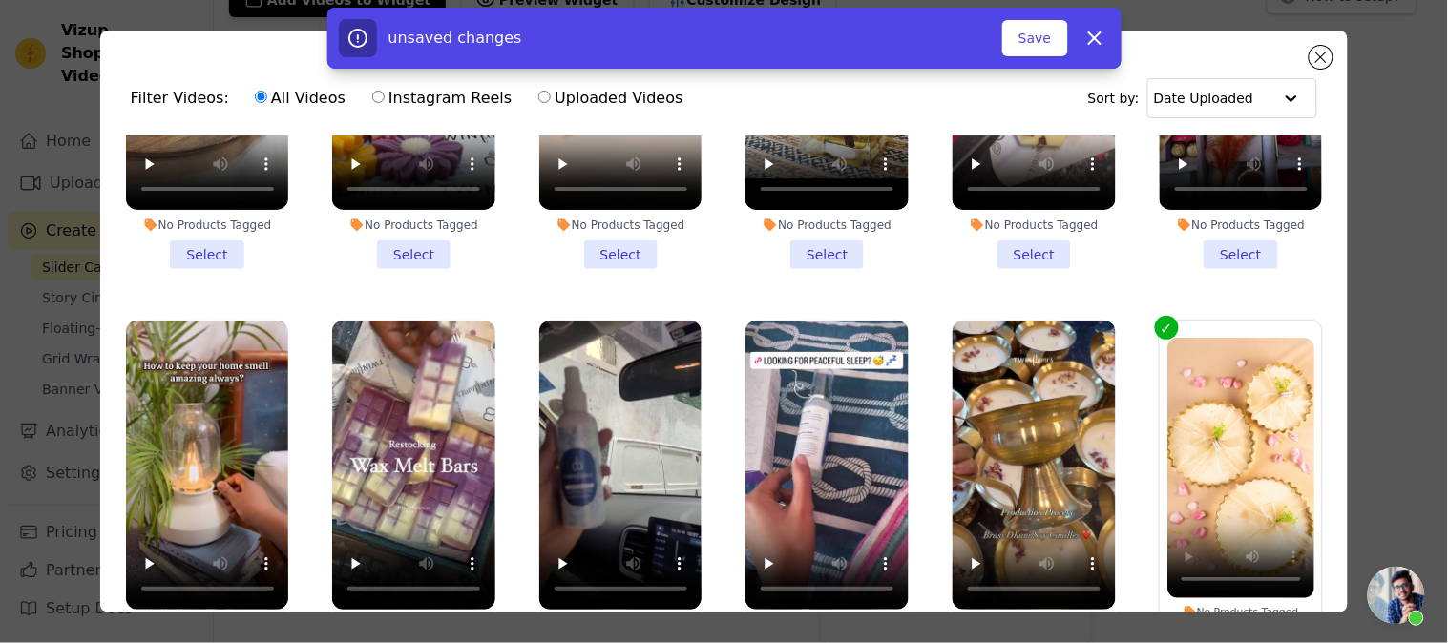
scroll to position [2333, 0]
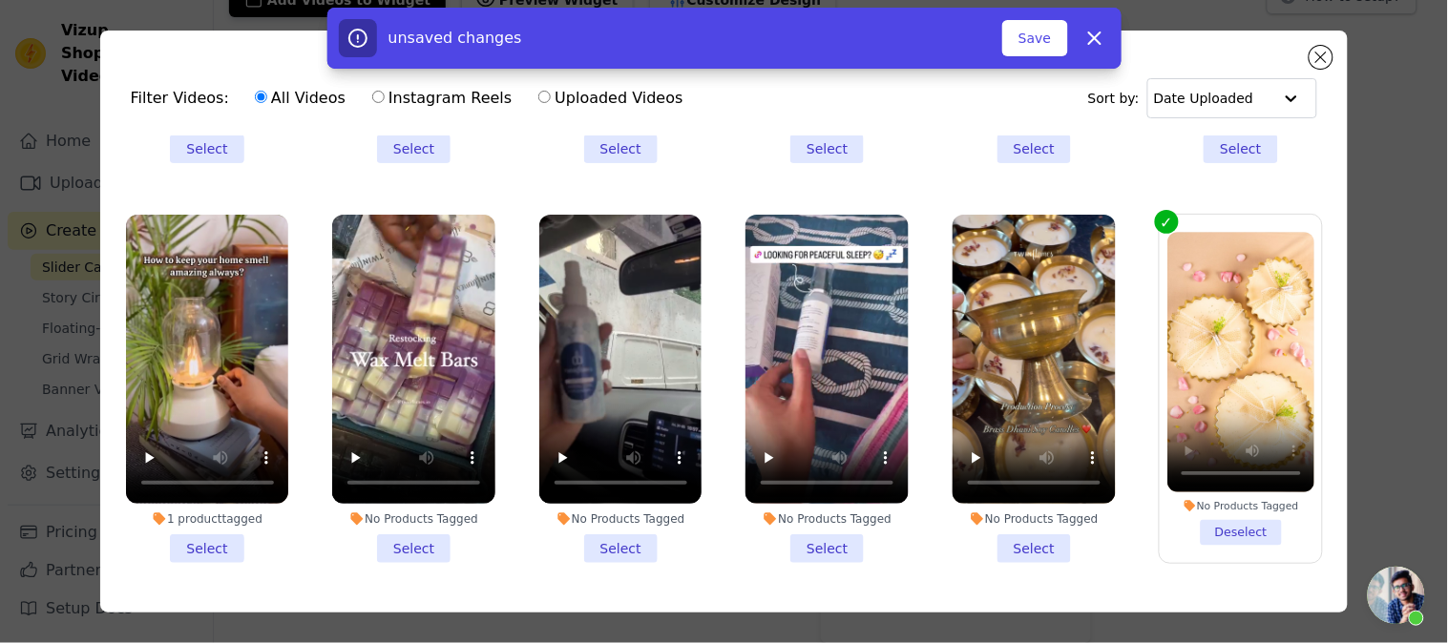
click at [1027, 501] on li "No Products Tagged Select" at bounding box center [1034, 389] width 163 height 348
click at [0, 0] on input "No Products Tagged Select" at bounding box center [0, 0] width 0 height 0
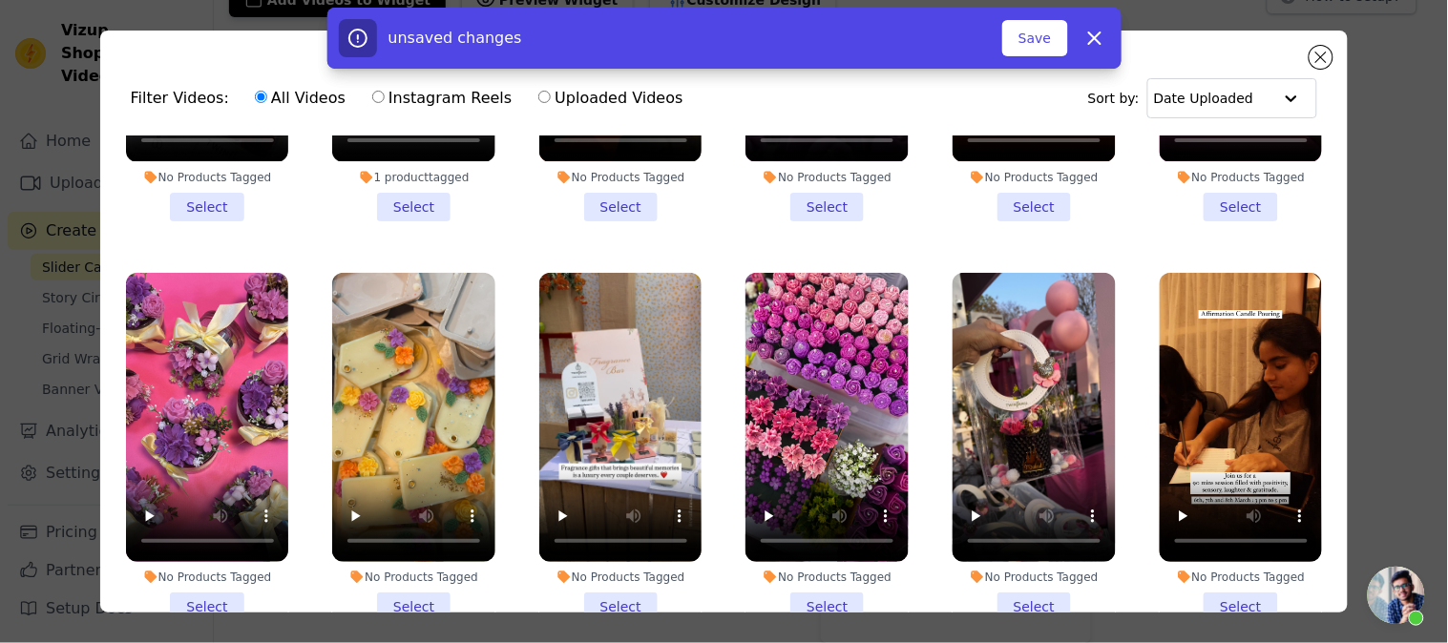
scroll to position [3394, 0]
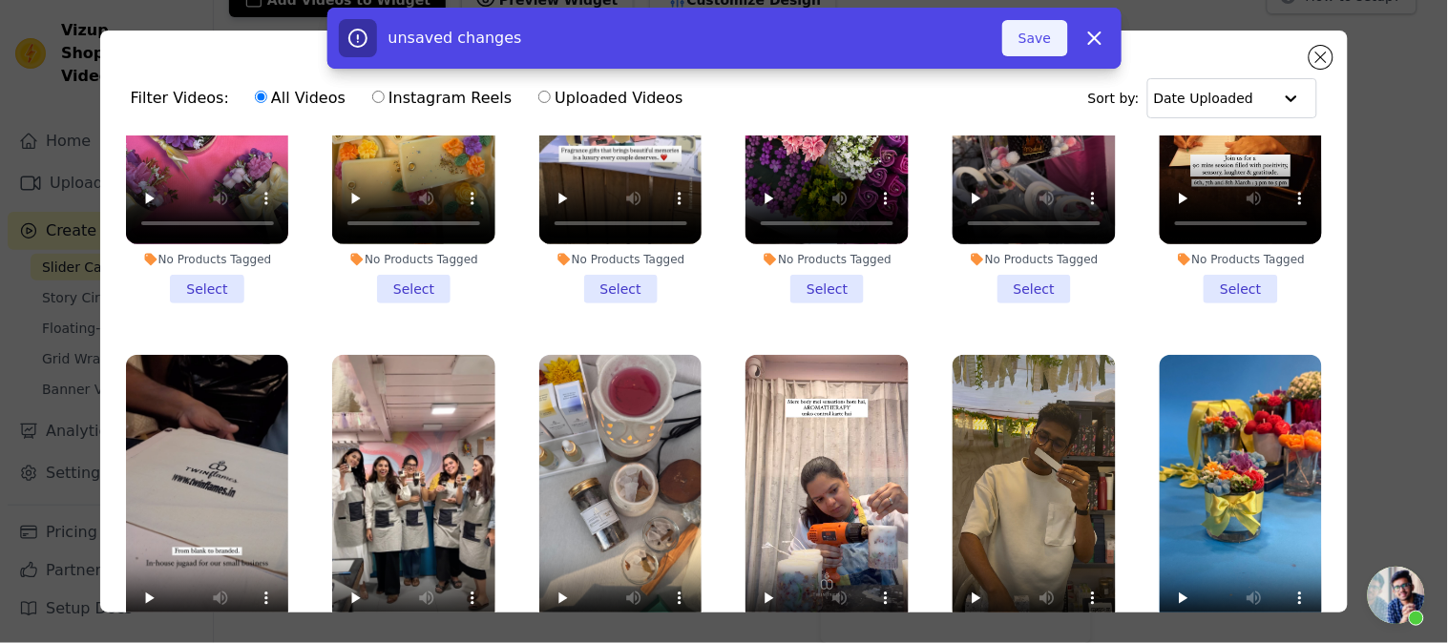
click at [1014, 40] on button "Save" at bounding box center [1034, 38] width 65 height 36
click at [1022, 35] on button "Save" at bounding box center [1034, 38] width 65 height 36
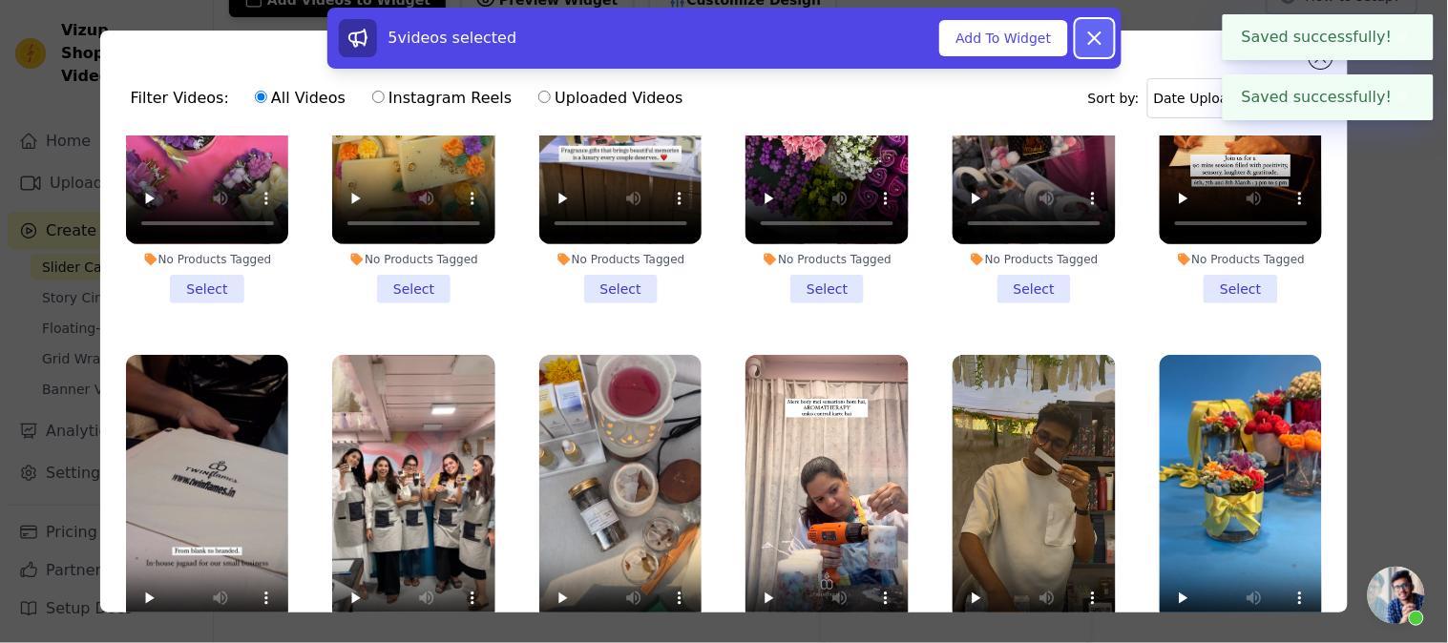
click at [1103, 44] on icon at bounding box center [1095, 38] width 23 height 23
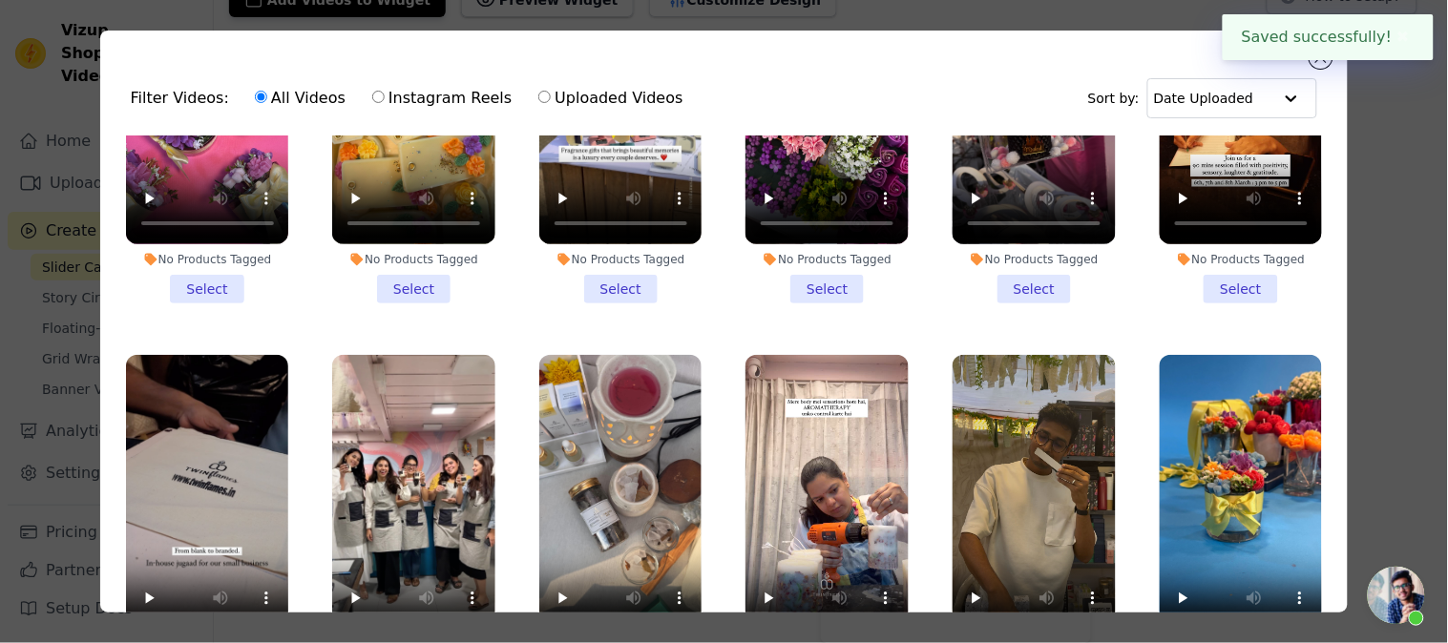
click at [1411, 41] on button "✖" at bounding box center [1404, 37] width 22 height 23
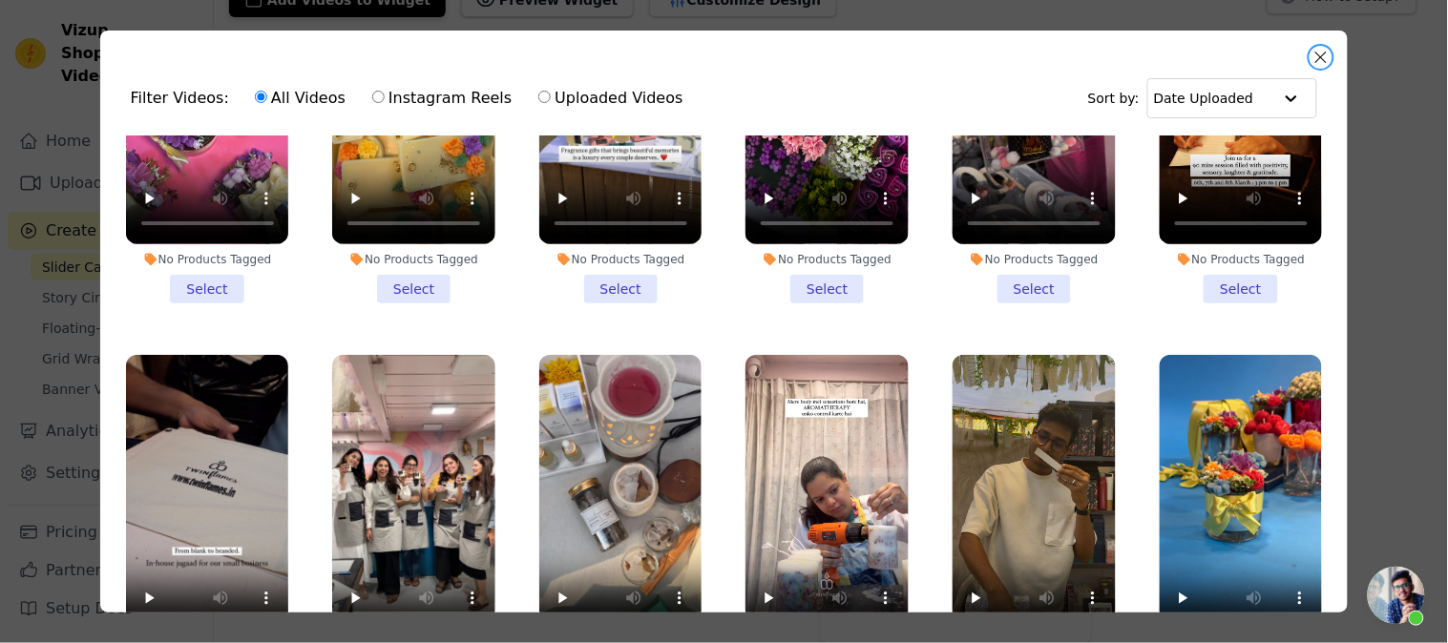
click at [1328, 51] on button "Close modal" at bounding box center [1321, 57] width 23 height 23
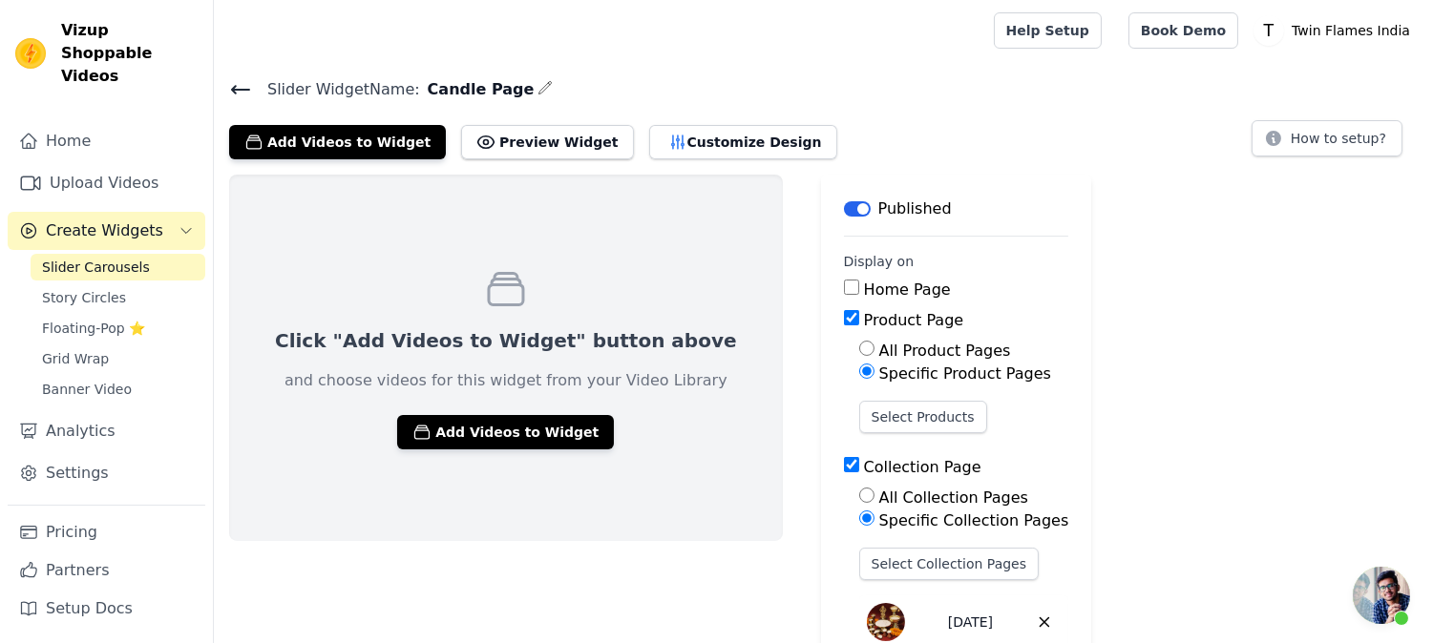
scroll to position [141, 0]
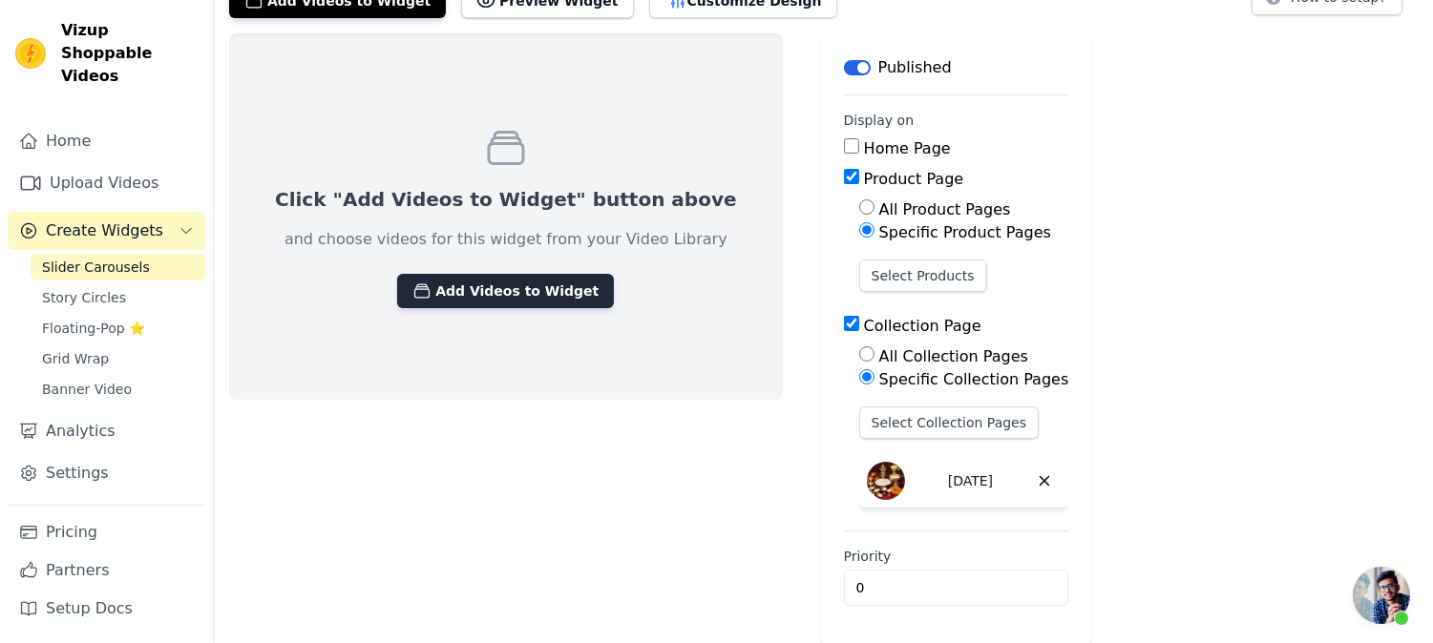
click at [474, 274] on button "Add Videos to Widget" at bounding box center [505, 291] width 217 height 34
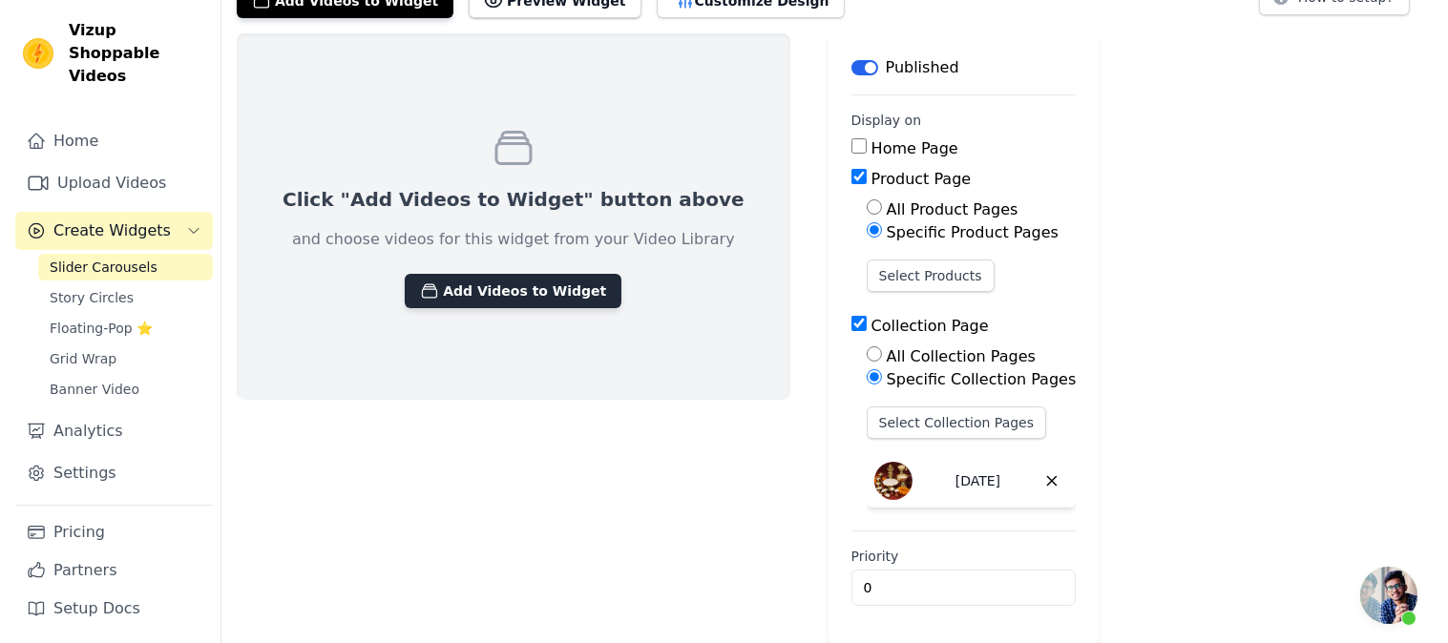
scroll to position [0, 0]
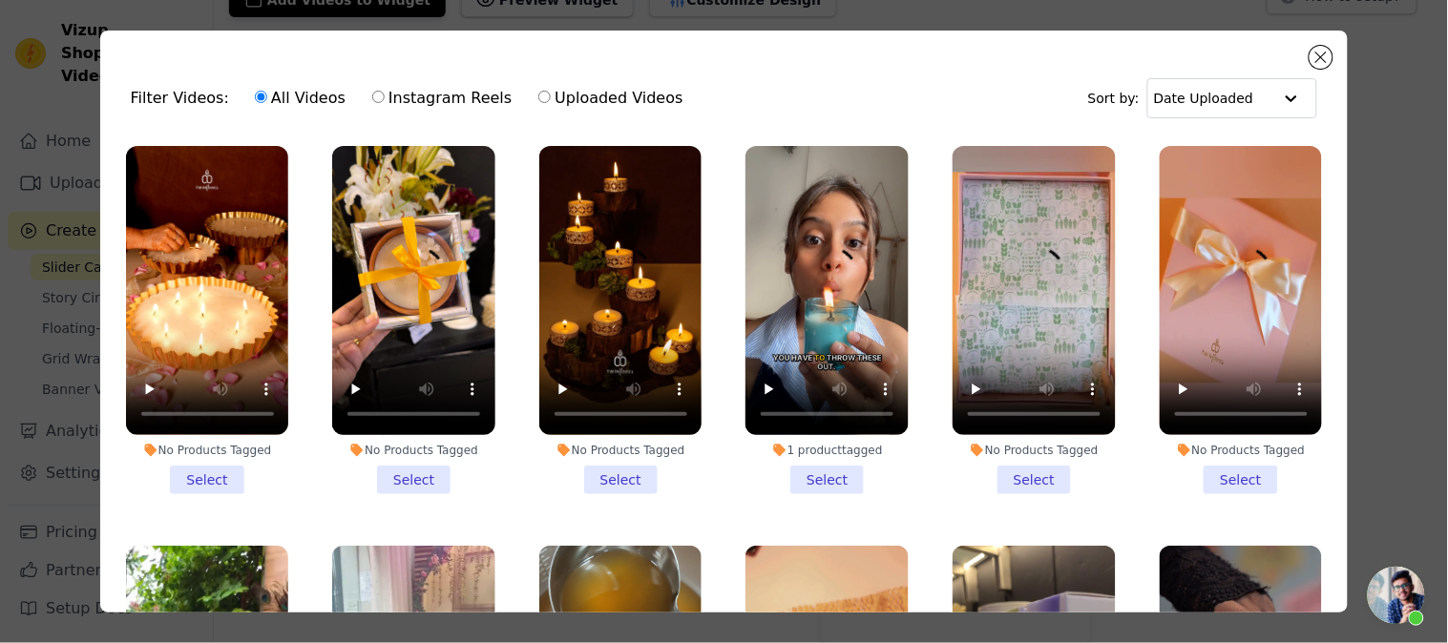
click at [227, 470] on li "No Products Tagged Select" at bounding box center [207, 320] width 163 height 348
click at [0, 0] on input "No Products Tagged Select" at bounding box center [0, 0] width 0 height 0
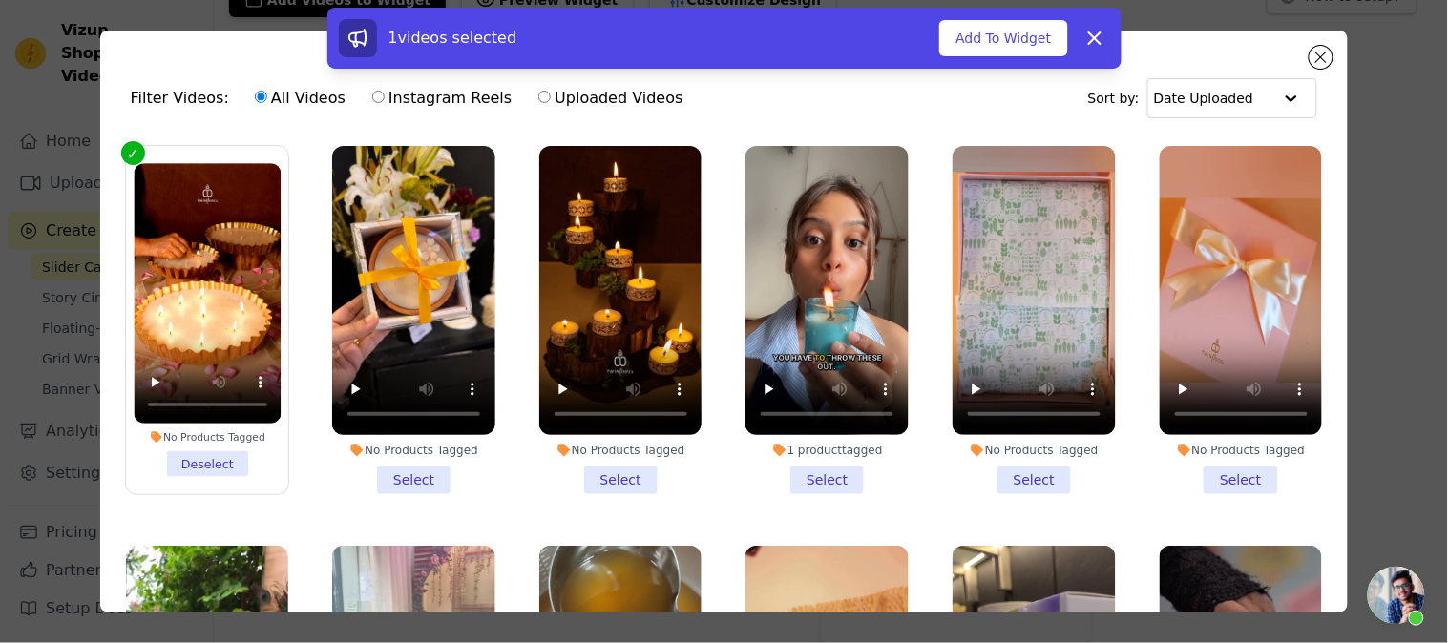
click at [384, 469] on li "No Products Tagged Select" at bounding box center [413, 320] width 163 height 348
click at [0, 0] on input "No Products Tagged Select" at bounding box center [0, 0] width 0 height 0
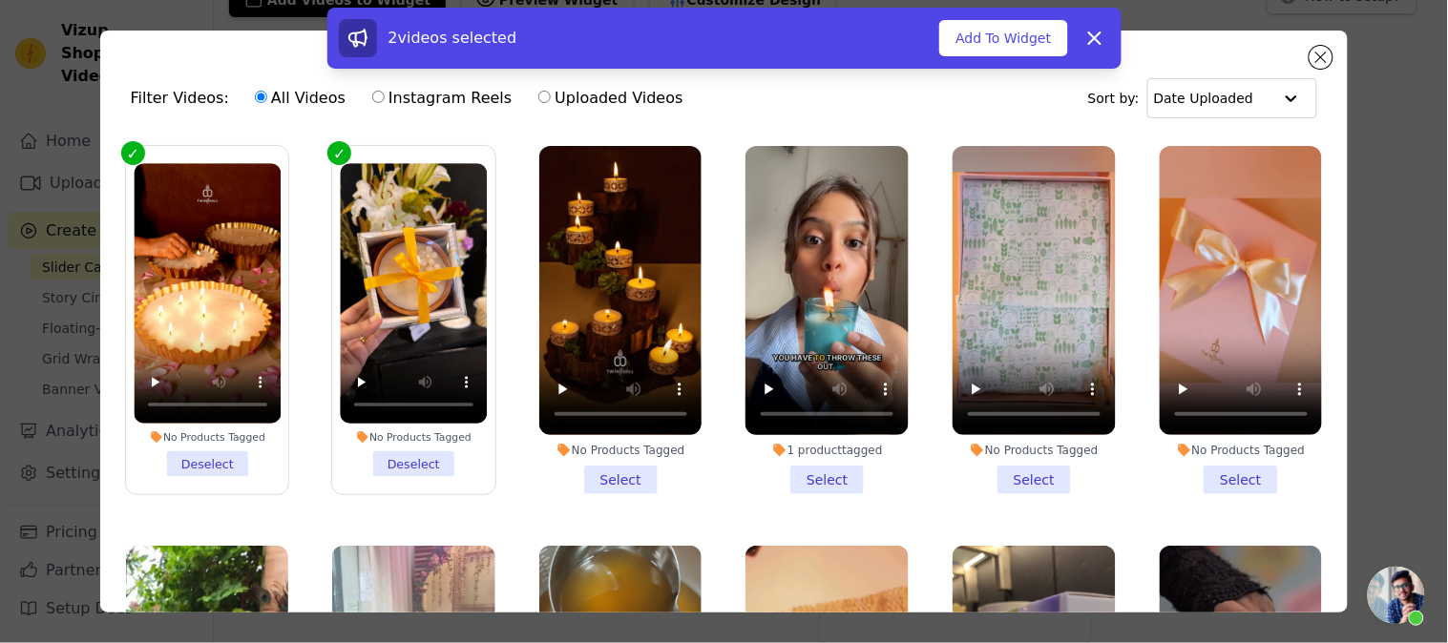
click at [627, 465] on li "No Products Tagged Select" at bounding box center [620, 320] width 163 height 348
click at [0, 0] on input "No Products Tagged Select" at bounding box center [0, 0] width 0 height 0
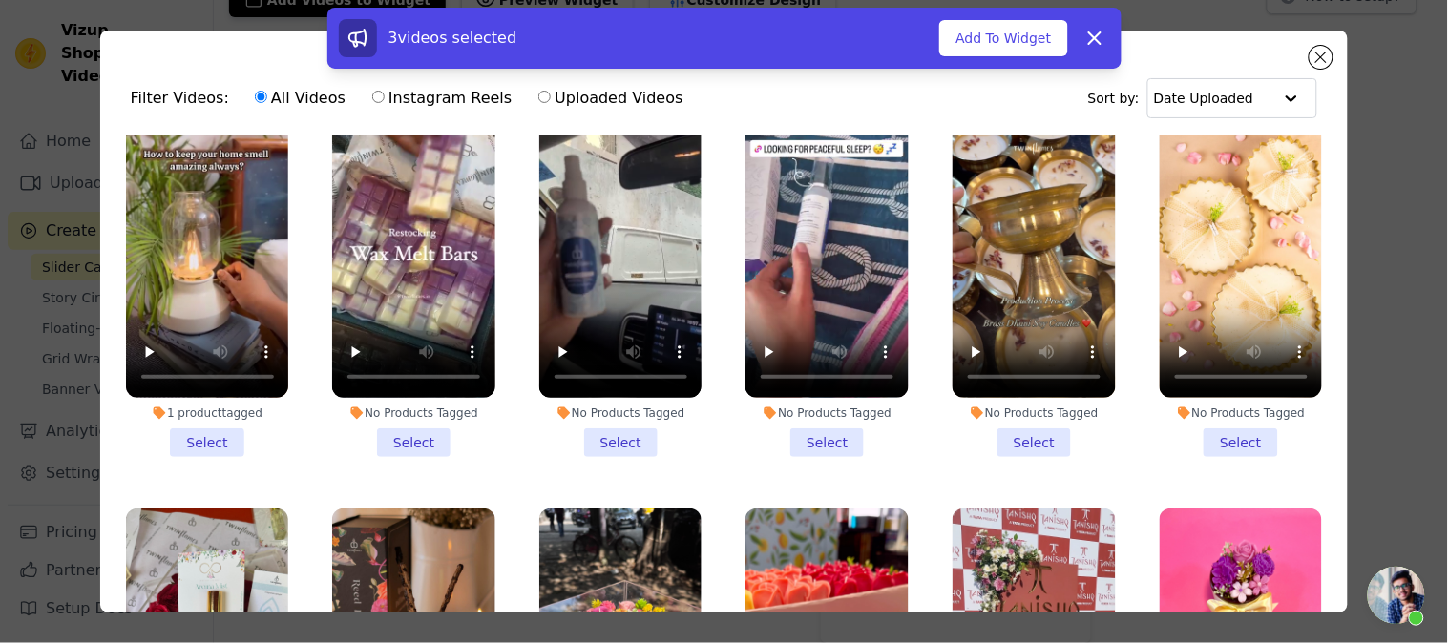
scroll to position [2333, 0]
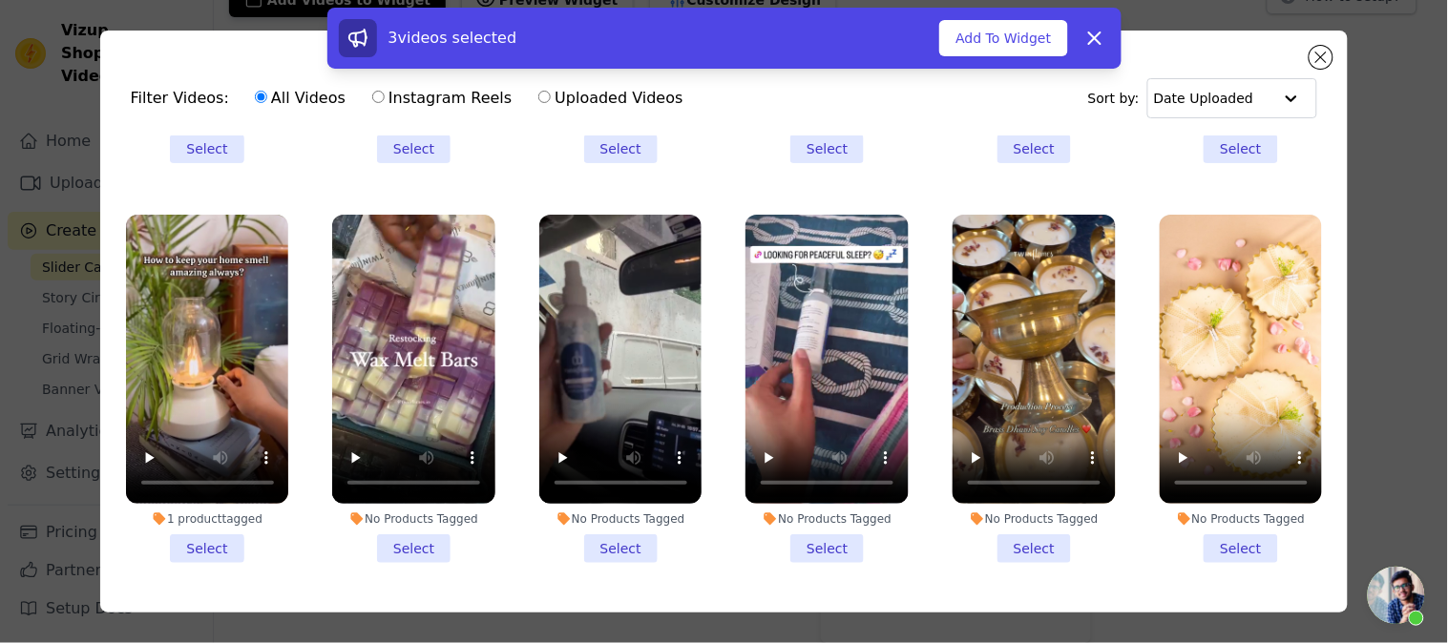
click at [1191, 482] on li "No Products Tagged Select" at bounding box center [1241, 389] width 163 height 348
click at [0, 0] on input "No Products Tagged Select" at bounding box center [0, 0] width 0 height 0
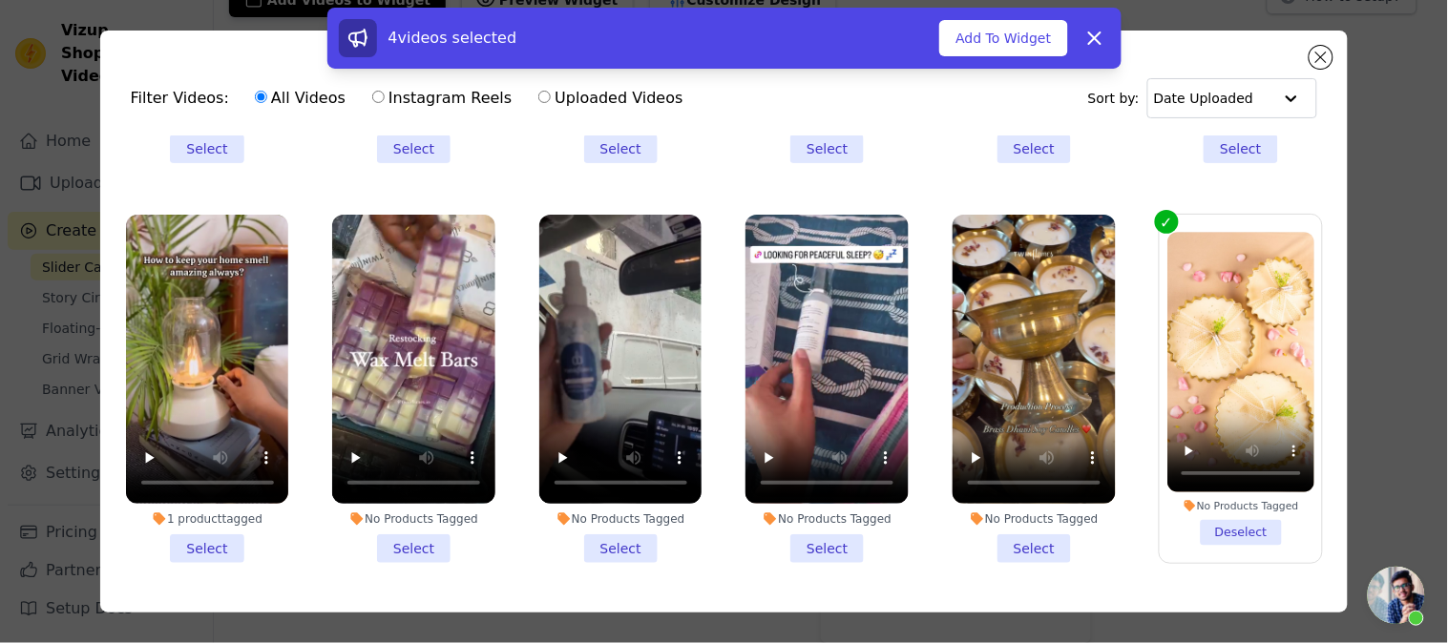
click at [1029, 488] on li "No Products Tagged Select" at bounding box center [1034, 389] width 163 height 348
click at [0, 0] on input "No Products Tagged Select" at bounding box center [0, 0] width 0 height 0
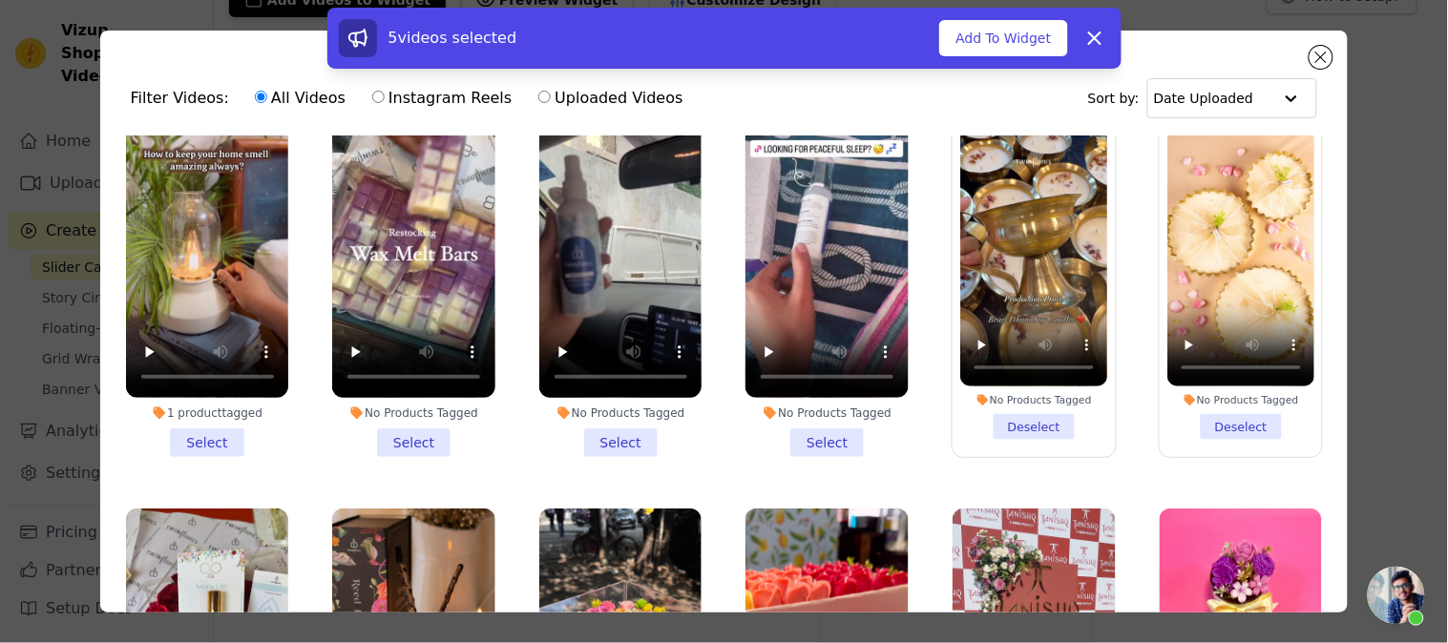
scroll to position [2651, 0]
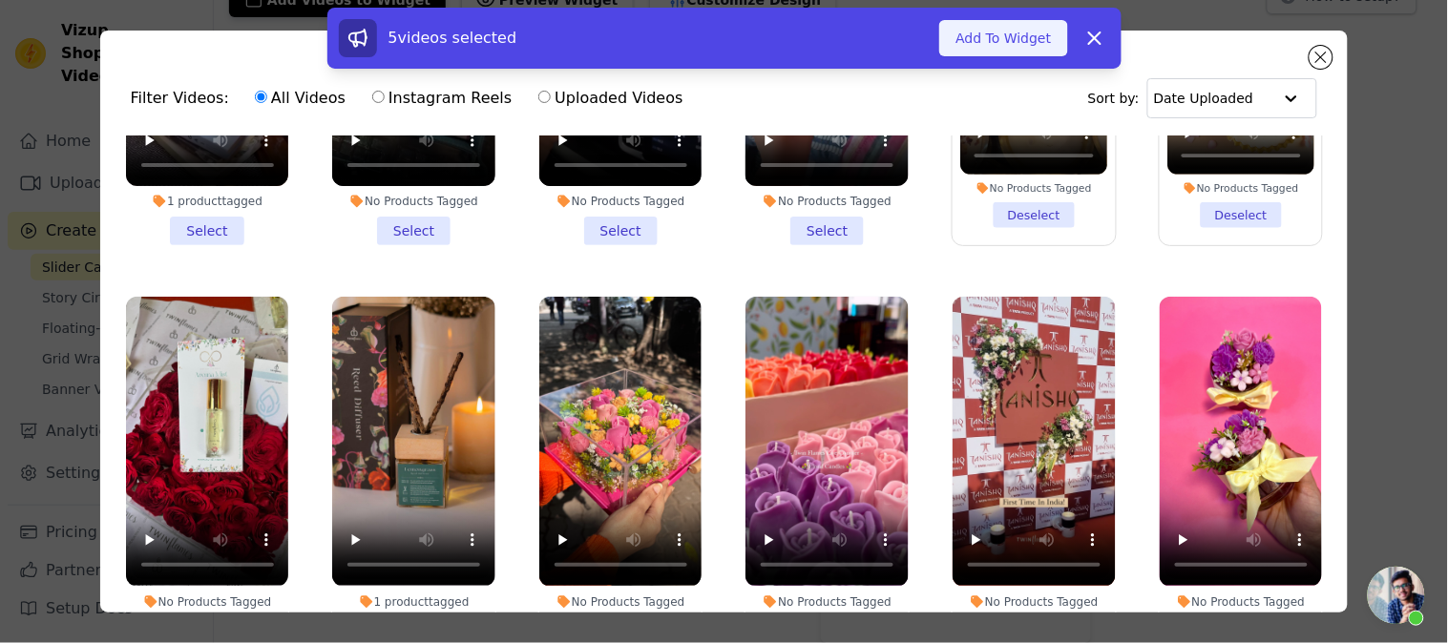
click at [981, 40] on button "Add To Widget" at bounding box center [1003, 38] width 128 height 36
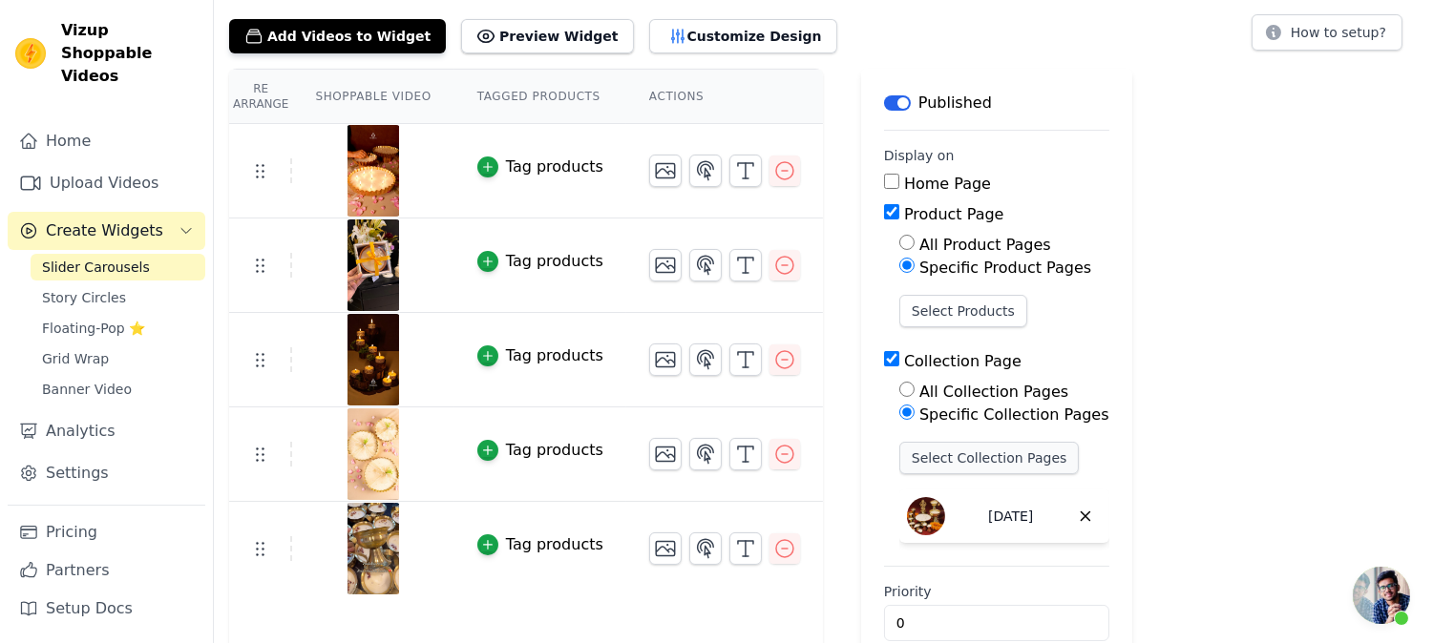
scroll to position [141, 0]
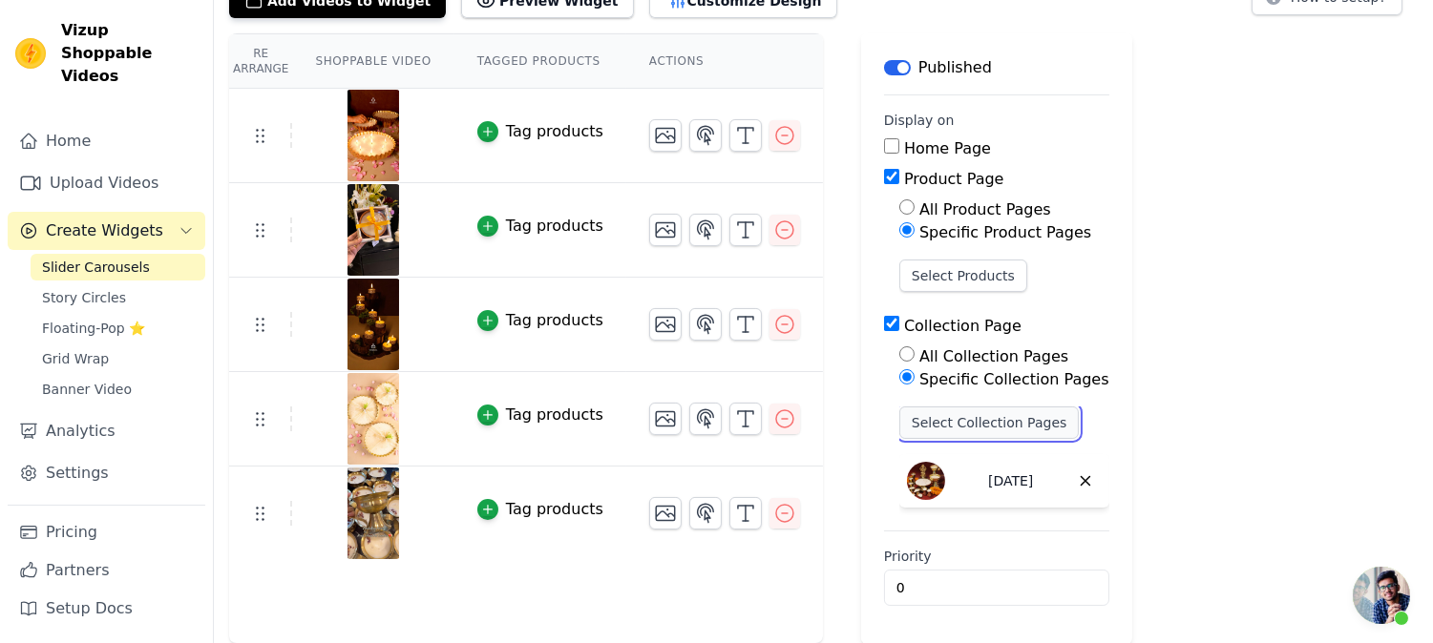
click at [968, 421] on button "Select Collection Pages" at bounding box center [989, 423] width 180 height 32
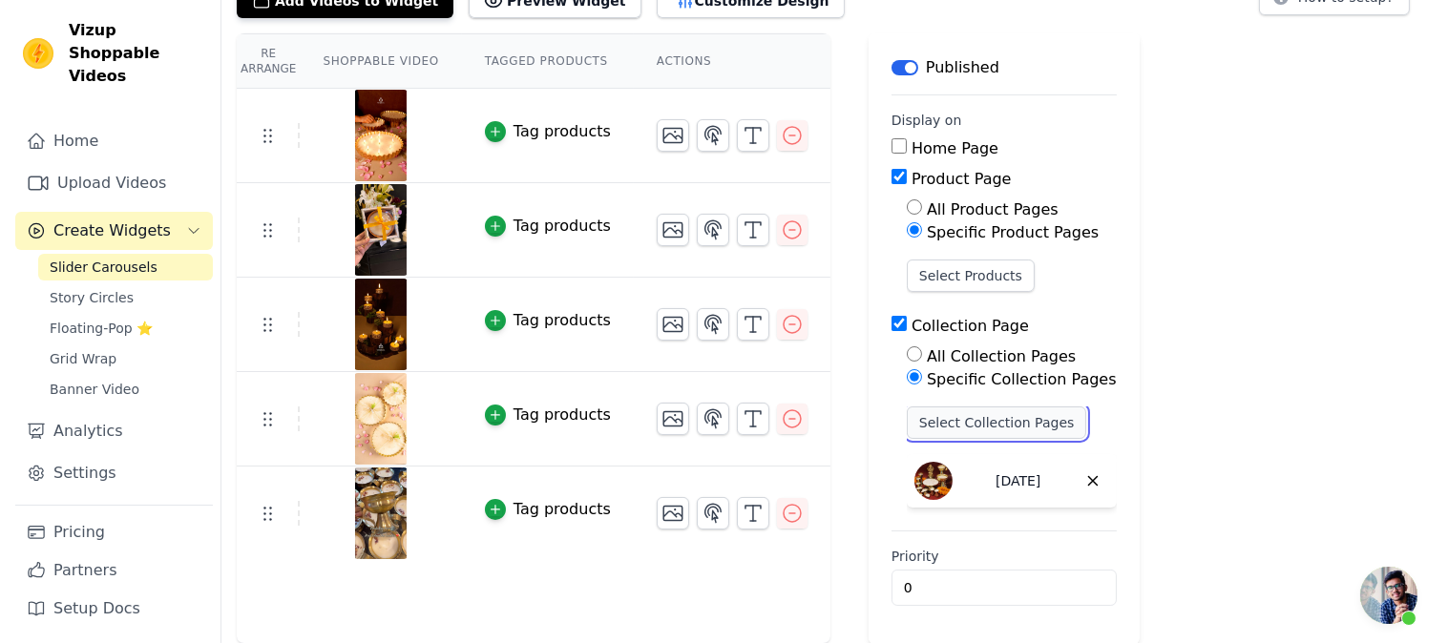
scroll to position [0, 0]
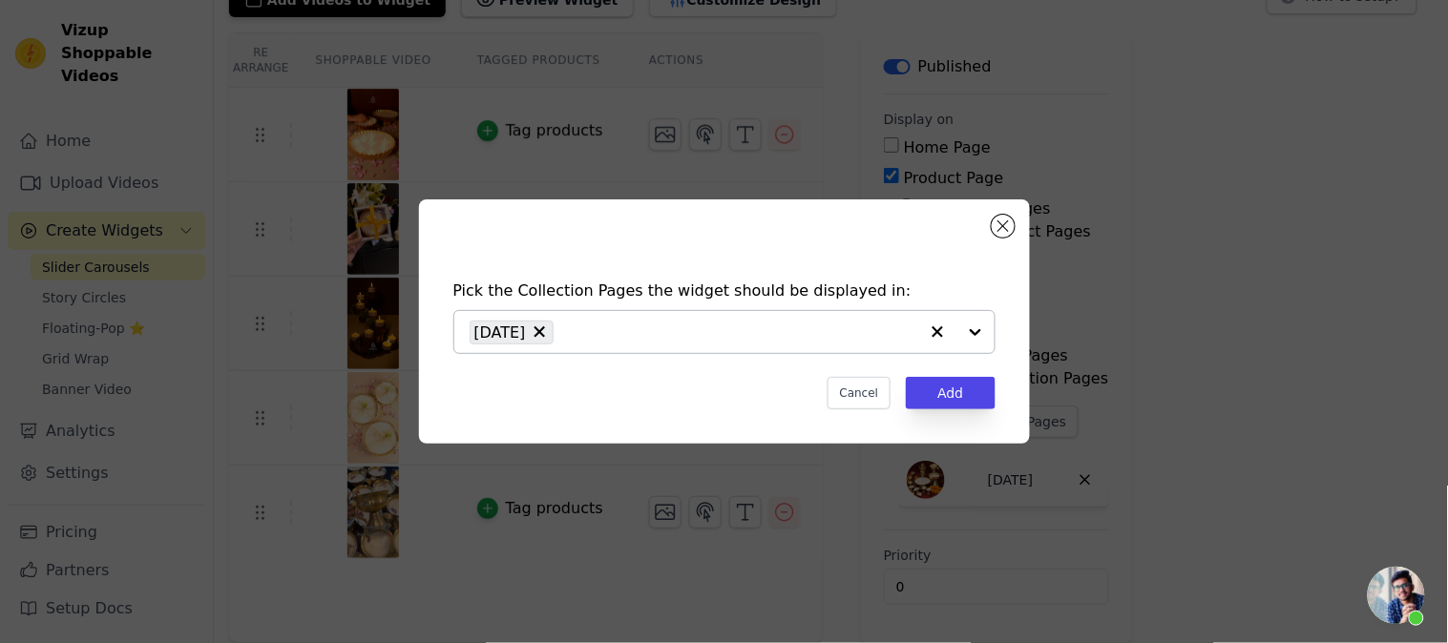
click at [781, 337] on input "text" at bounding box center [740, 332] width 355 height 23
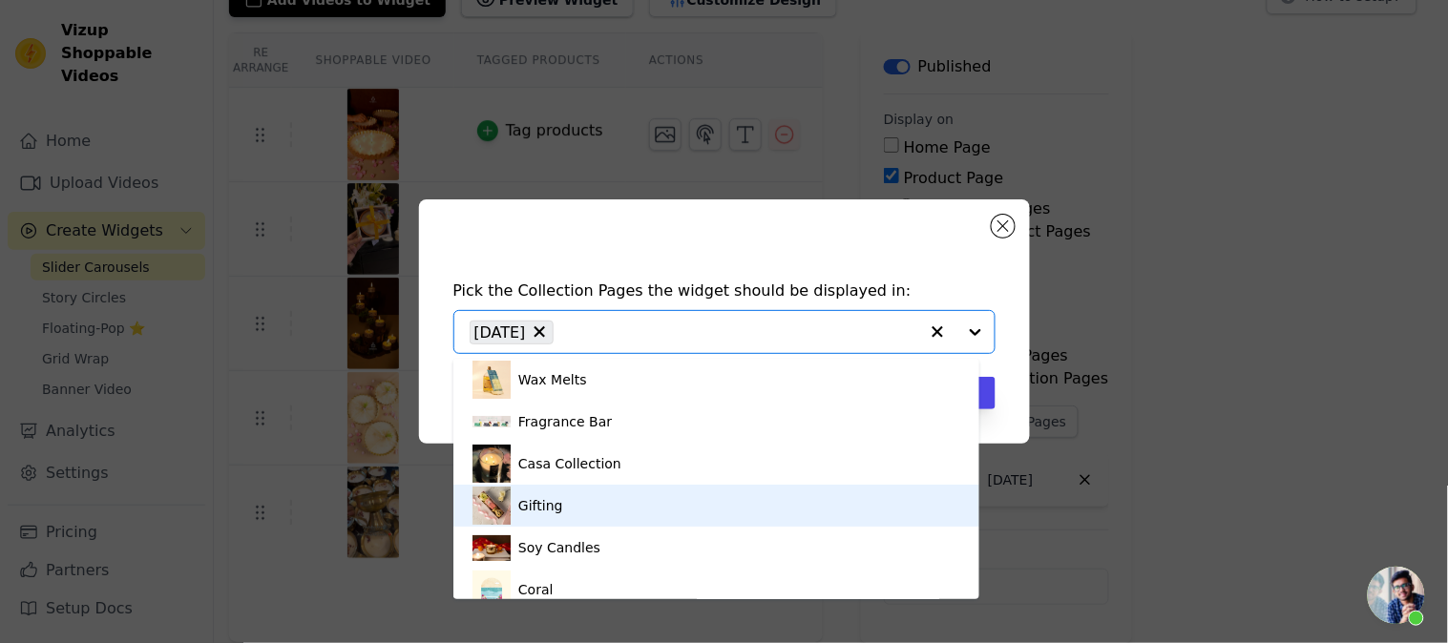
click at [1017, 517] on div "Pick the Collection Pages the widget should be displayed in: Wax Melts Fragranc…" at bounding box center [724, 321] width 1448 height 643
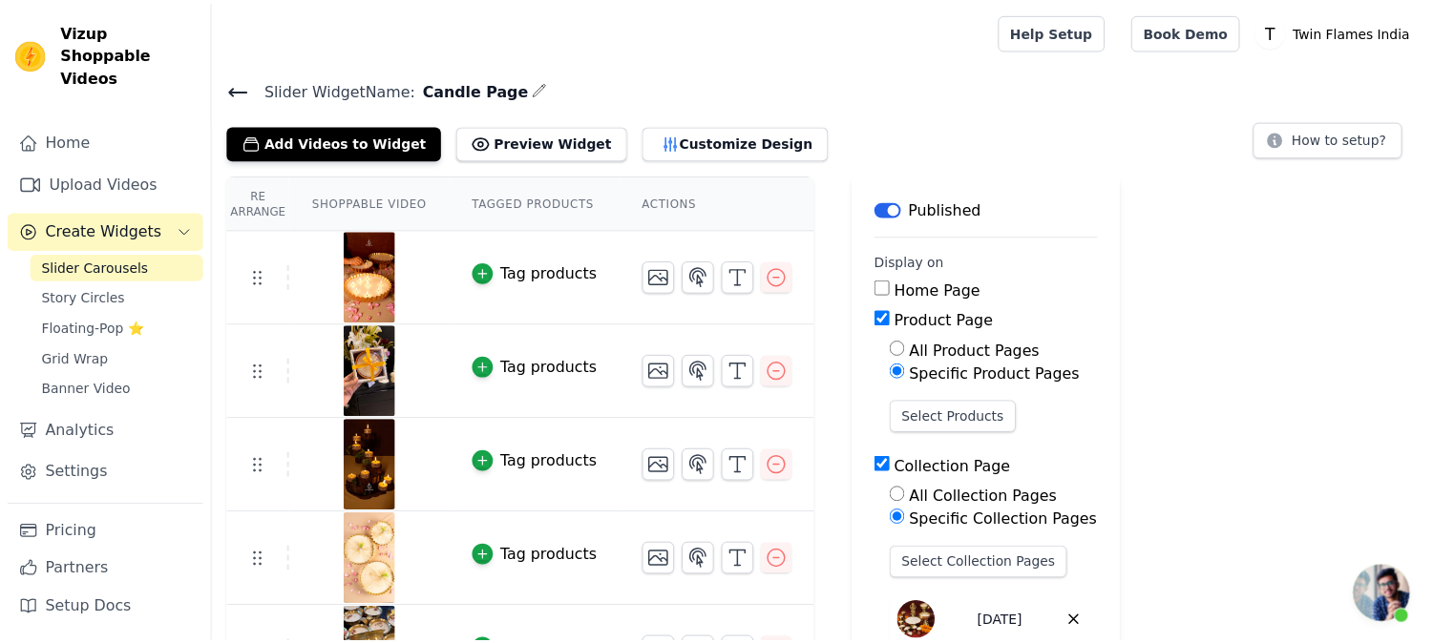
scroll to position [141, 0]
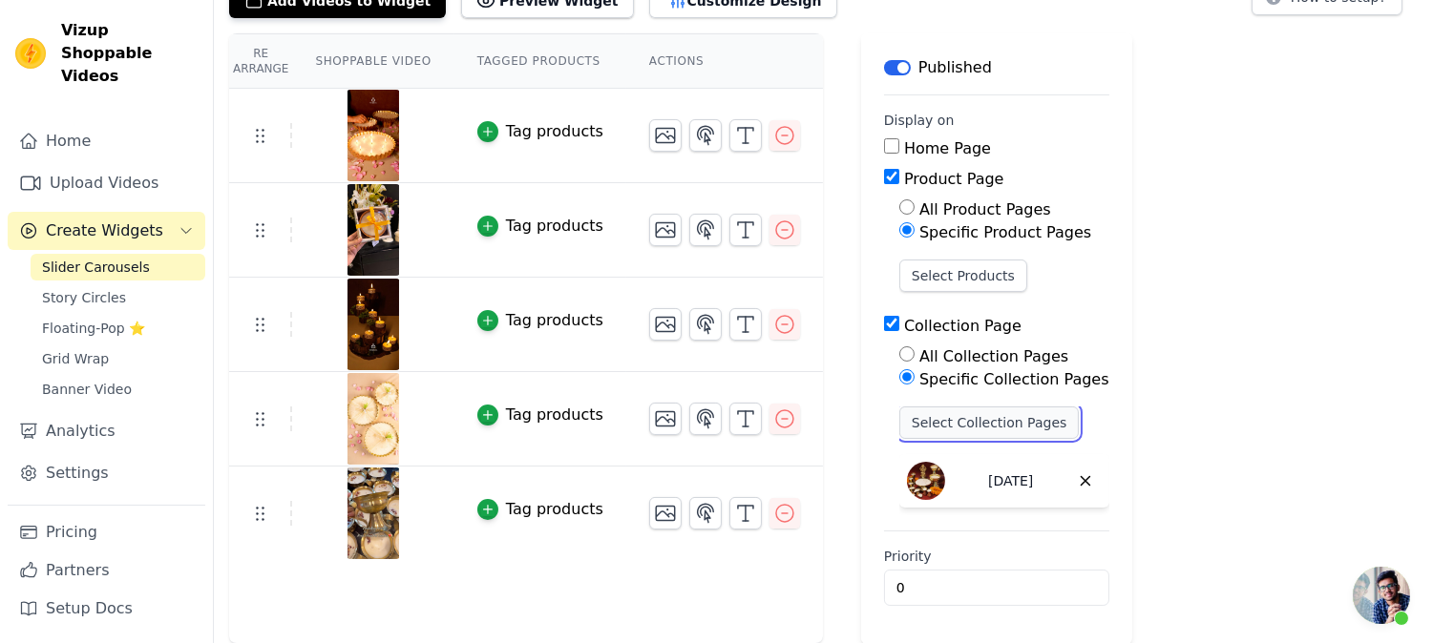
click at [943, 424] on button "Select Collection Pages" at bounding box center [989, 423] width 180 height 32
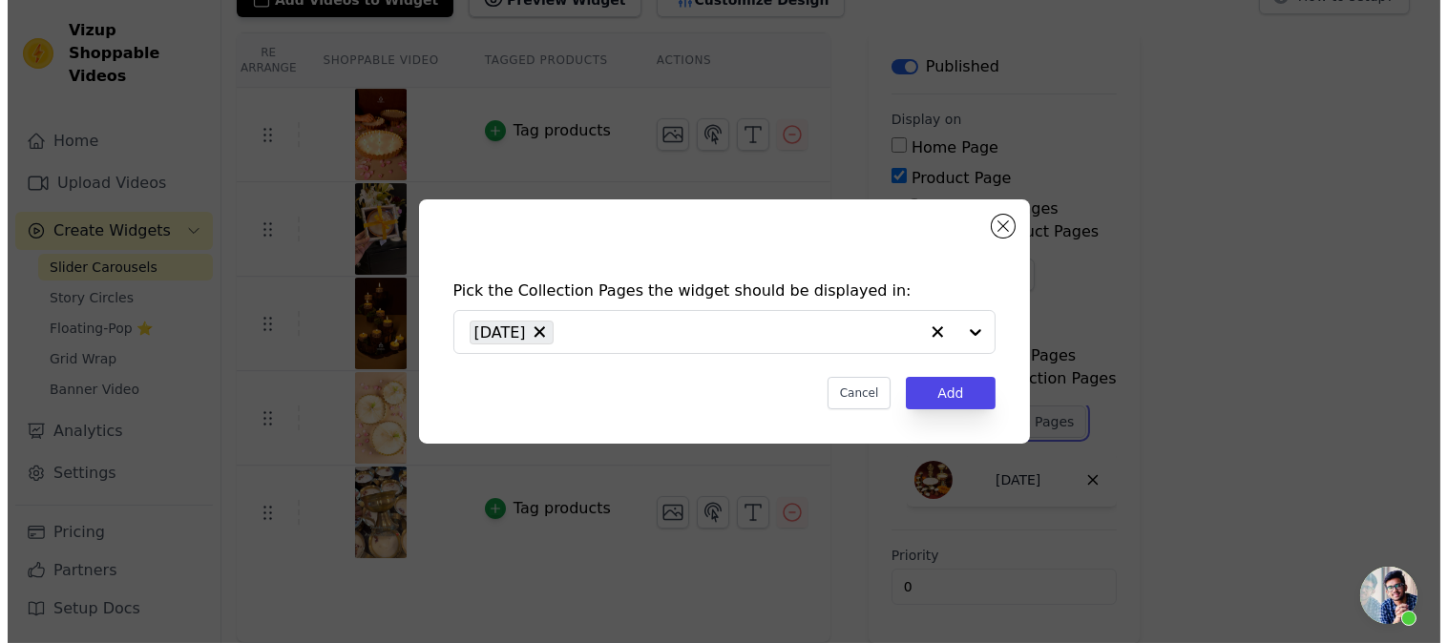
scroll to position [0, 0]
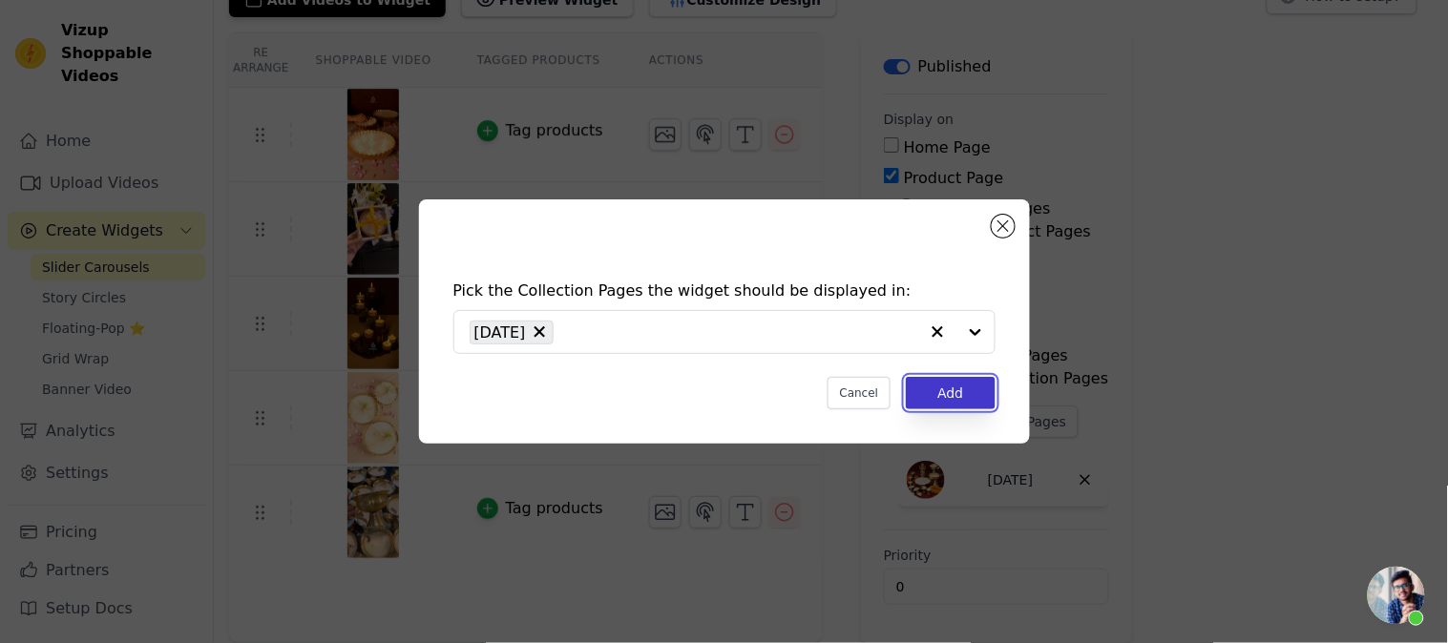
click at [942, 403] on button "Add" at bounding box center [950, 393] width 89 height 32
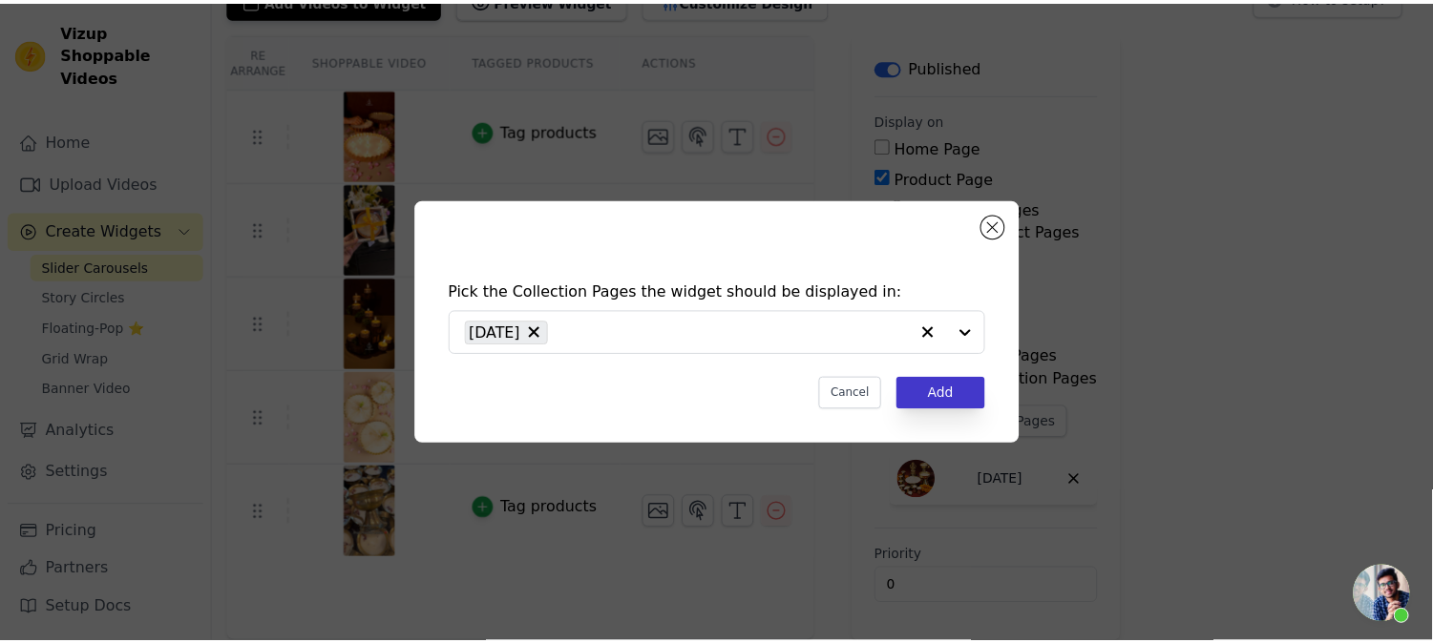
scroll to position [141, 0]
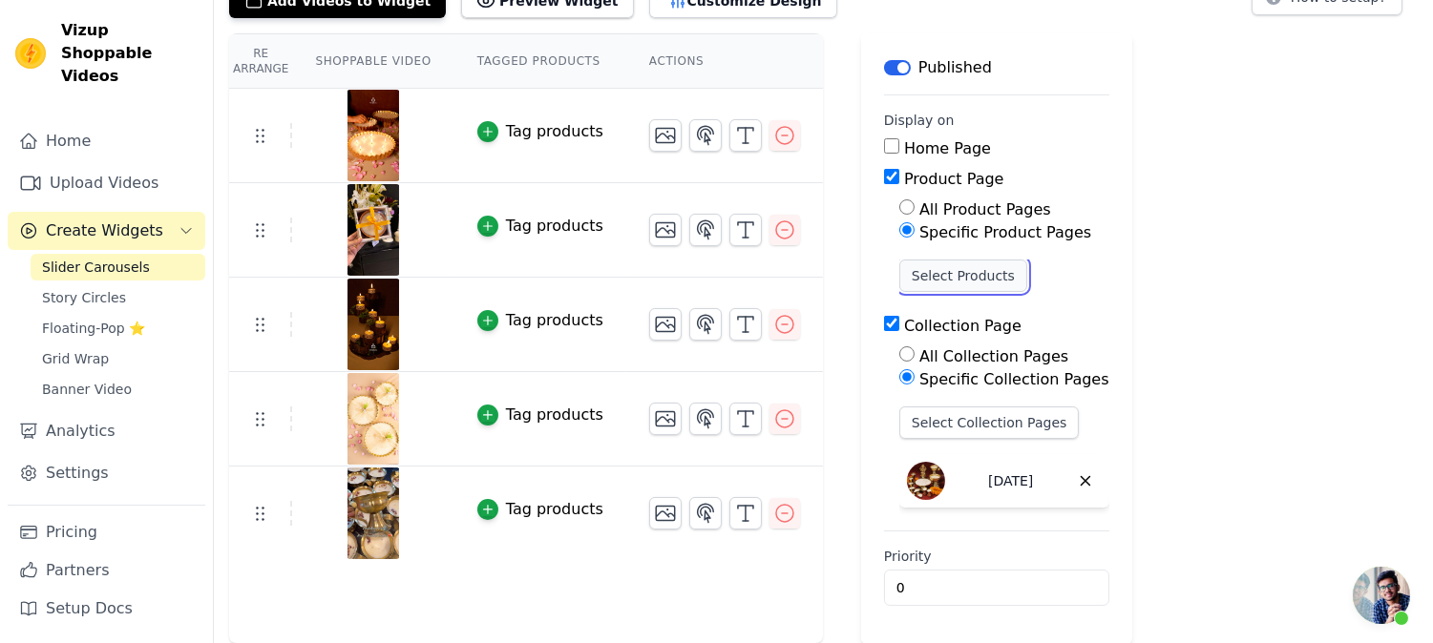
click at [953, 282] on button "Select Products" at bounding box center [963, 276] width 128 height 32
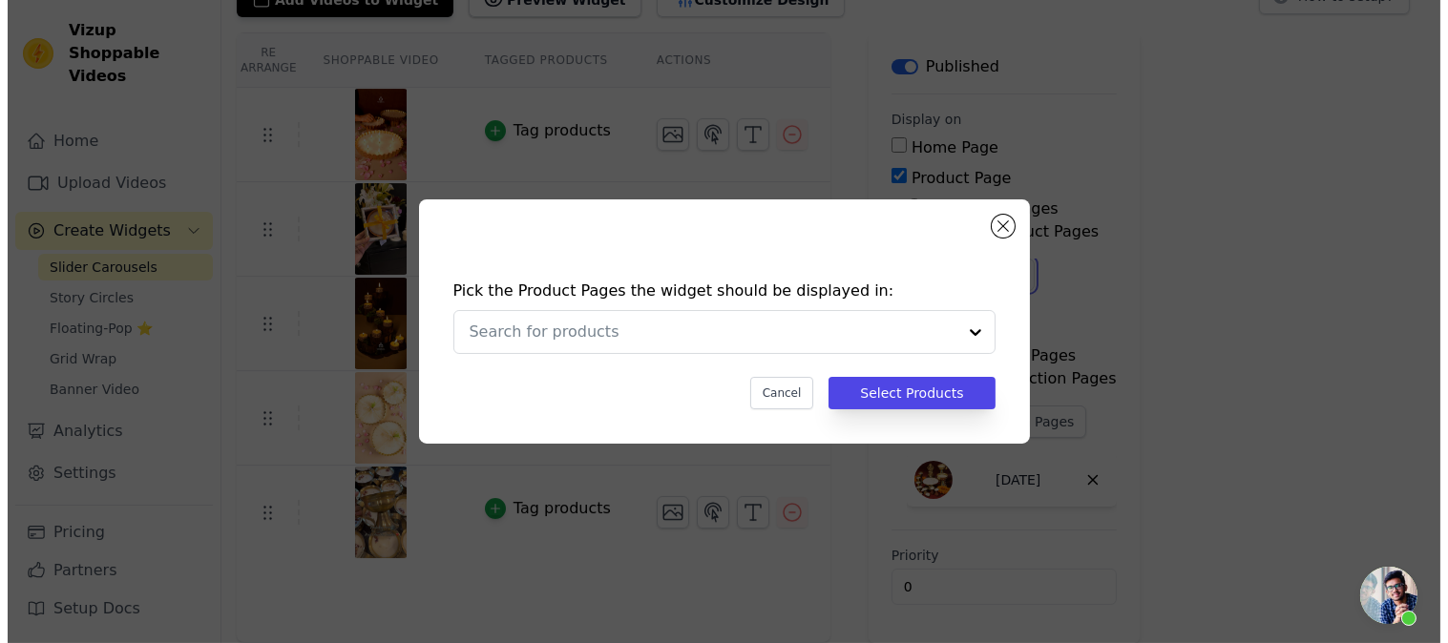
scroll to position [0, 0]
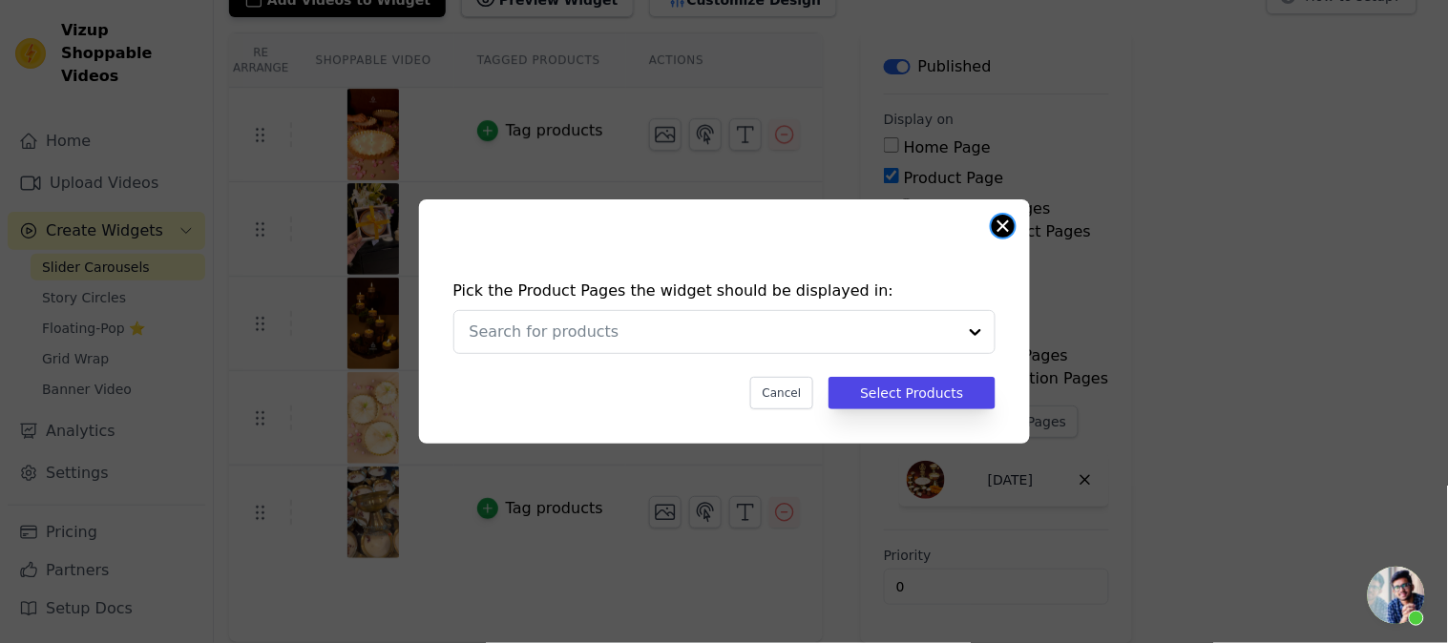
click at [1010, 218] on button "Close modal" at bounding box center [1003, 226] width 23 height 23
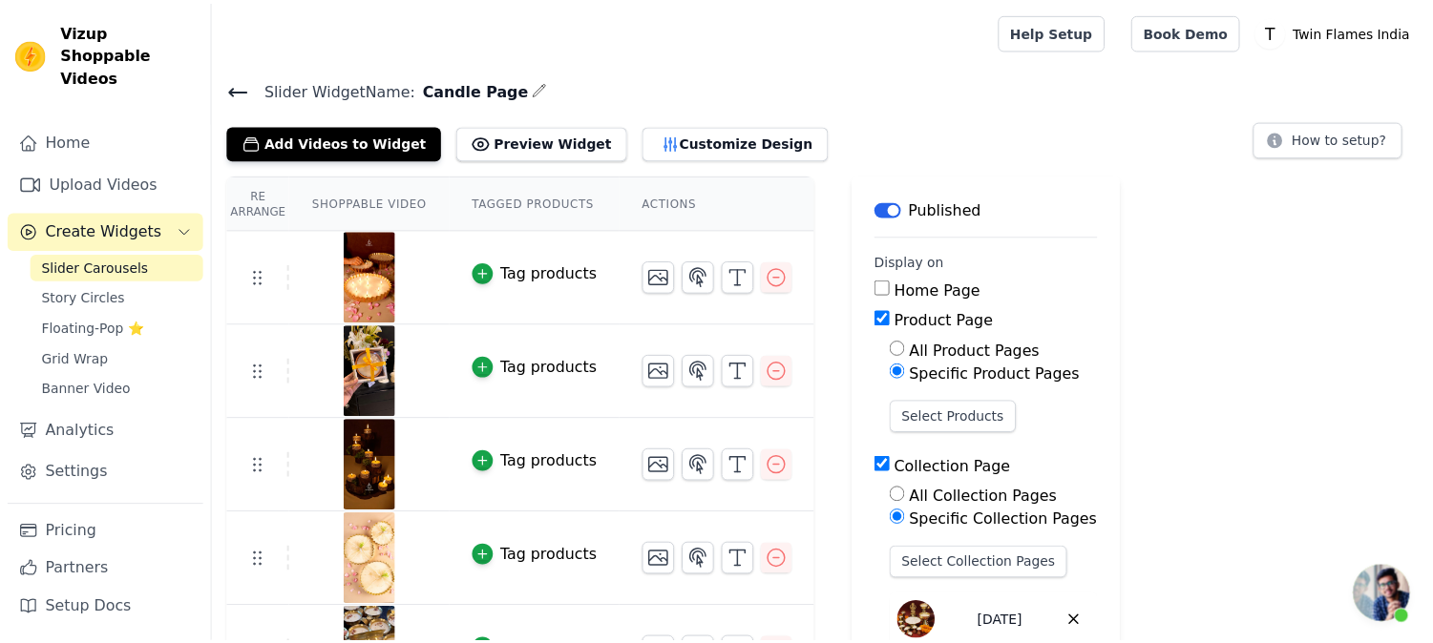
scroll to position [141, 0]
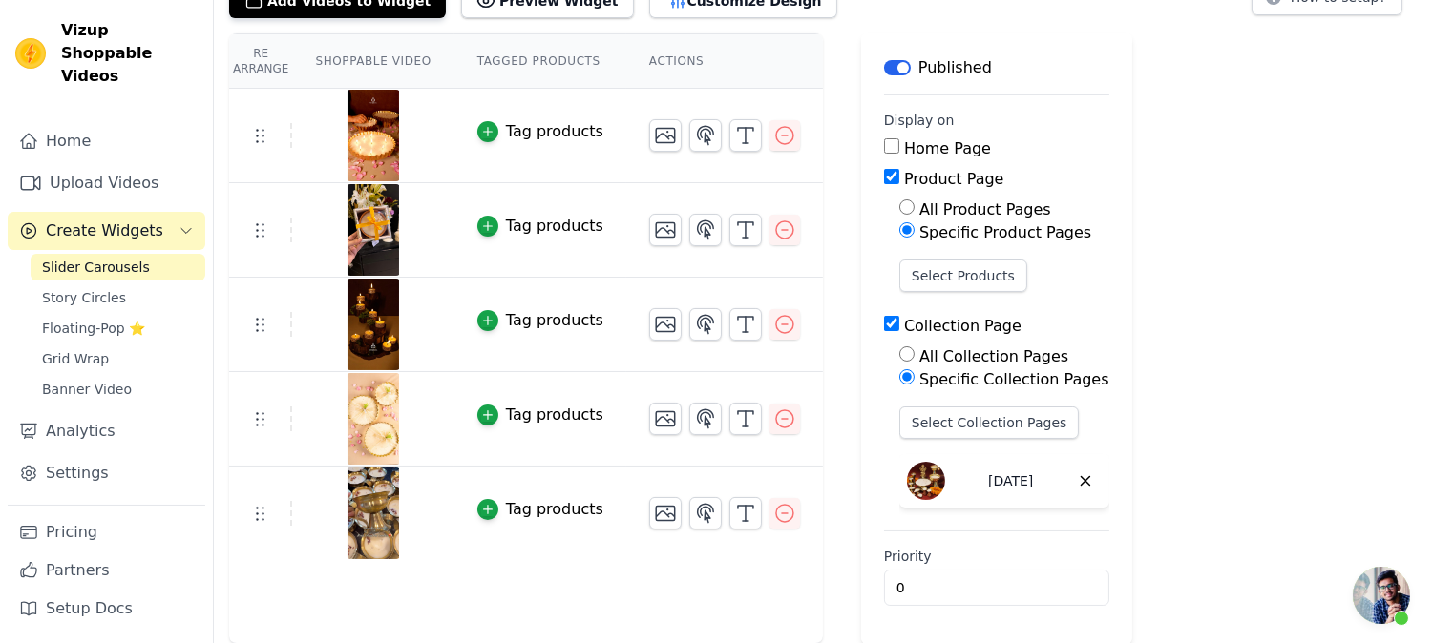
click at [904, 139] on label "Home Page" at bounding box center [947, 148] width 87 height 18
click at [899, 138] on input "Home Page" at bounding box center [891, 145] width 15 height 15
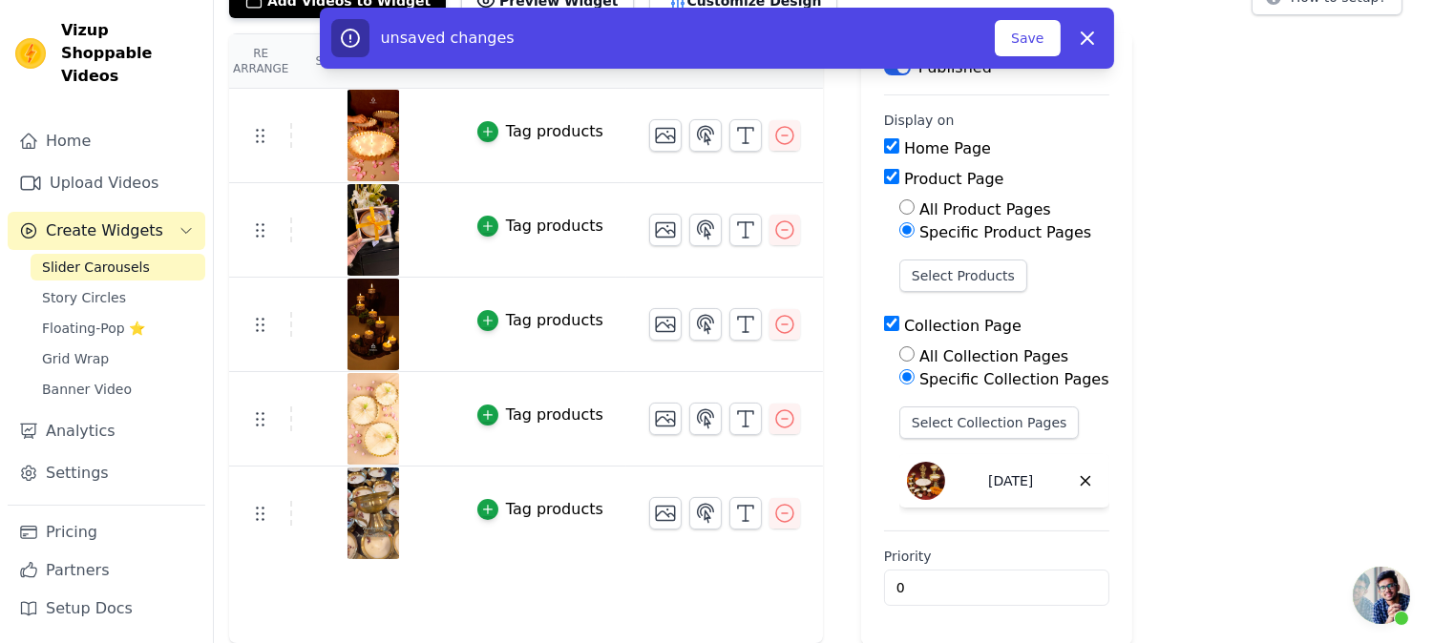
click at [904, 139] on label "Home Page" at bounding box center [947, 148] width 87 height 18
click at [899, 138] on input "Home Page" at bounding box center [891, 145] width 15 height 15
checkbox input "false"
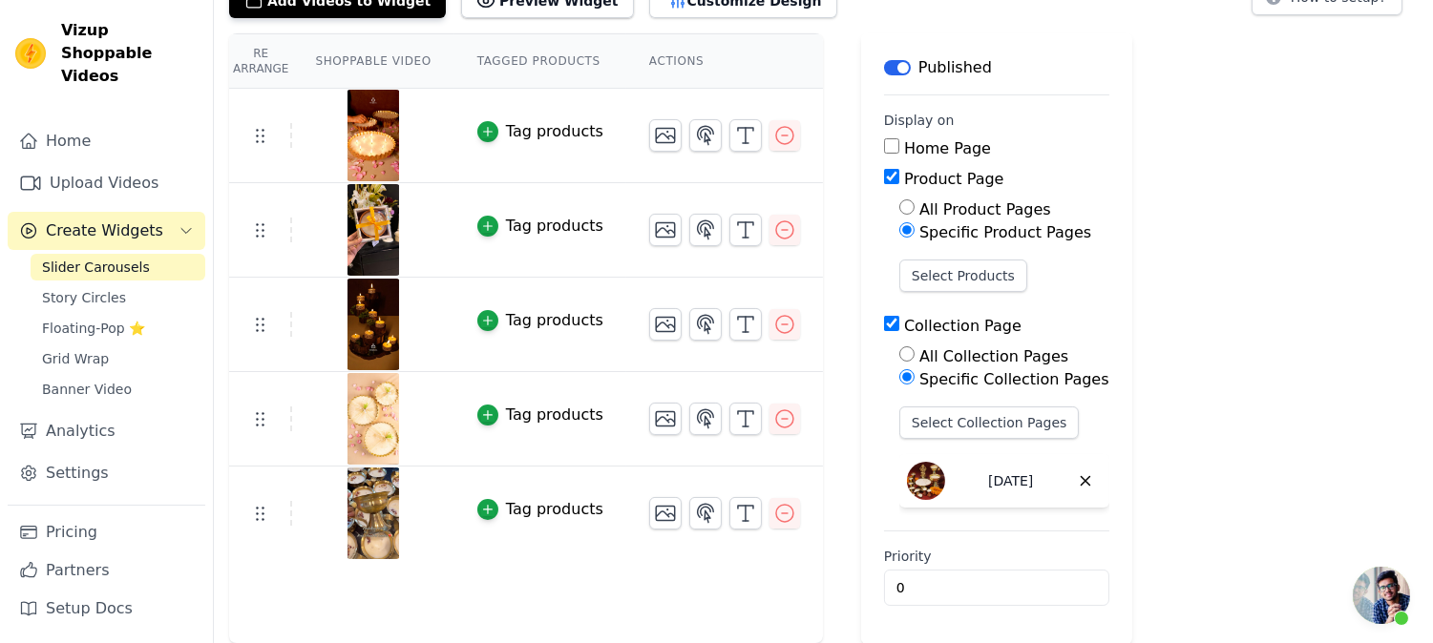
click at [1008, 356] on label "All Collection Pages" at bounding box center [993, 357] width 149 height 18
click at [915, 356] on input "All Collection Pages" at bounding box center [906, 354] width 15 height 15
radio input "true"
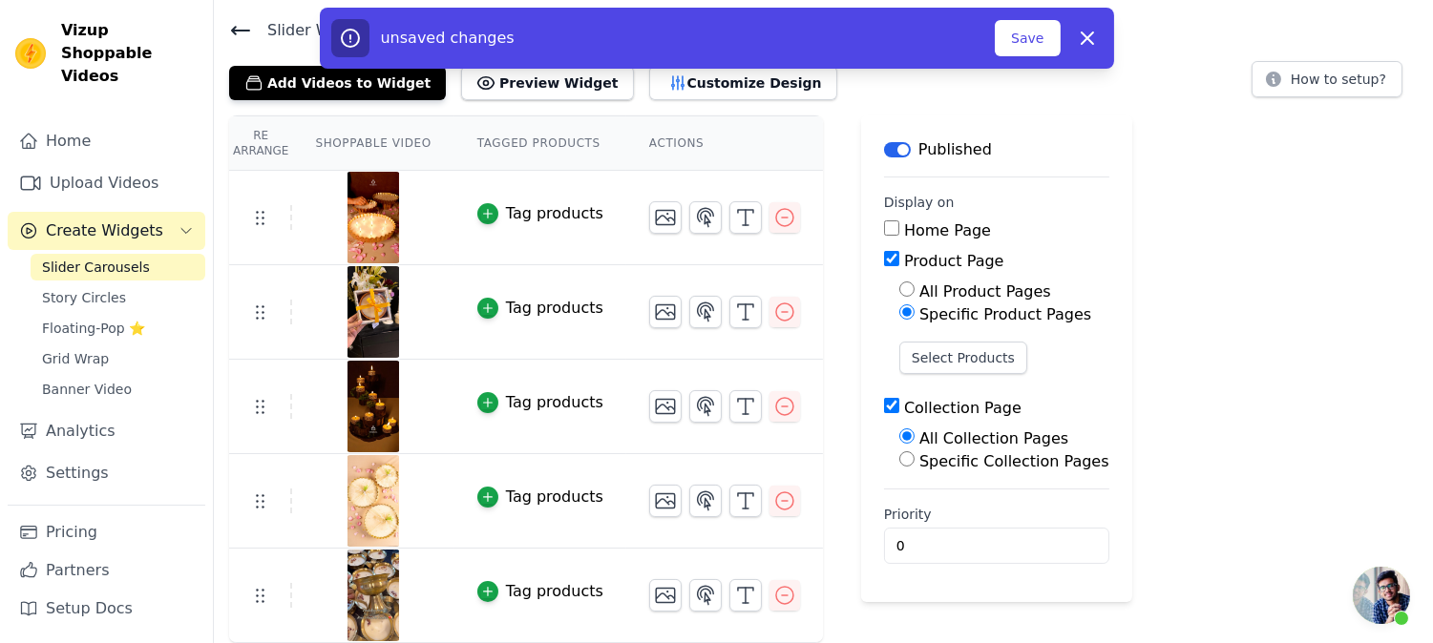
scroll to position [58, 0]
click at [976, 470] on label "Specific Collection Pages" at bounding box center [1014, 462] width 190 height 18
click at [915, 468] on input "Specific Collection Pages" at bounding box center [906, 460] width 15 height 15
radio input "true"
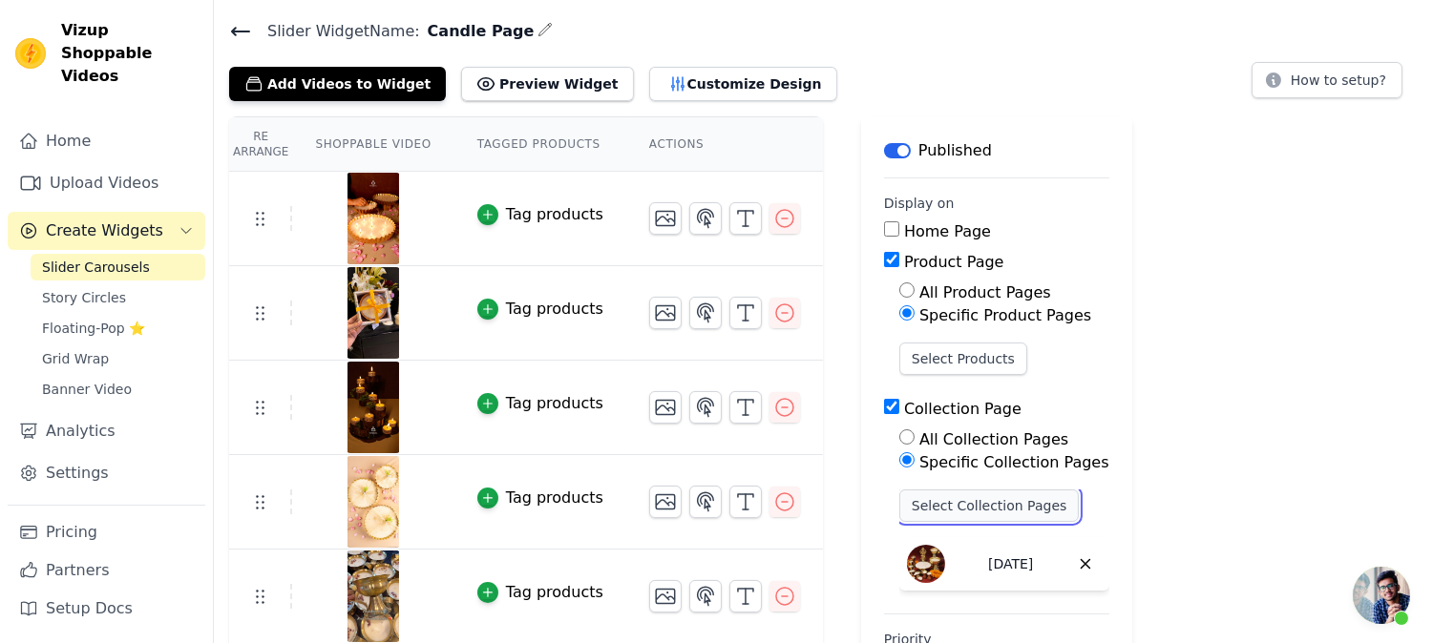
click at [970, 508] on button "Select Collection Pages" at bounding box center [989, 506] width 180 height 32
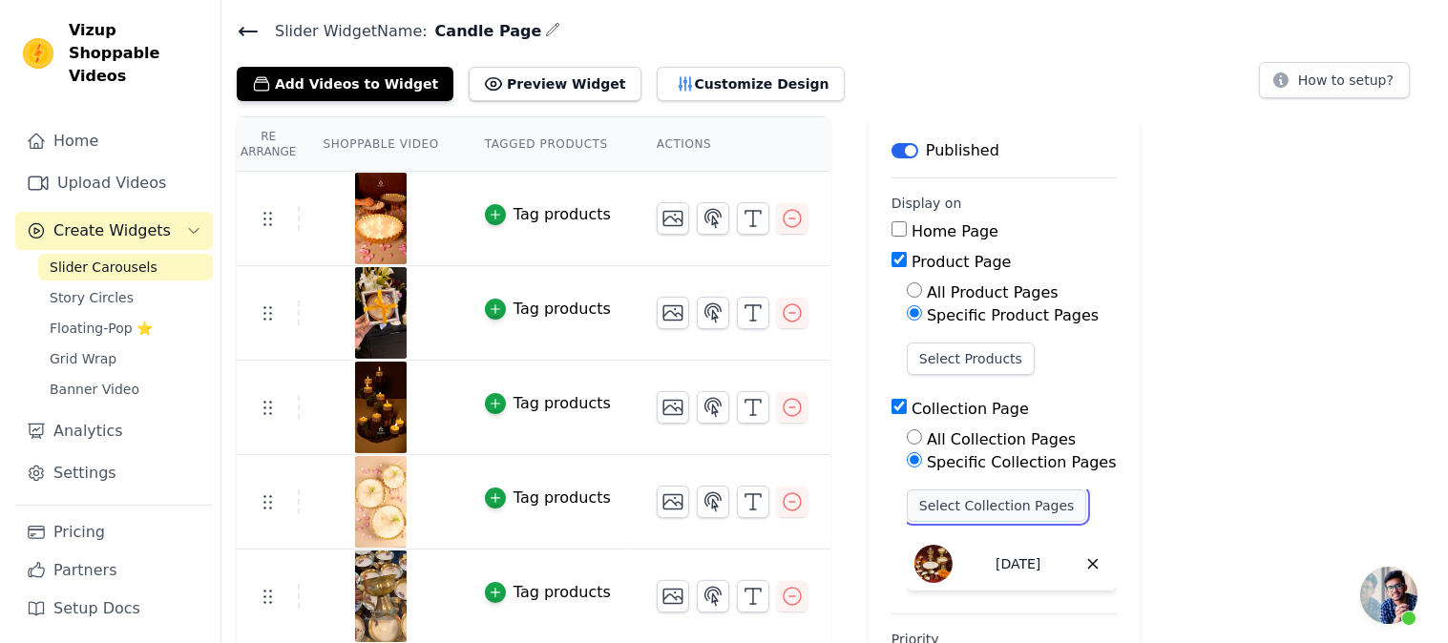
scroll to position [0, 0]
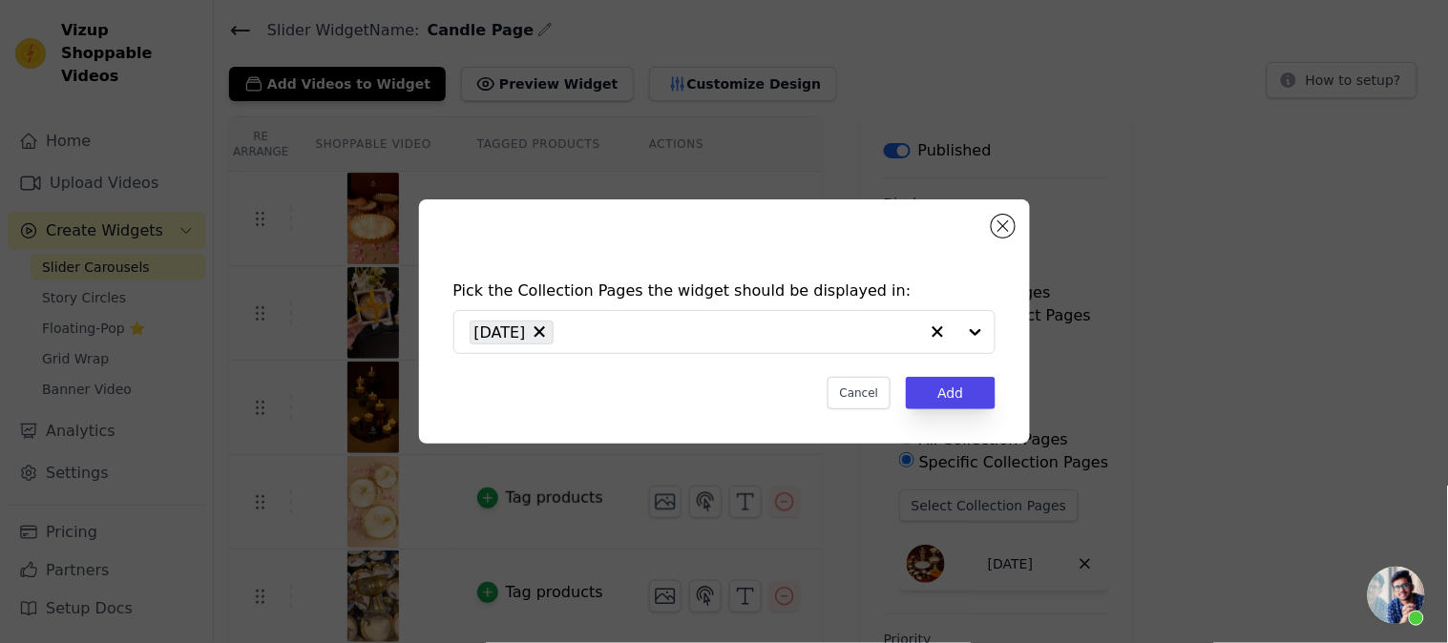
click at [1012, 215] on div "Pick the Collection Pages the widget should be displayed in: Diwali Cancel Add" at bounding box center [724, 322] width 611 height 244
click at [1002, 230] on button "Close modal" at bounding box center [1003, 226] width 23 height 23
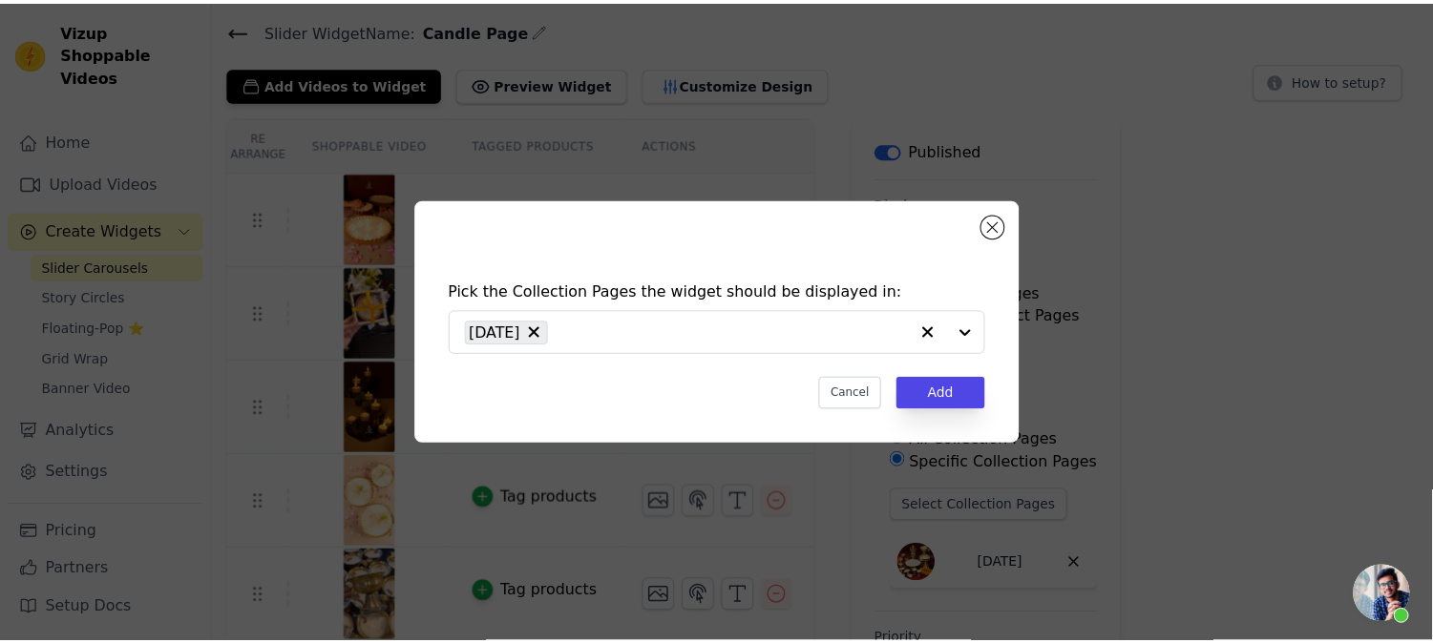
scroll to position [58, 0]
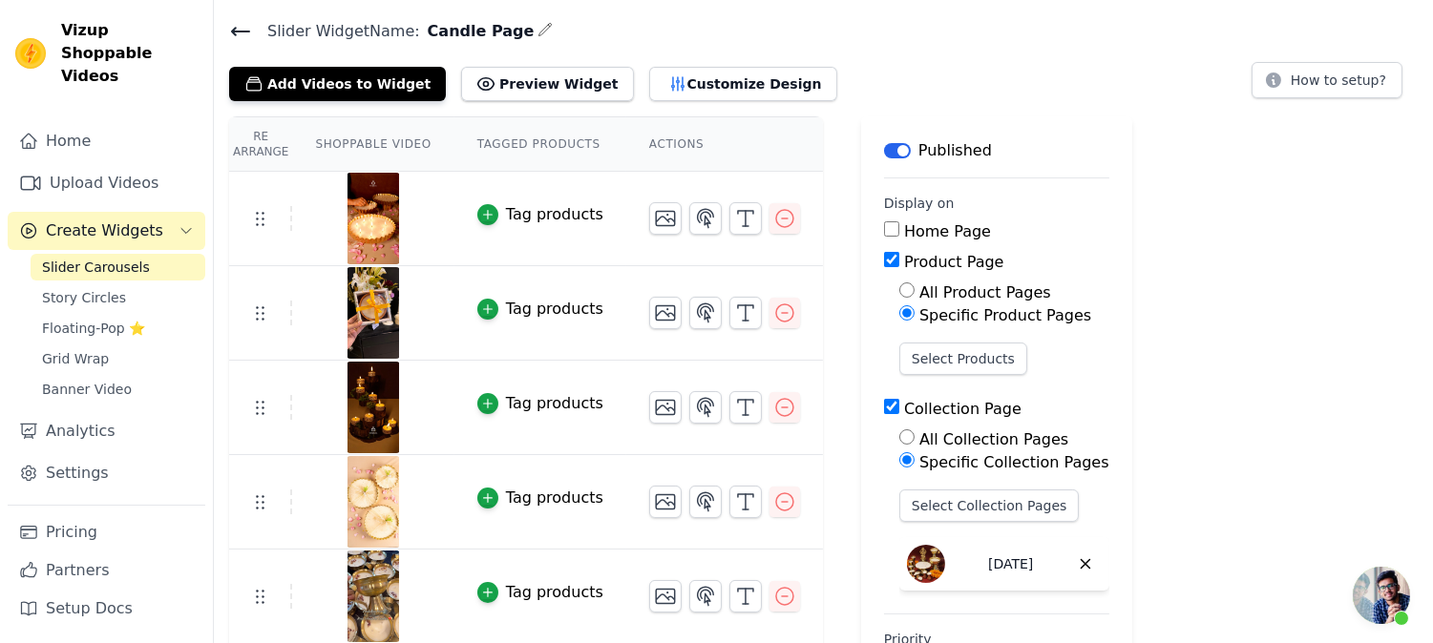
click at [884, 268] on div "Product Page" at bounding box center [996, 262] width 225 height 23
click at [884, 264] on input "Product Page" at bounding box center [891, 259] width 15 height 15
checkbox input "false"
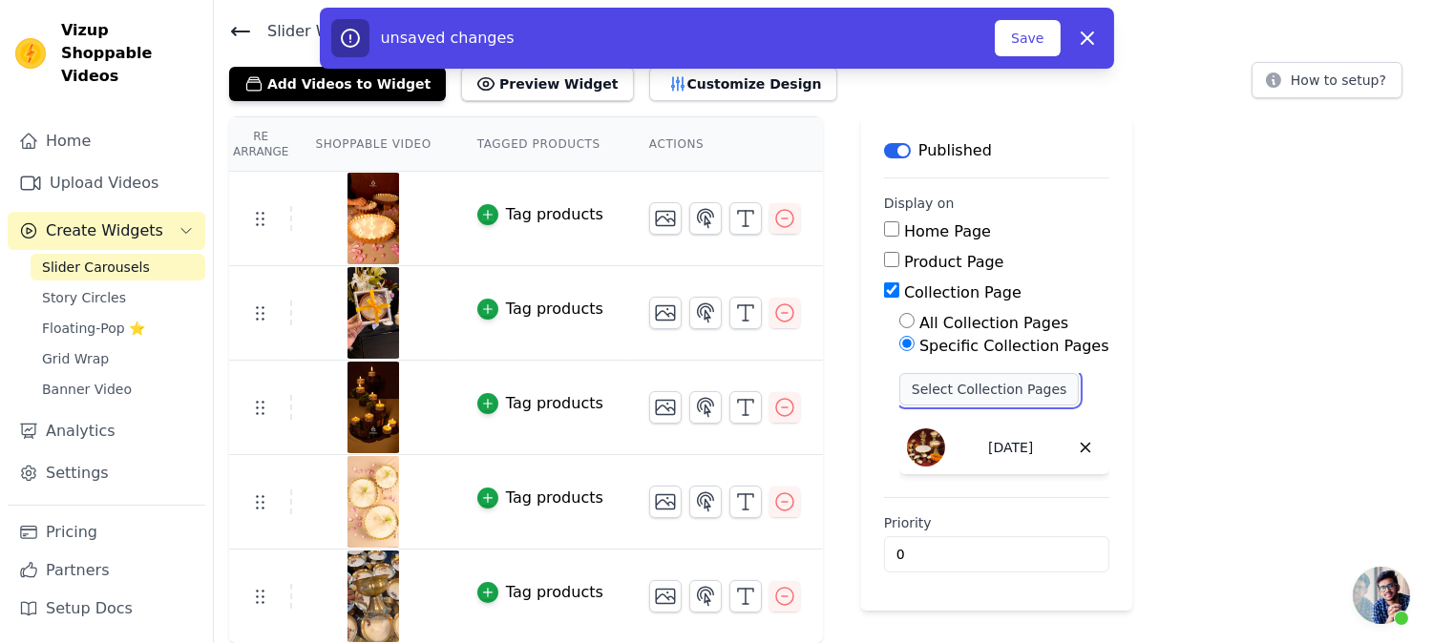
click at [941, 379] on button "Select Collection Pages" at bounding box center [989, 389] width 180 height 32
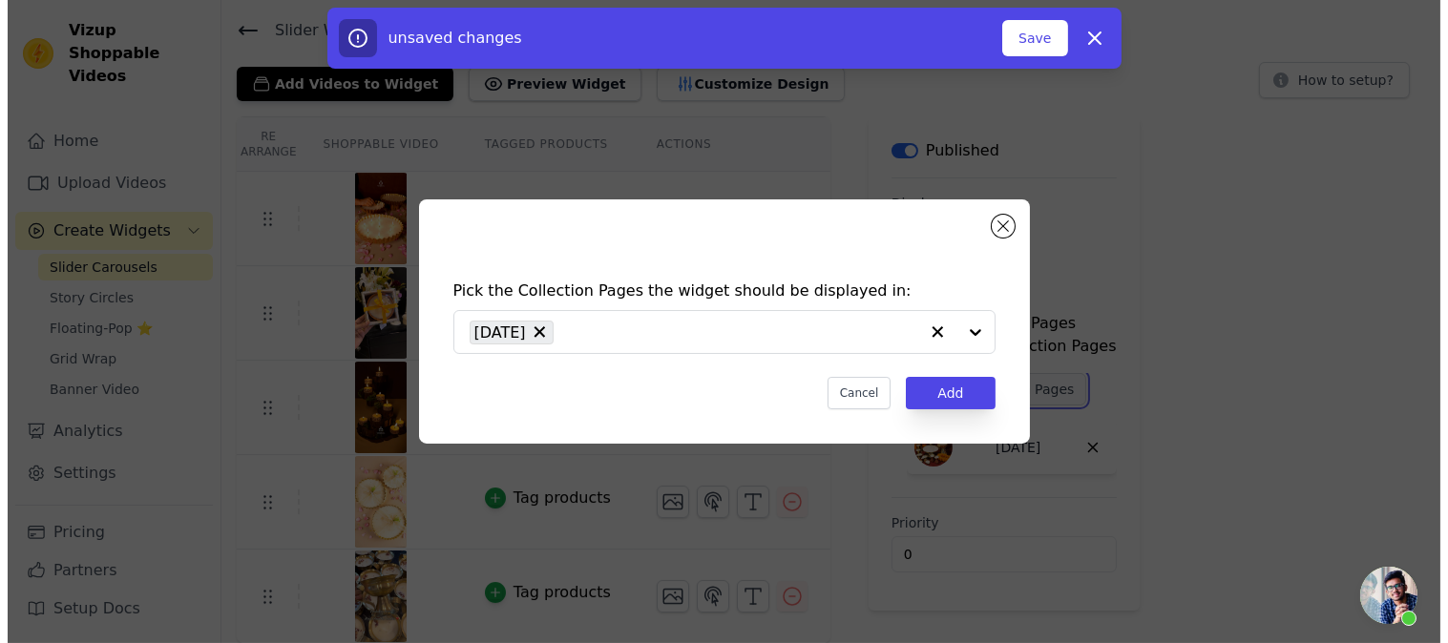
scroll to position [0, 0]
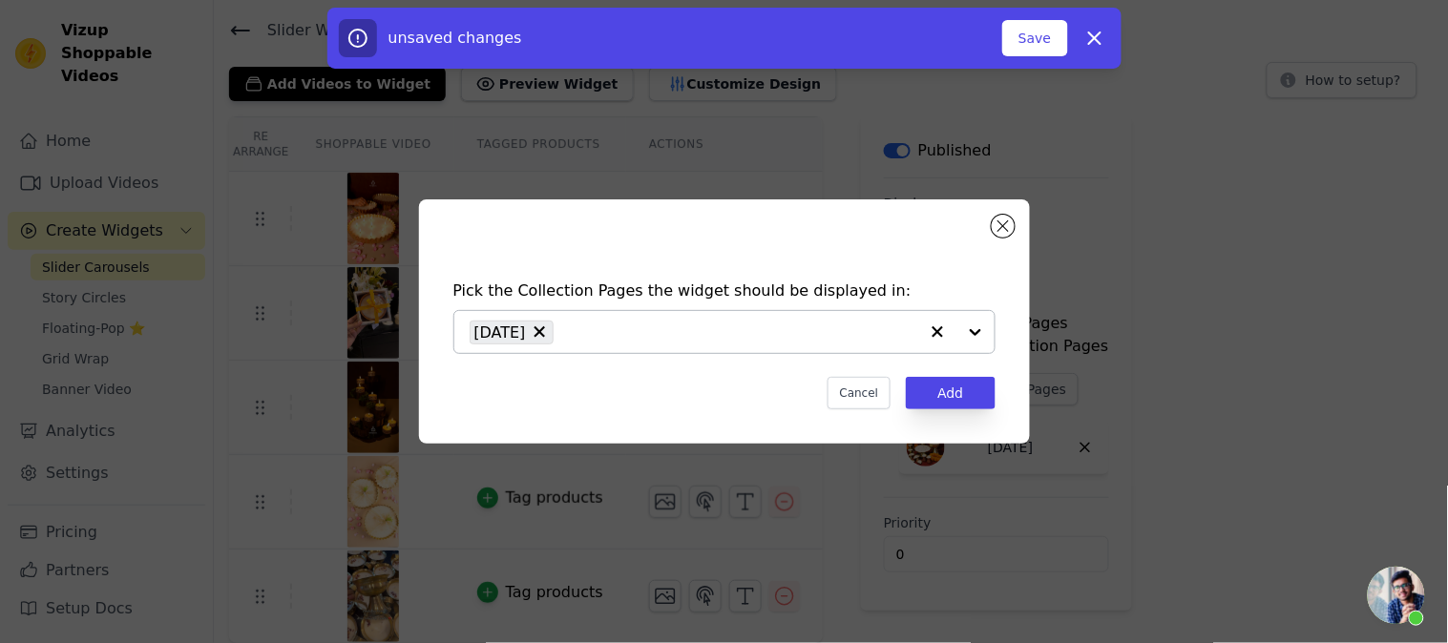
click at [807, 327] on input "text" at bounding box center [740, 332] width 355 height 23
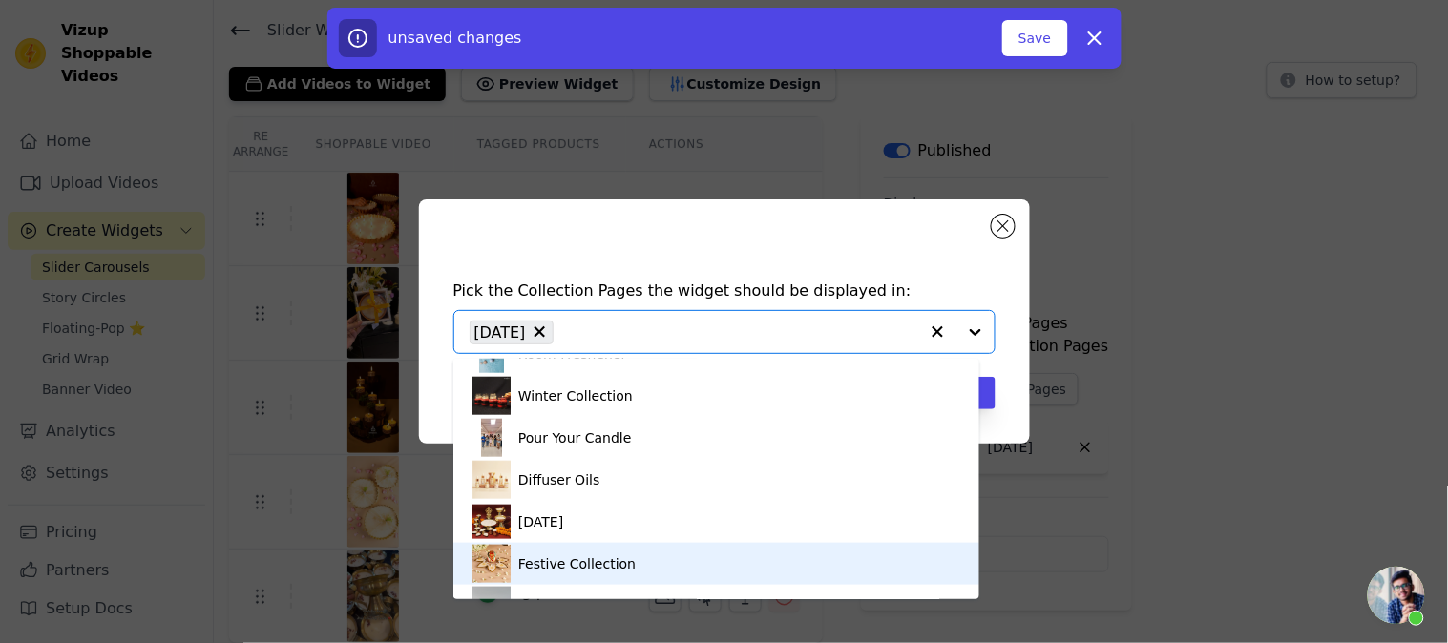
scroll to position [603, 0]
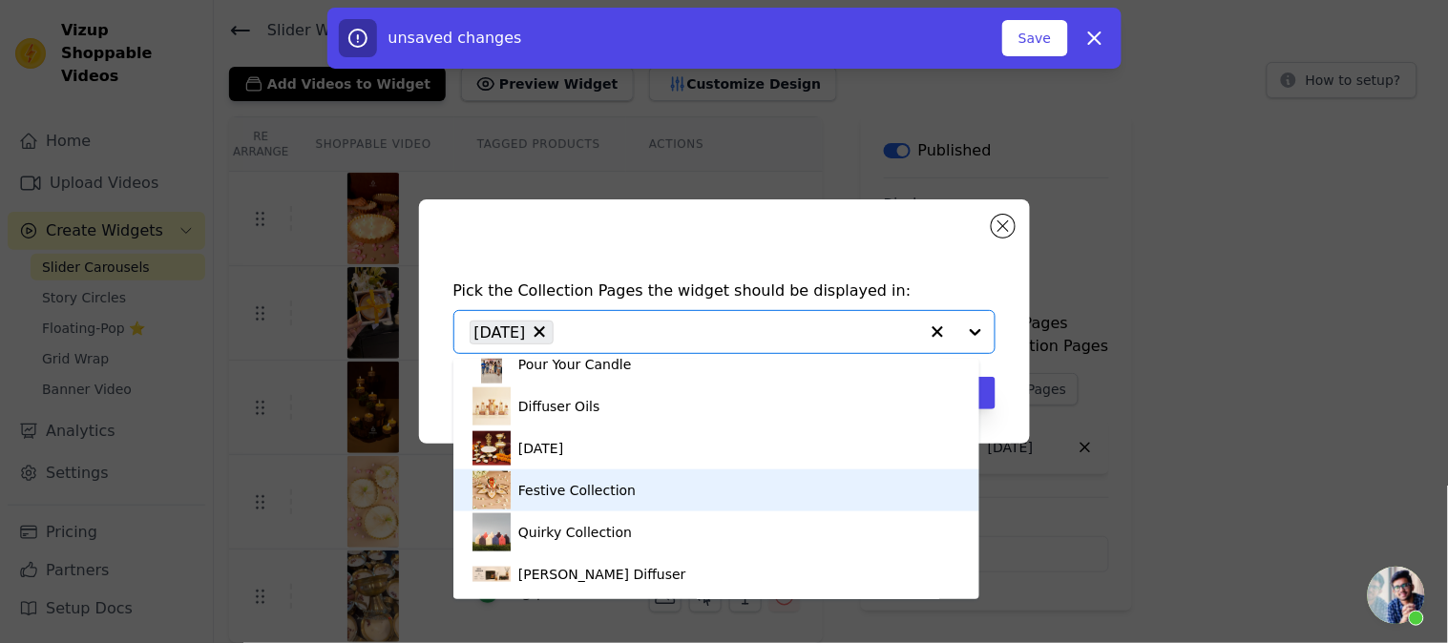
click at [582, 503] on div "Festive Collection" at bounding box center [576, 491] width 117 height 42
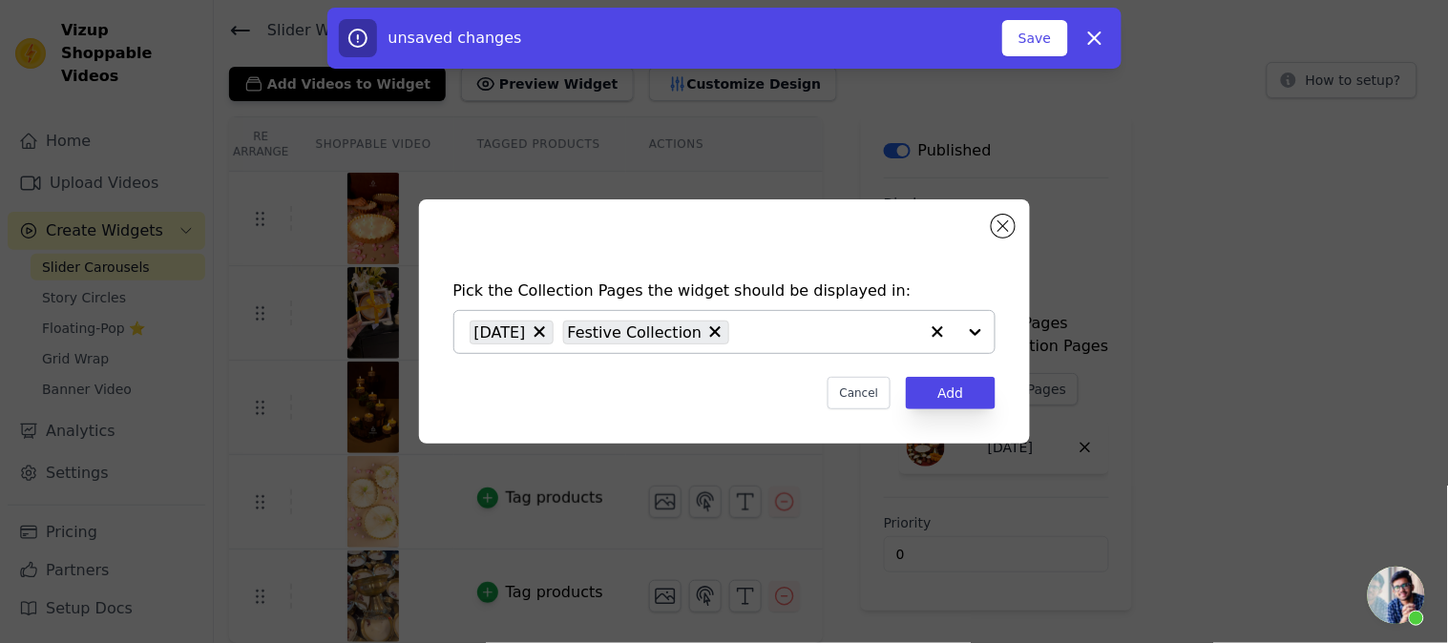
click at [530, 331] on icon at bounding box center [539, 332] width 19 height 19
click at [960, 397] on button "Add" at bounding box center [950, 393] width 89 height 32
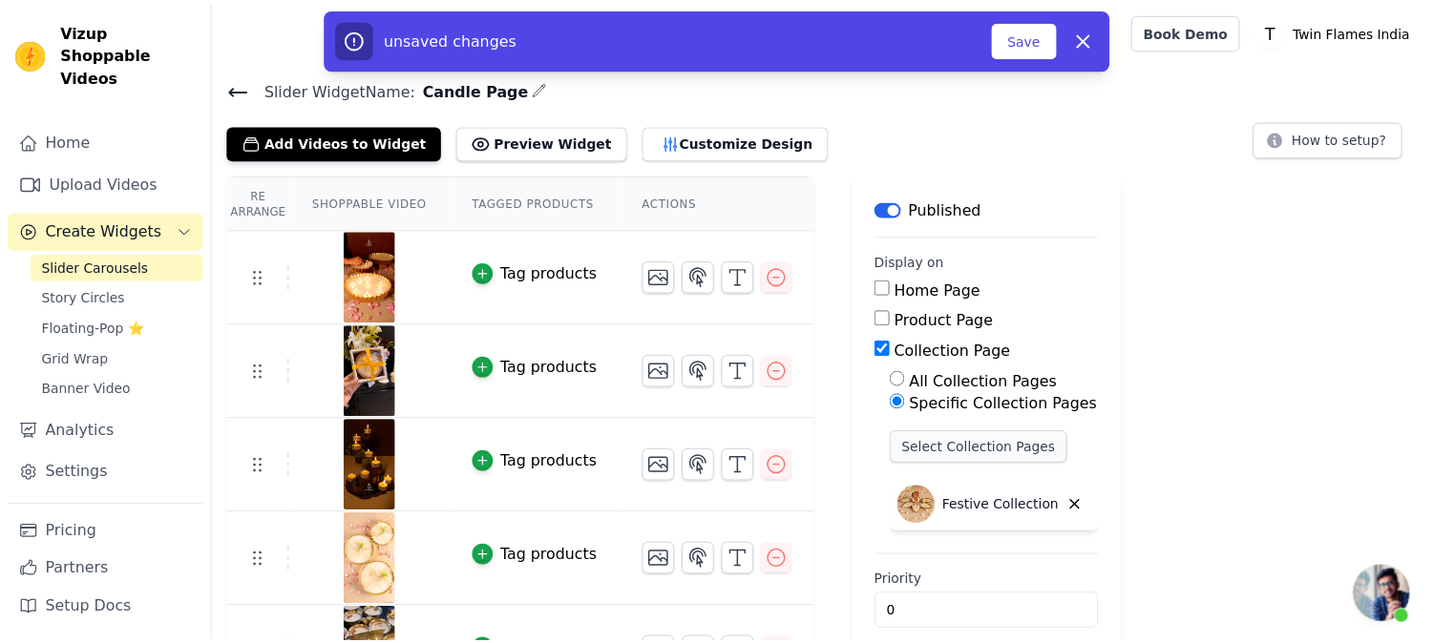
scroll to position [58, 0]
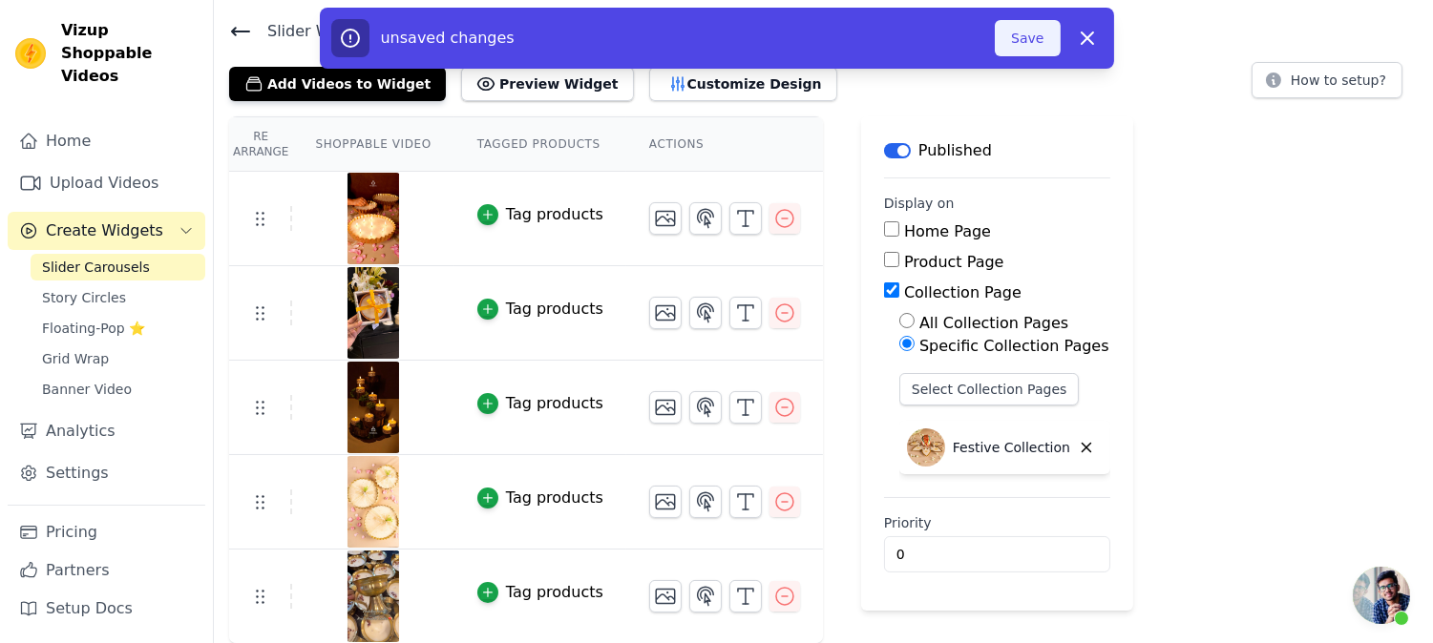
click at [1026, 36] on button "Save" at bounding box center [1027, 38] width 65 height 36
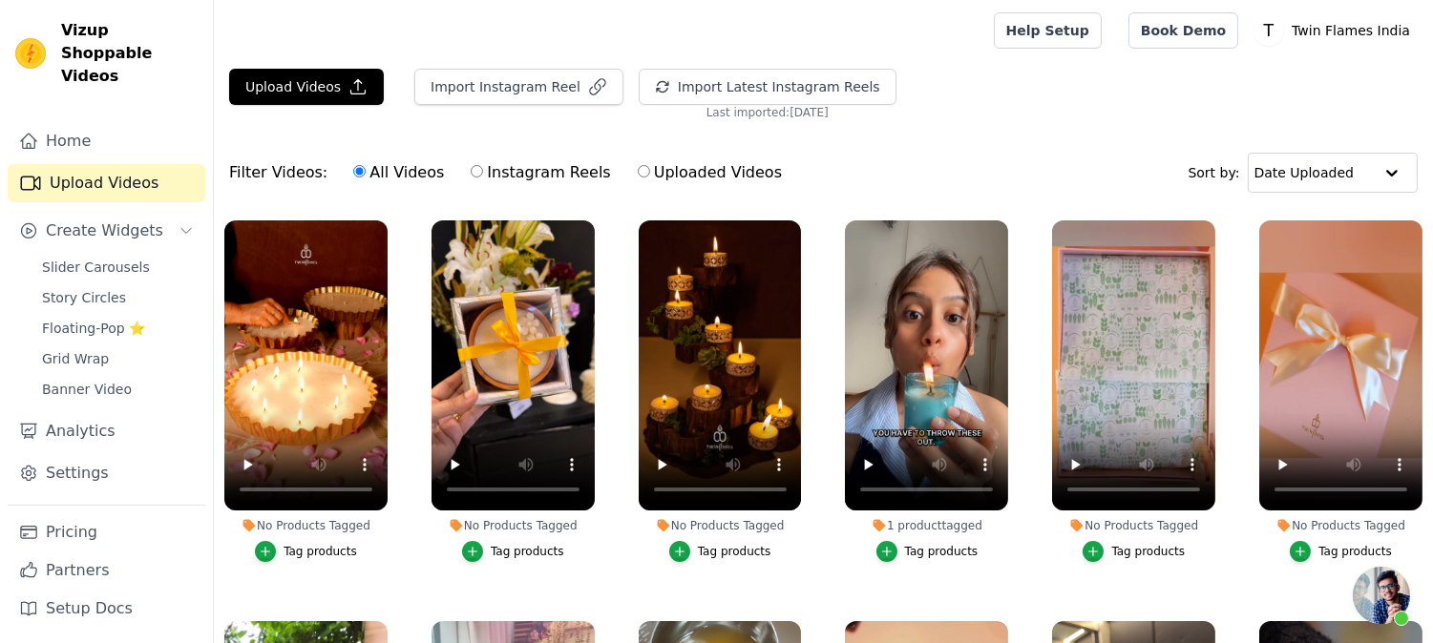
scroll to position [4513, 0]
click at [145, 254] on link "Slider Carousels" at bounding box center [118, 267] width 175 height 27
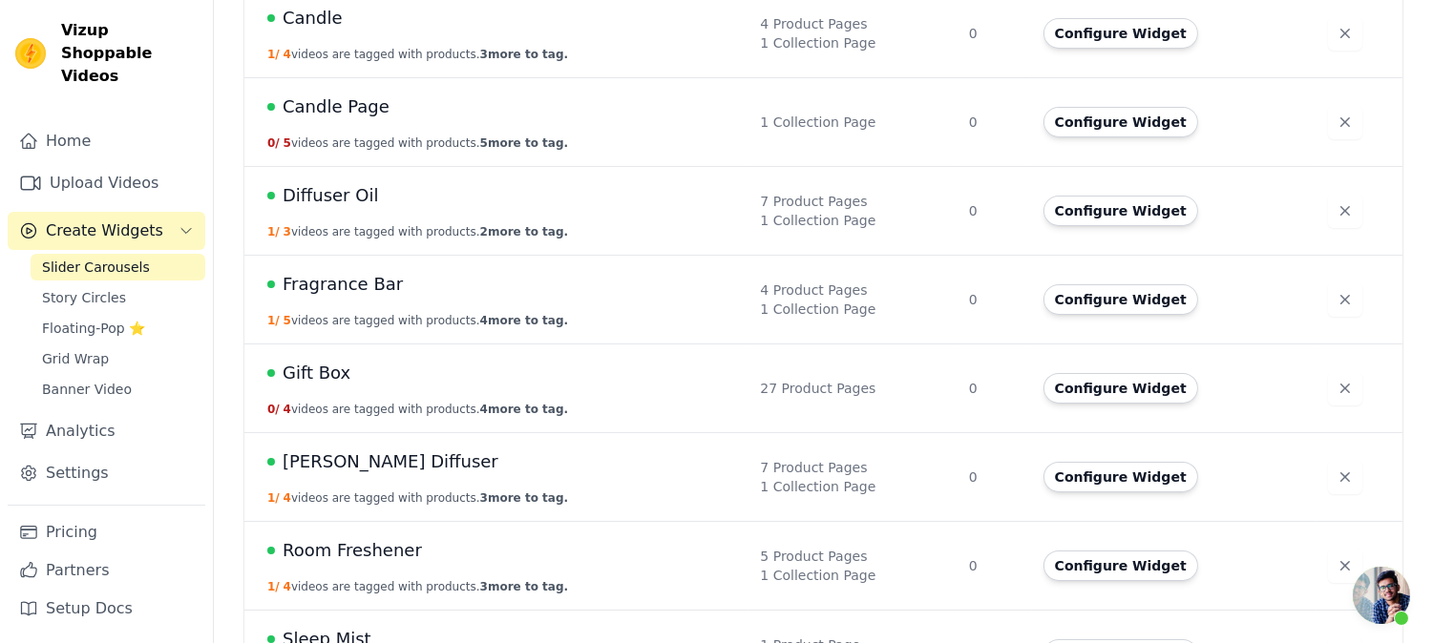
scroll to position [664, 0]
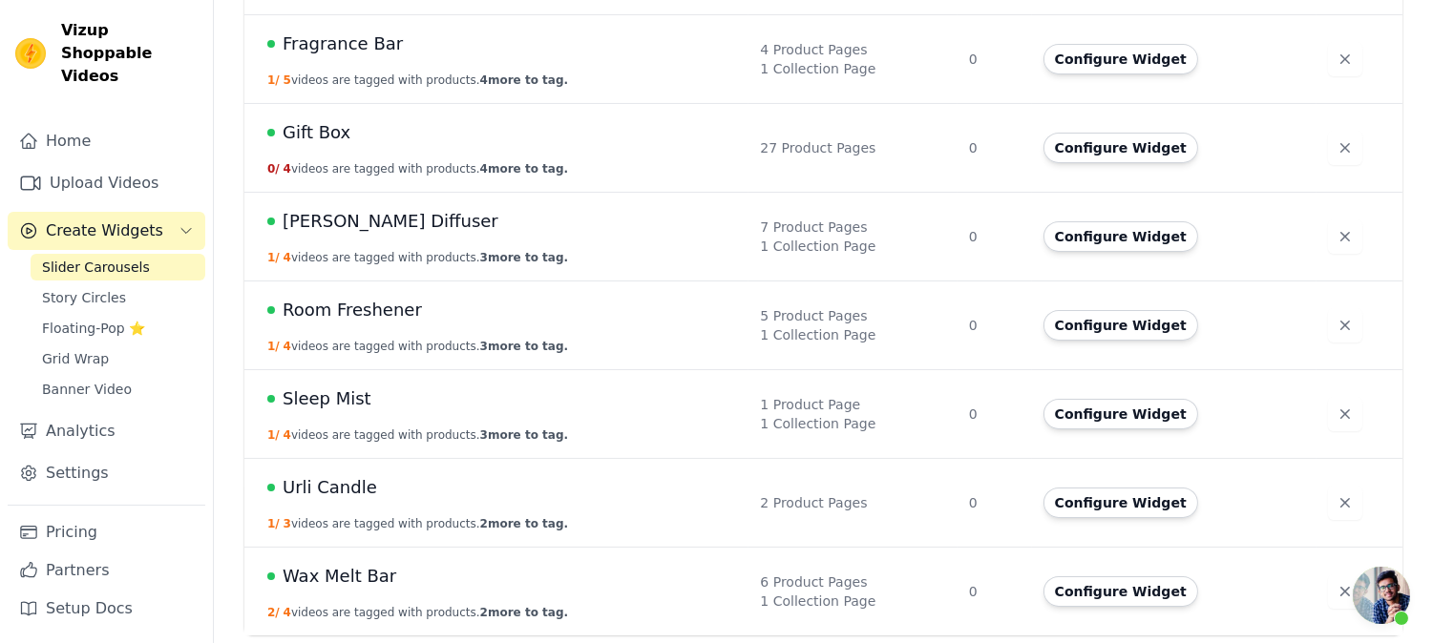
click at [330, 485] on span "Urli Candle" at bounding box center [330, 487] width 95 height 27
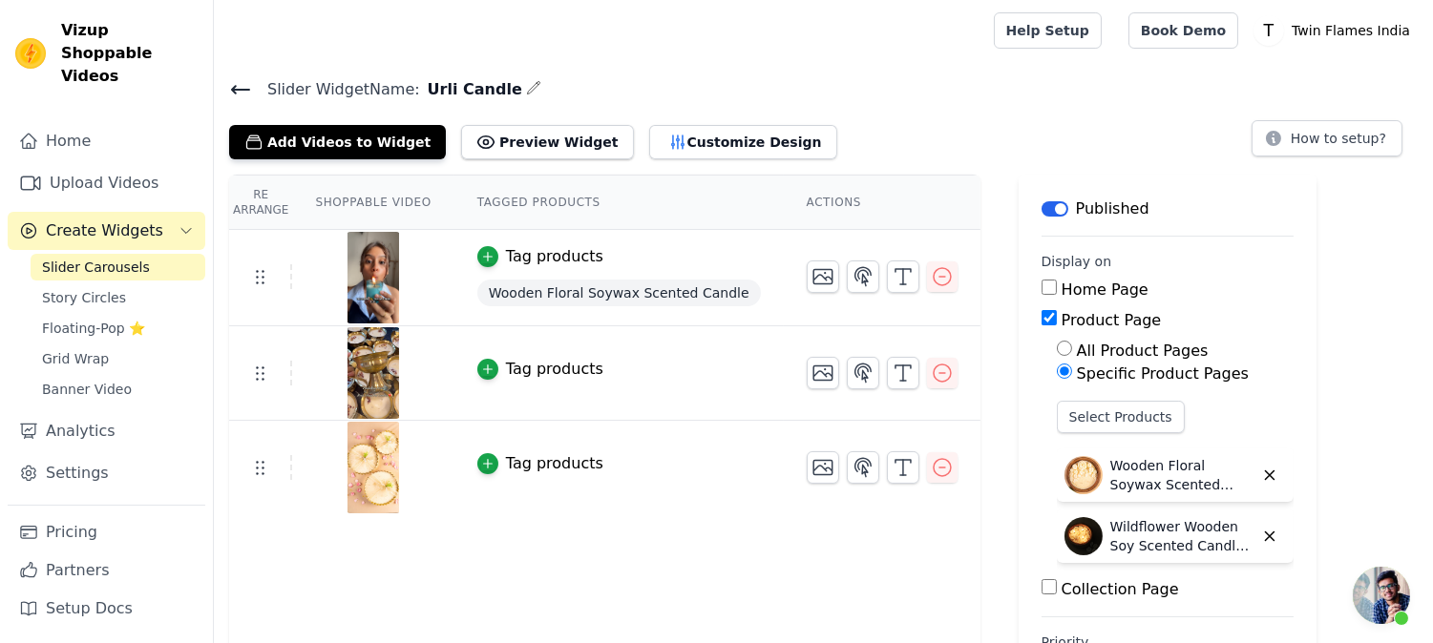
scroll to position [86, 0]
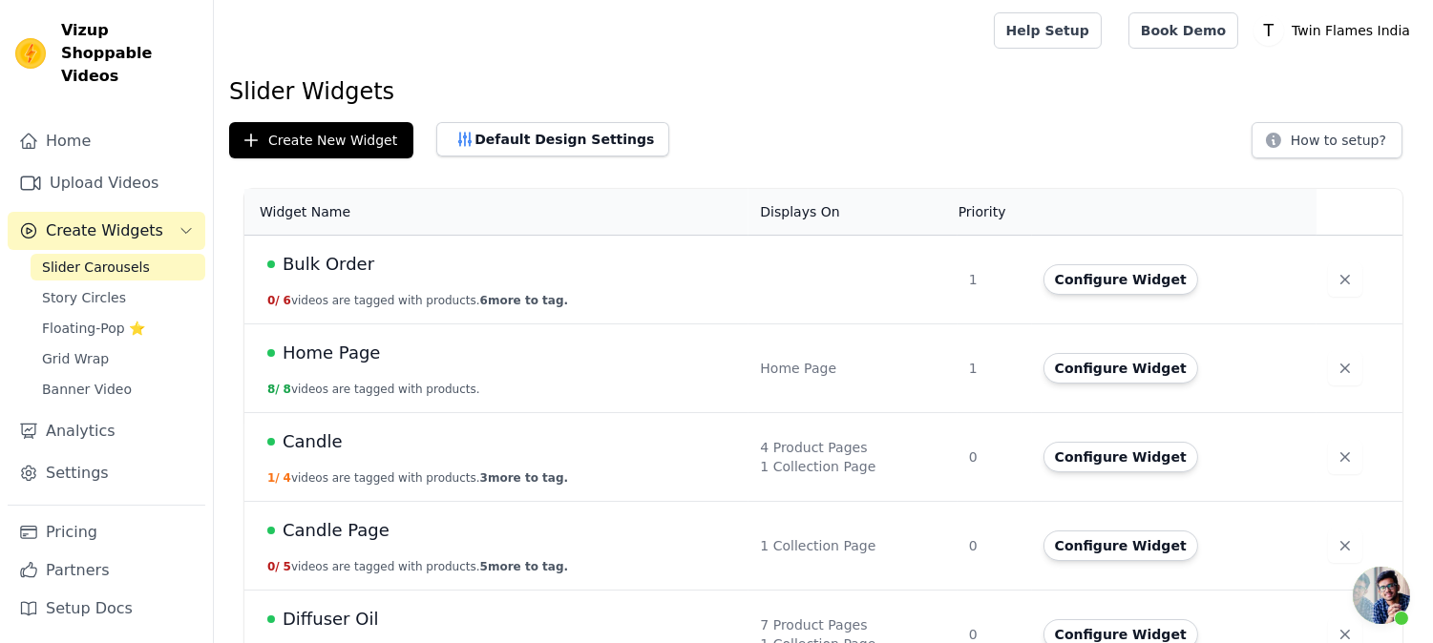
scroll to position [106, 0]
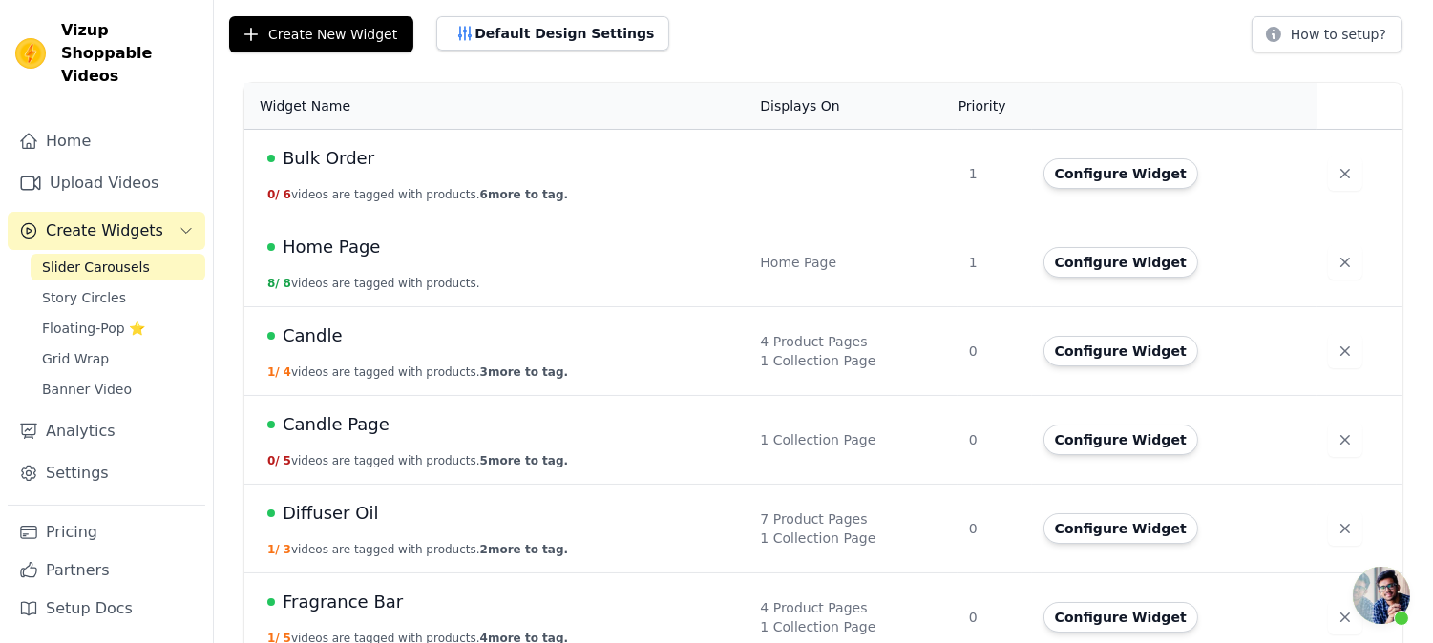
click at [351, 436] on span "Candle Page" at bounding box center [336, 424] width 107 height 27
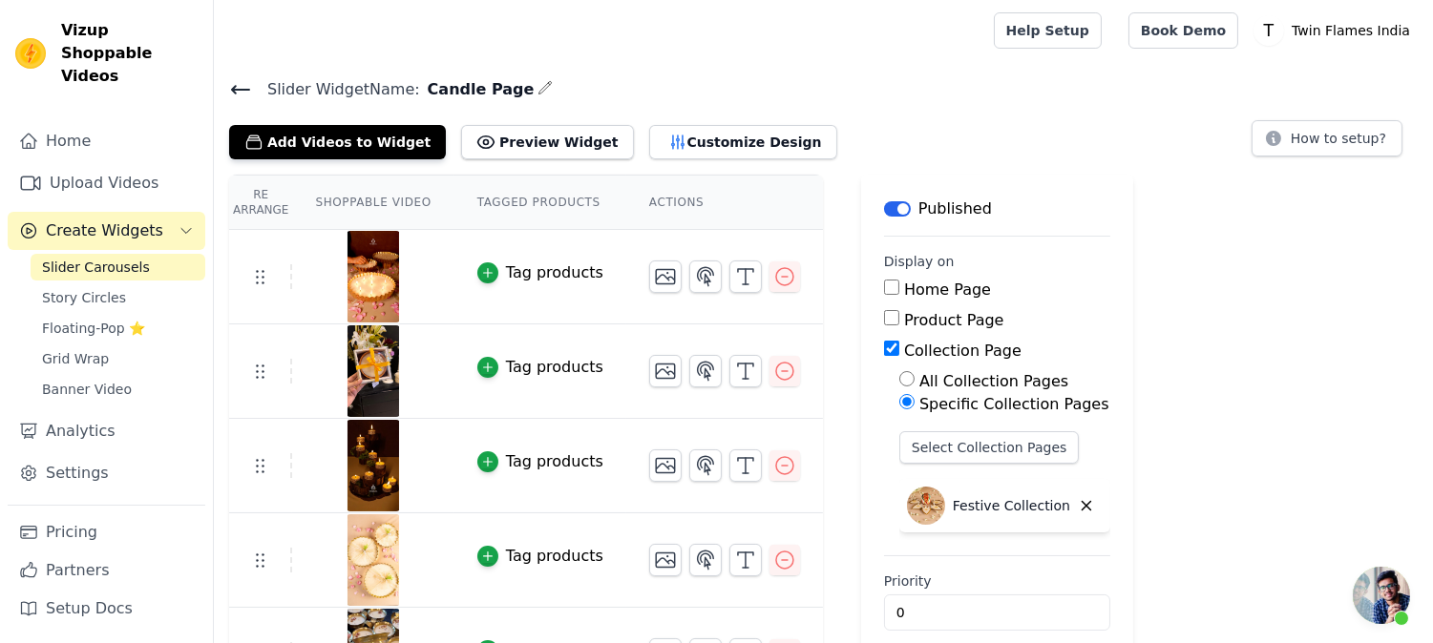
scroll to position [58, 0]
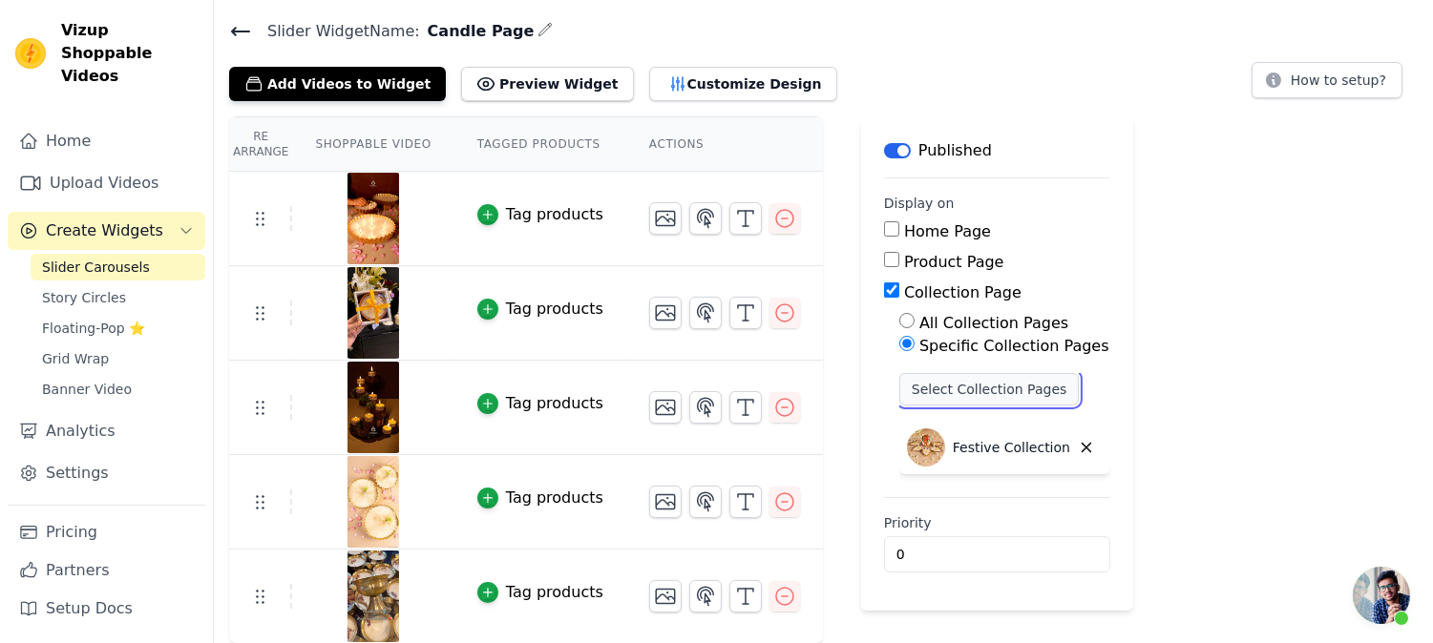
click at [985, 382] on button "Select Collection Pages" at bounding box center [989, 389] width 180 height 32
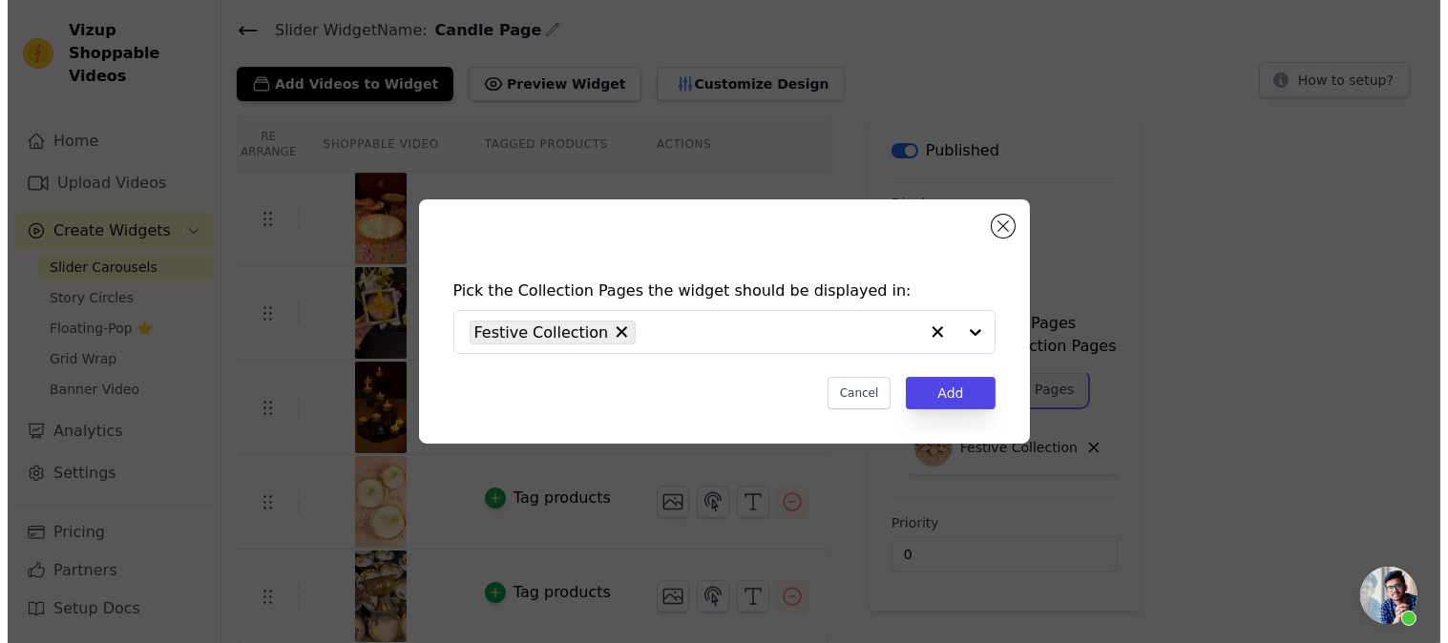
scroll to position [0, 0]
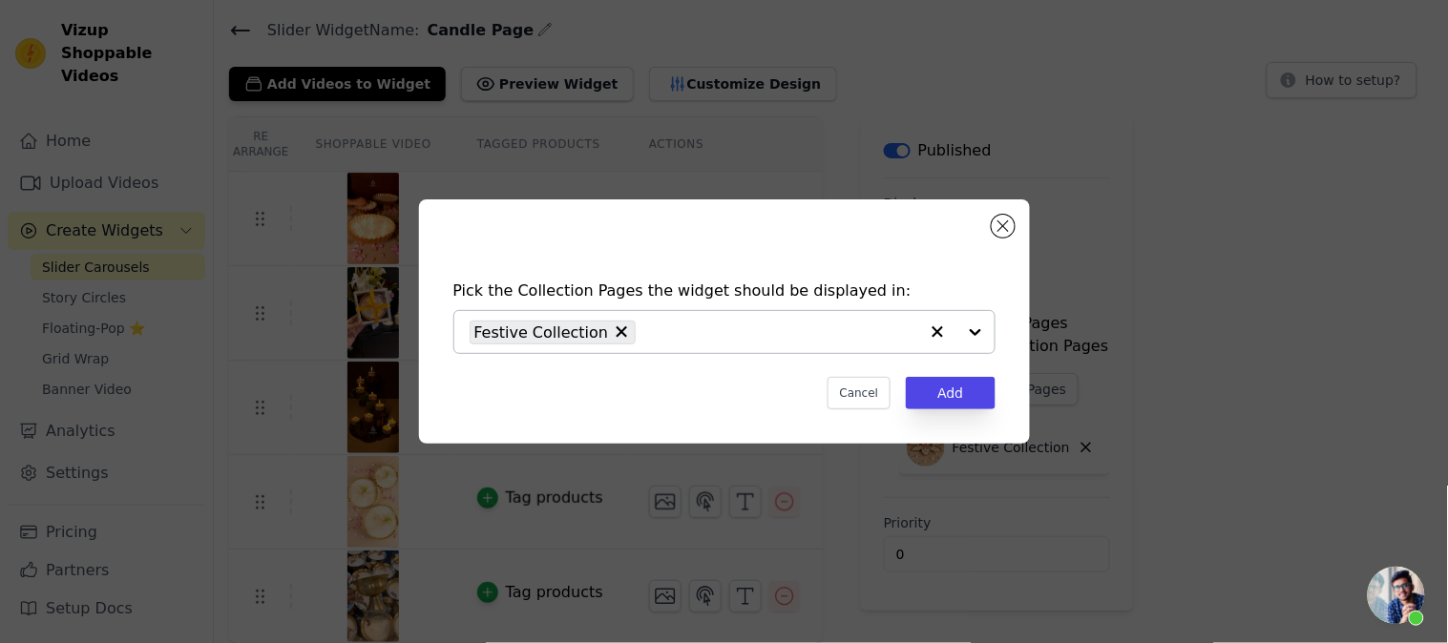
click at [750, 330] on input "text" at bounding box center [781, 332] width 272 height 23
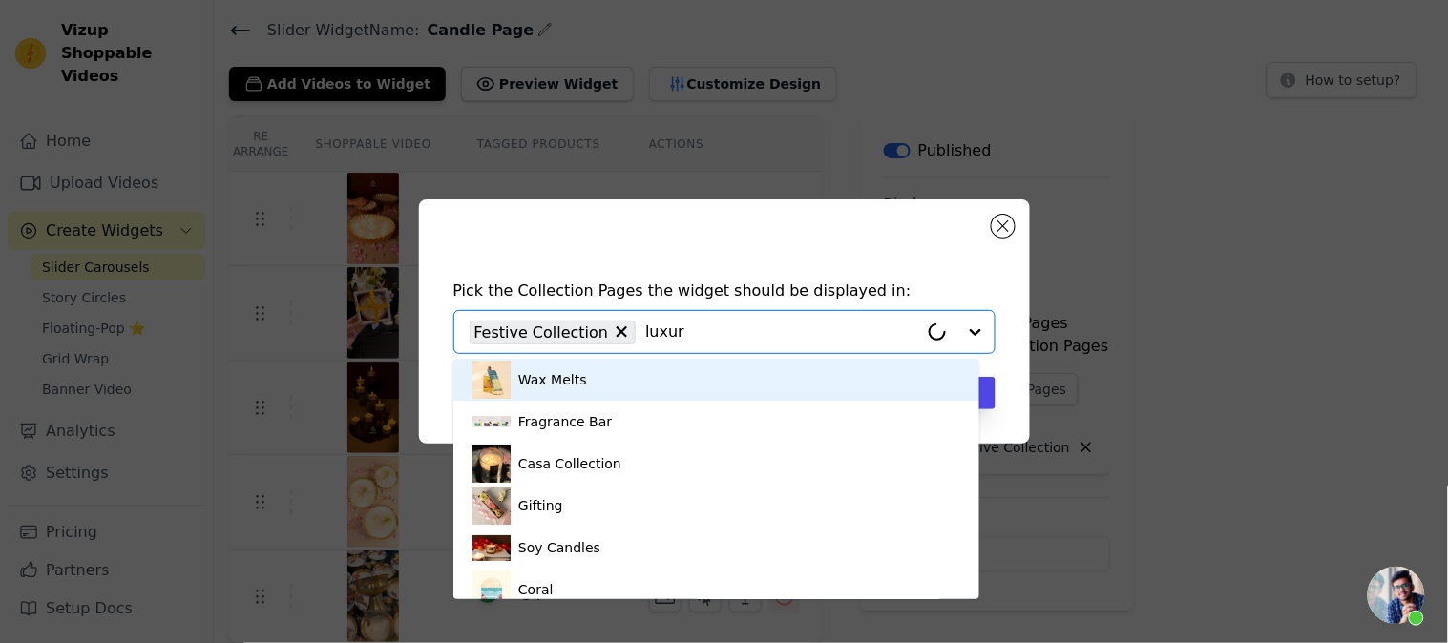
type input "luxury"
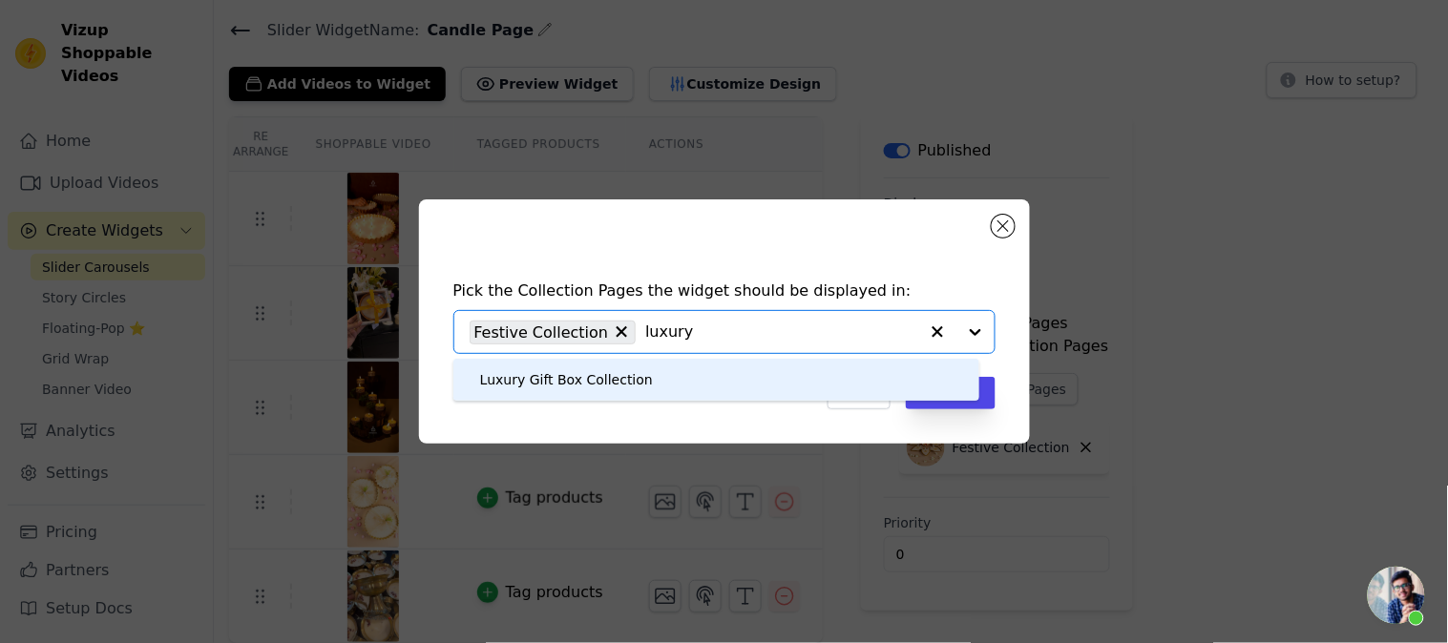
click at [501, 385] on div "Luxury Gift Box Collection" at bounding box center [566, 380] width 173 height 42
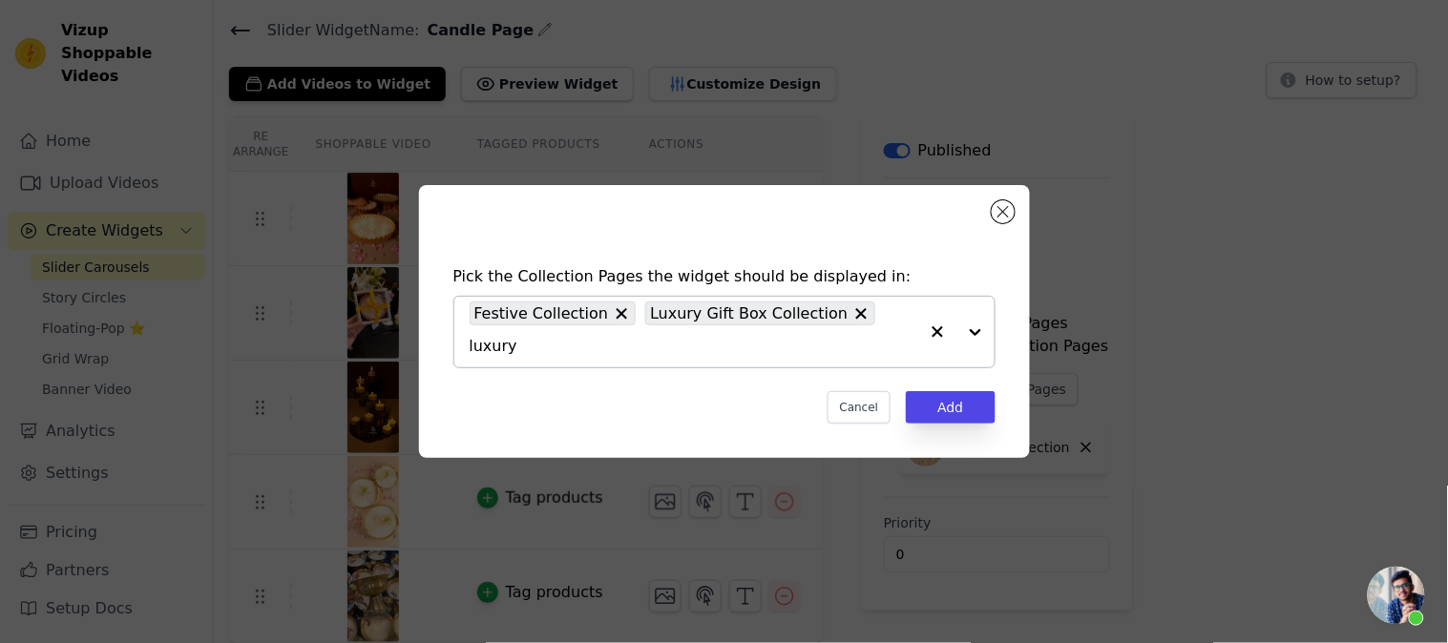
click at [612, 324] on icon at bounding box center [621, 314] width 19 height 19
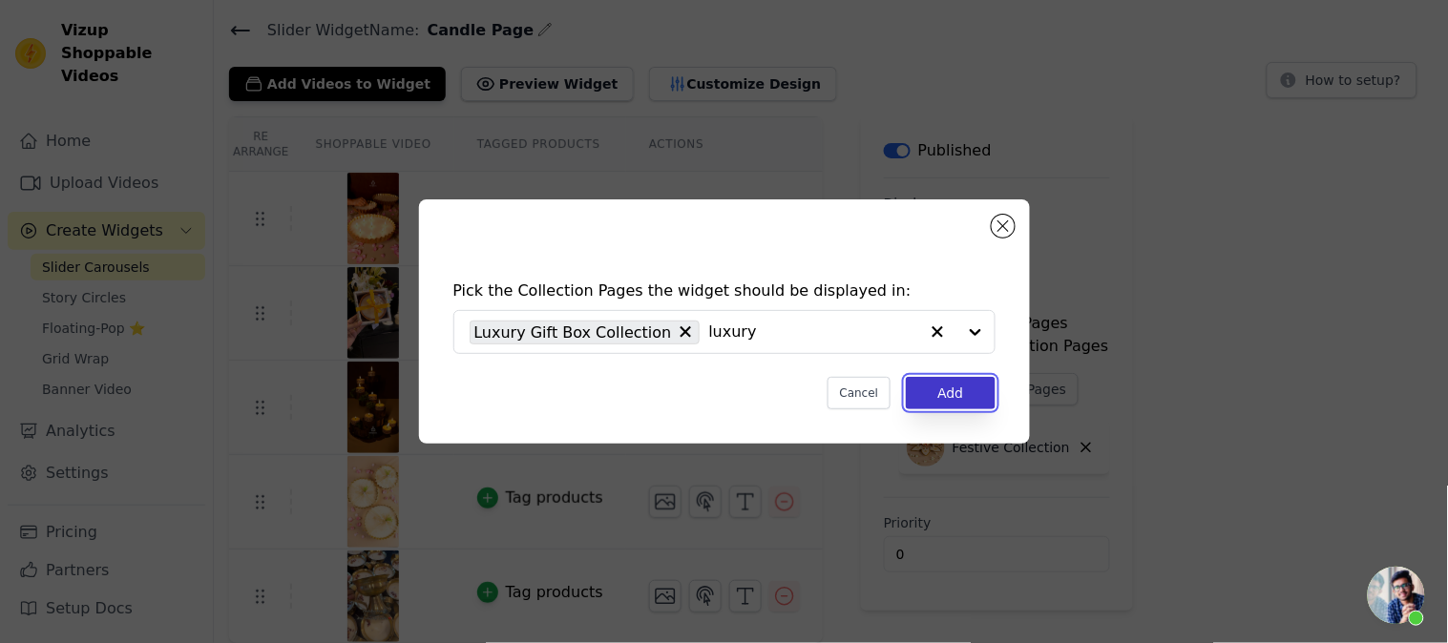
click at [981, 399] on button "Add" at bounding box center [950, 393] width 89 height 32
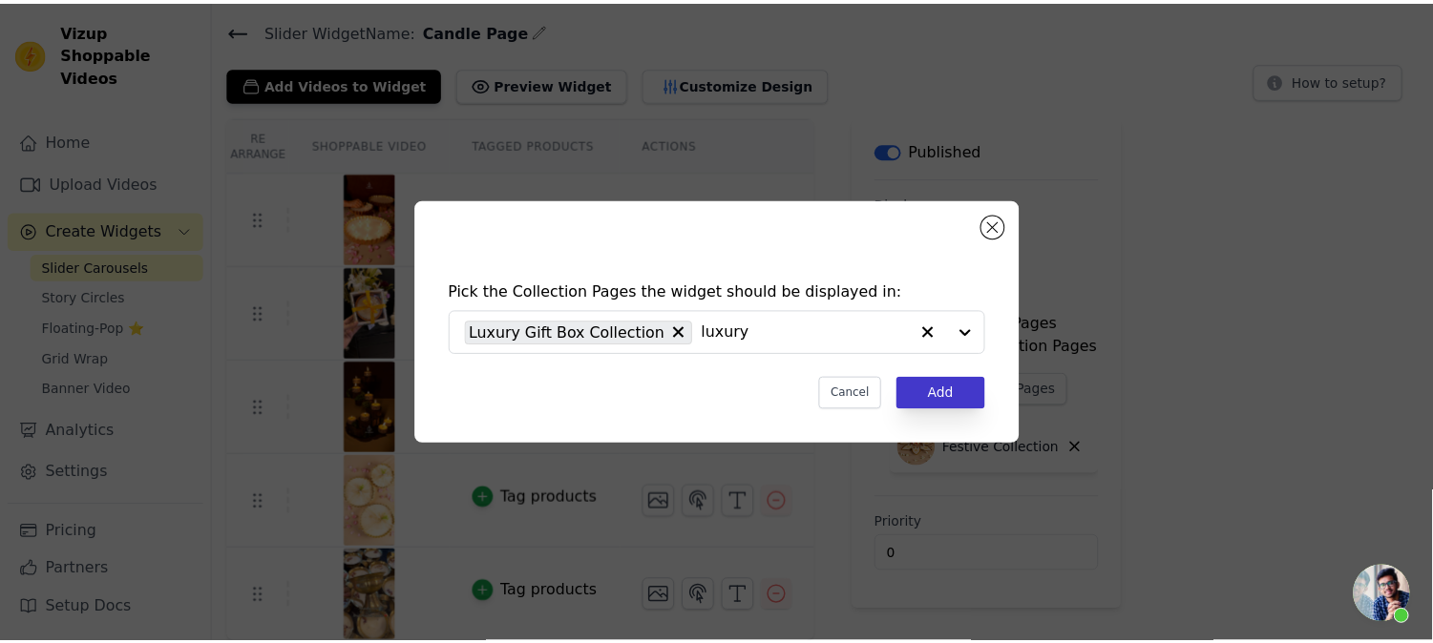
scroll to position [58, 0]
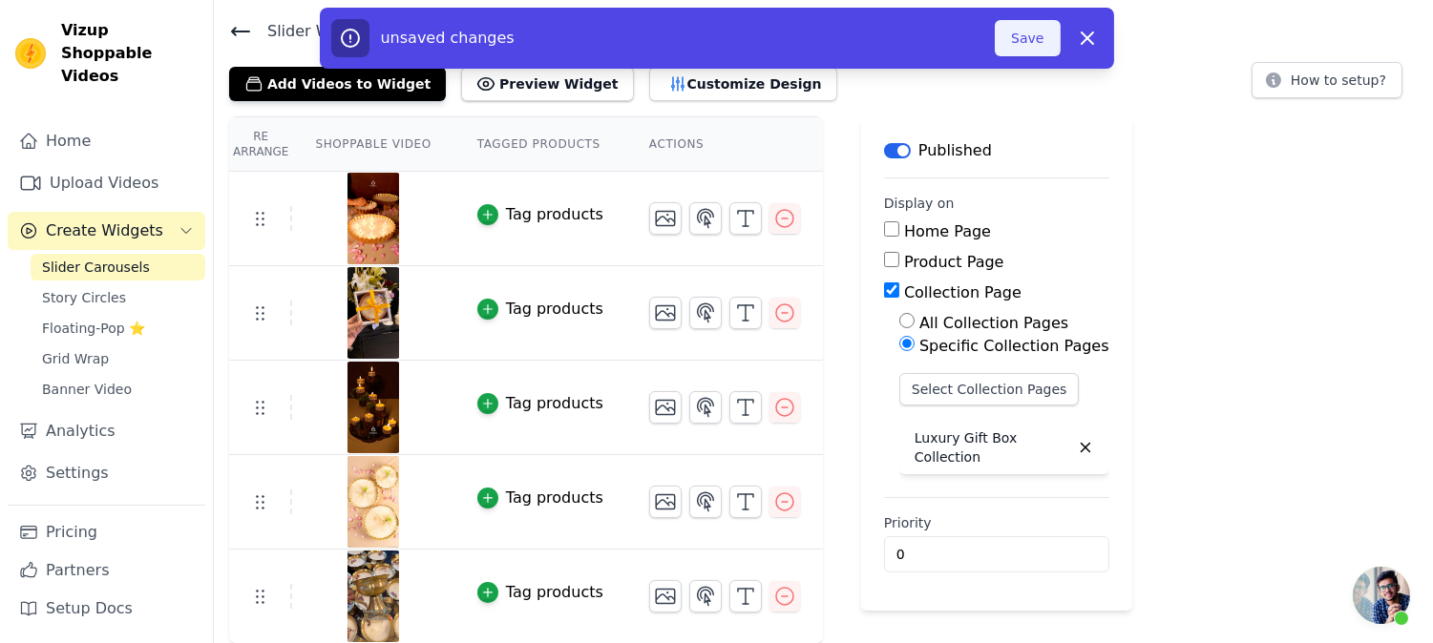
click at [1023, 50] on button "Save" at bounding box center [1027, 38] width 65 height 36
